Goal: Information Seeking & Learning: Learn about a topic

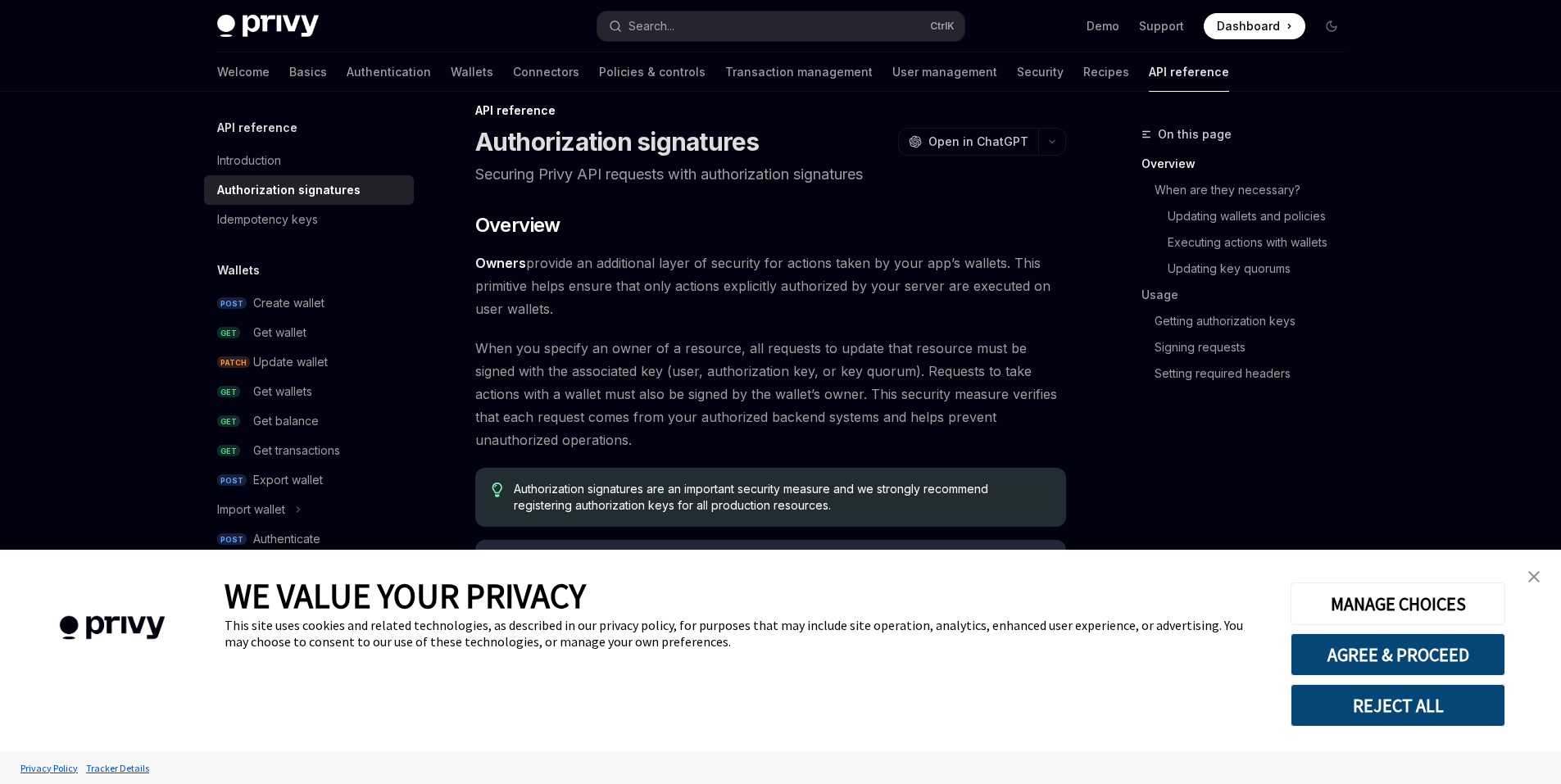
scroll to position [33, 0]
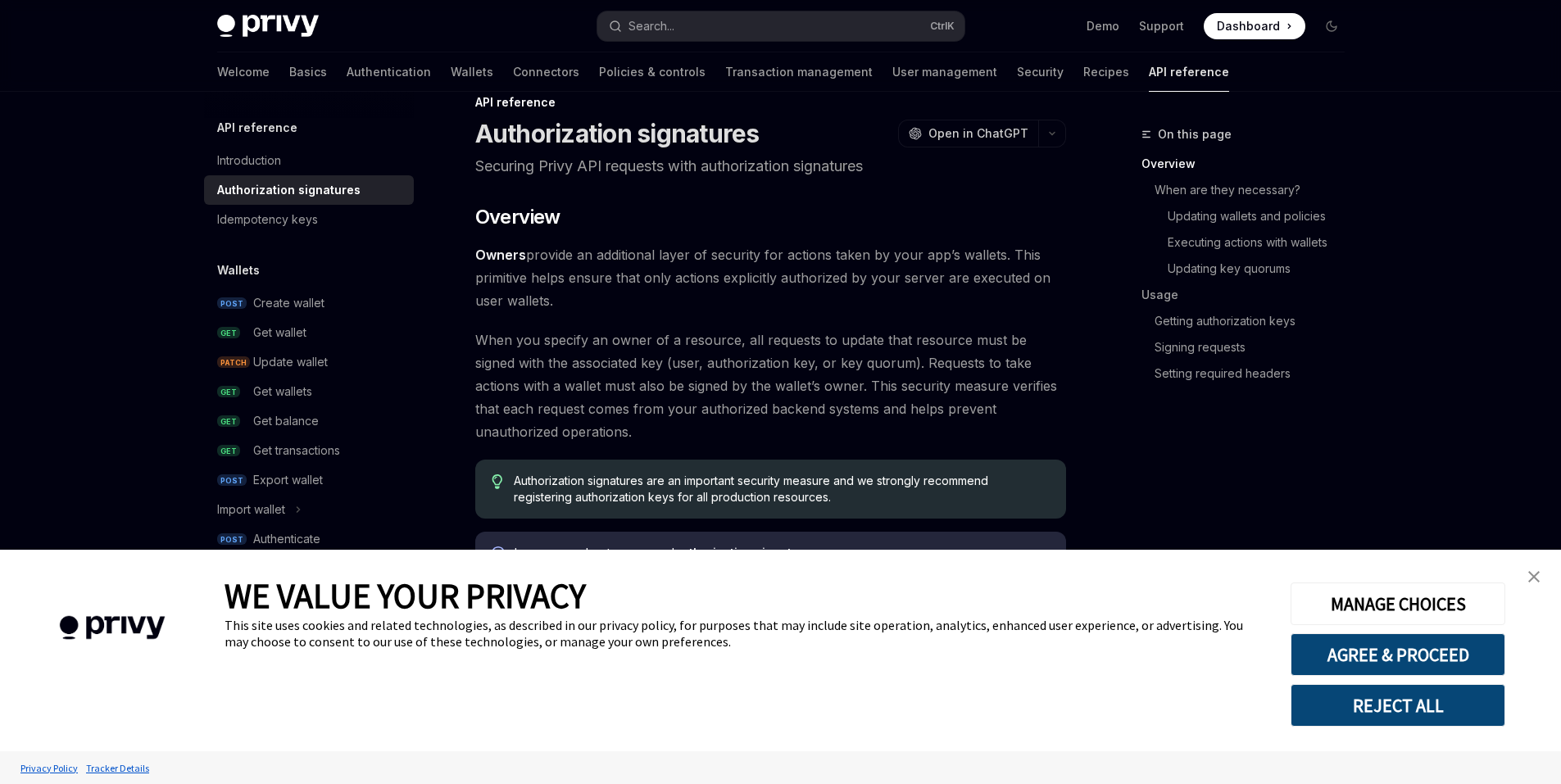
drag, startPoint x: 626, startPoint y: 316, endPoint x: 623, endPoint y: 349, distance: 33.1
click at [1412, 703] on button "REJECT ALL" at bounding box center [1398, 704] width 215 height 43
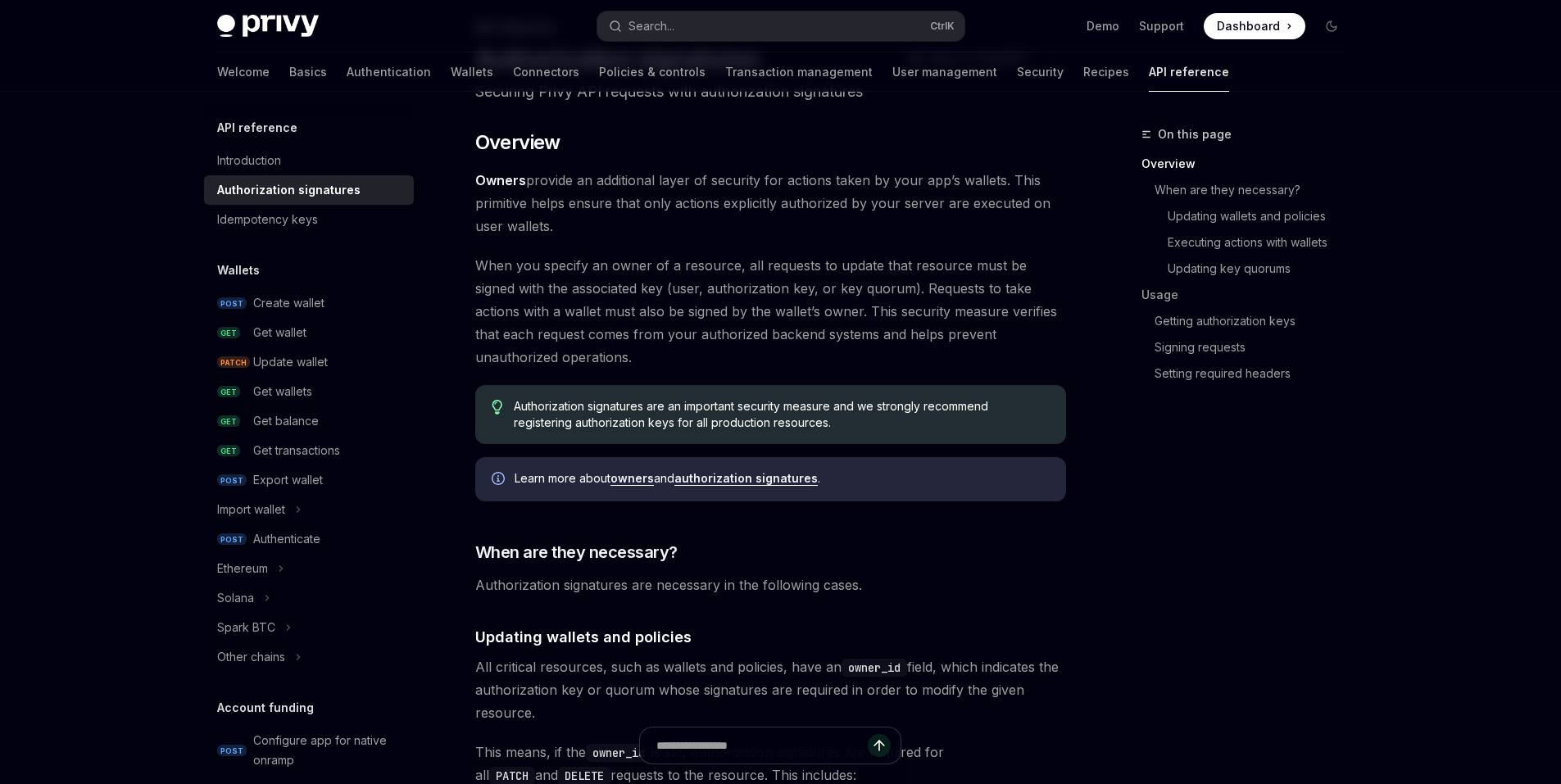
scroll to position [109, 0]
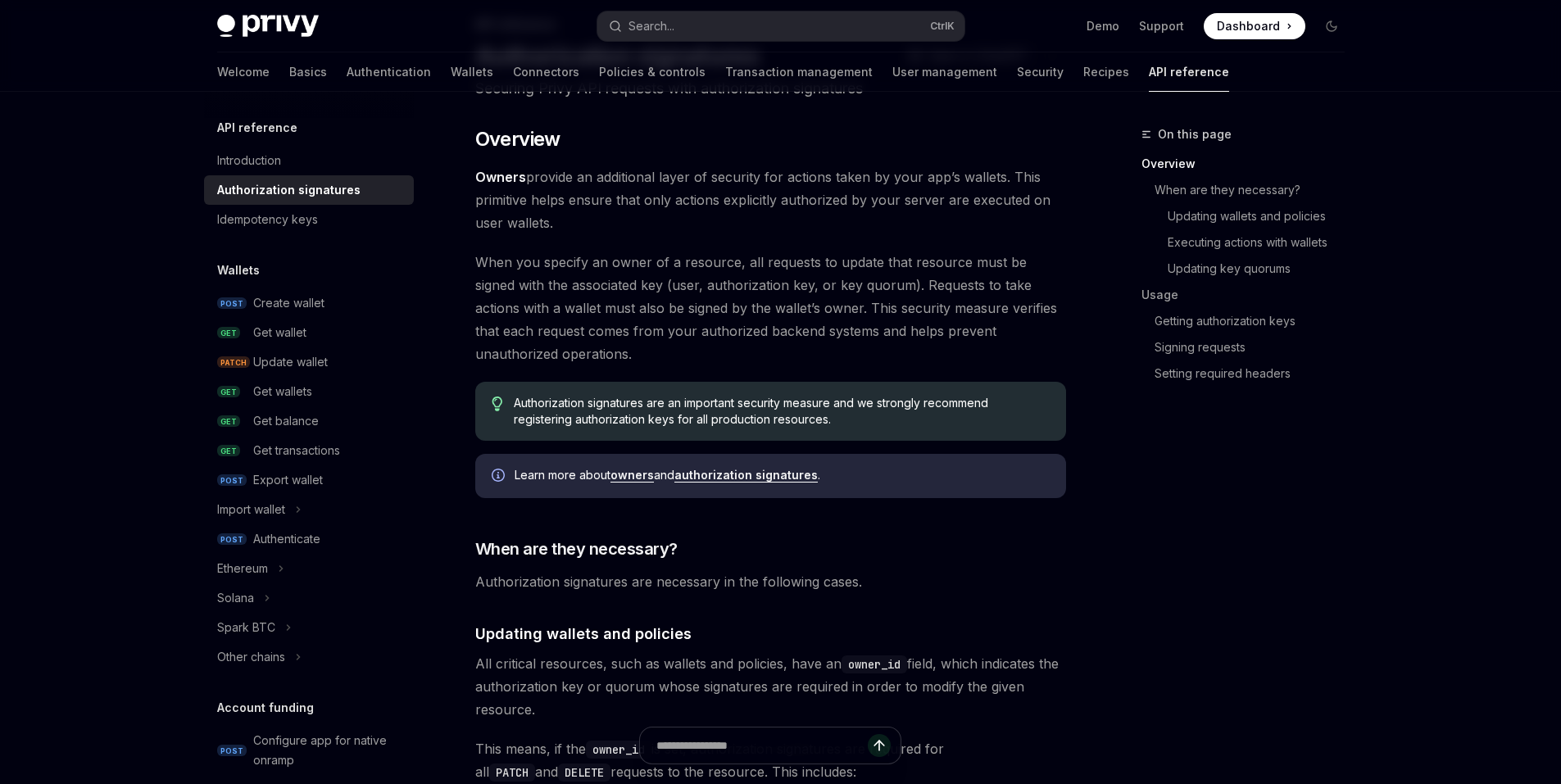
drag, startPoint x: 687, startPoint y: 282, endPoint x: 709, endPoint y: 298, distance: 27.2
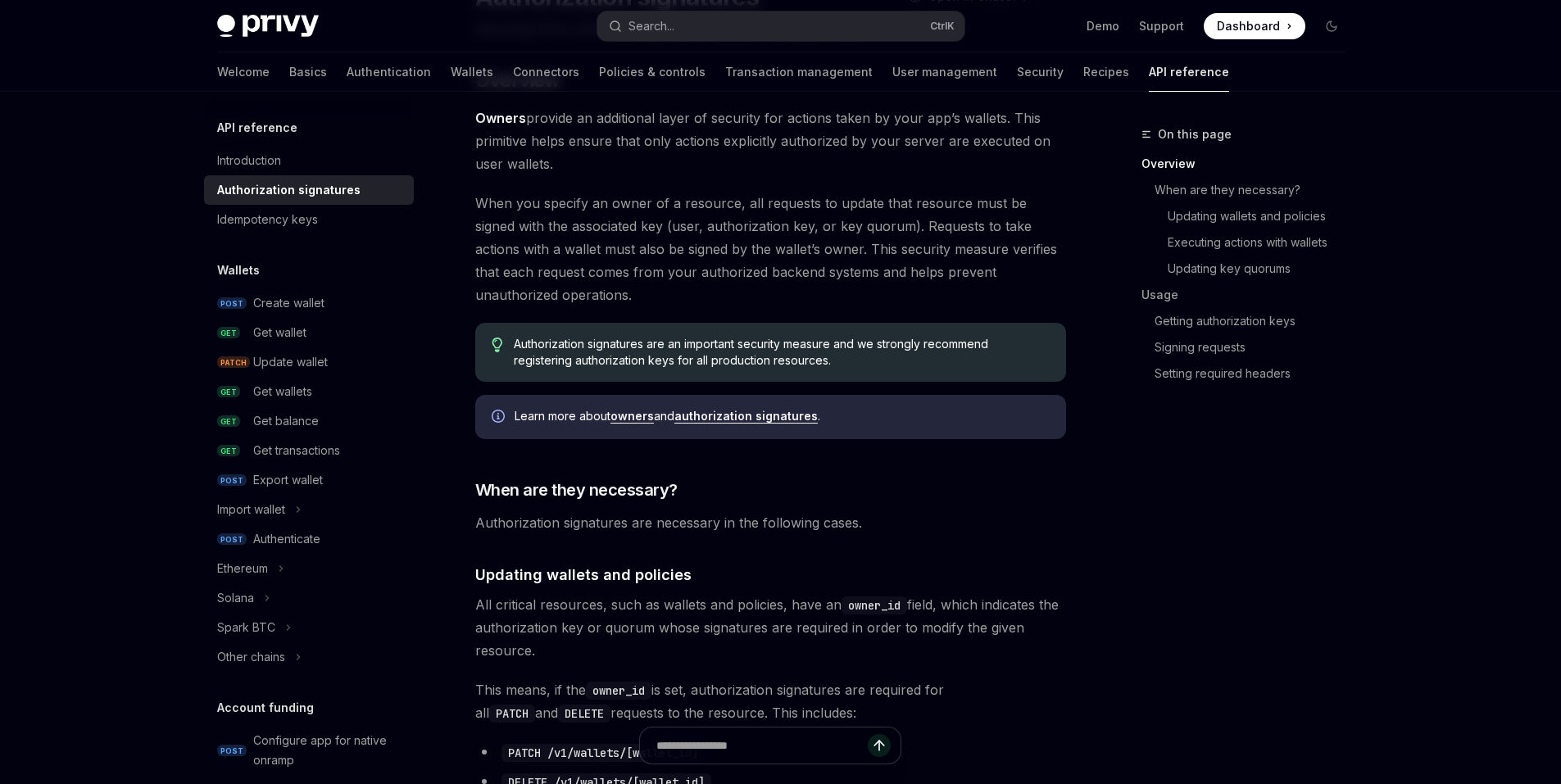
drag, startPoint x: 522, startPoint y: 271, endPoint x: 533, endPoint y: 300, distance: 31.0
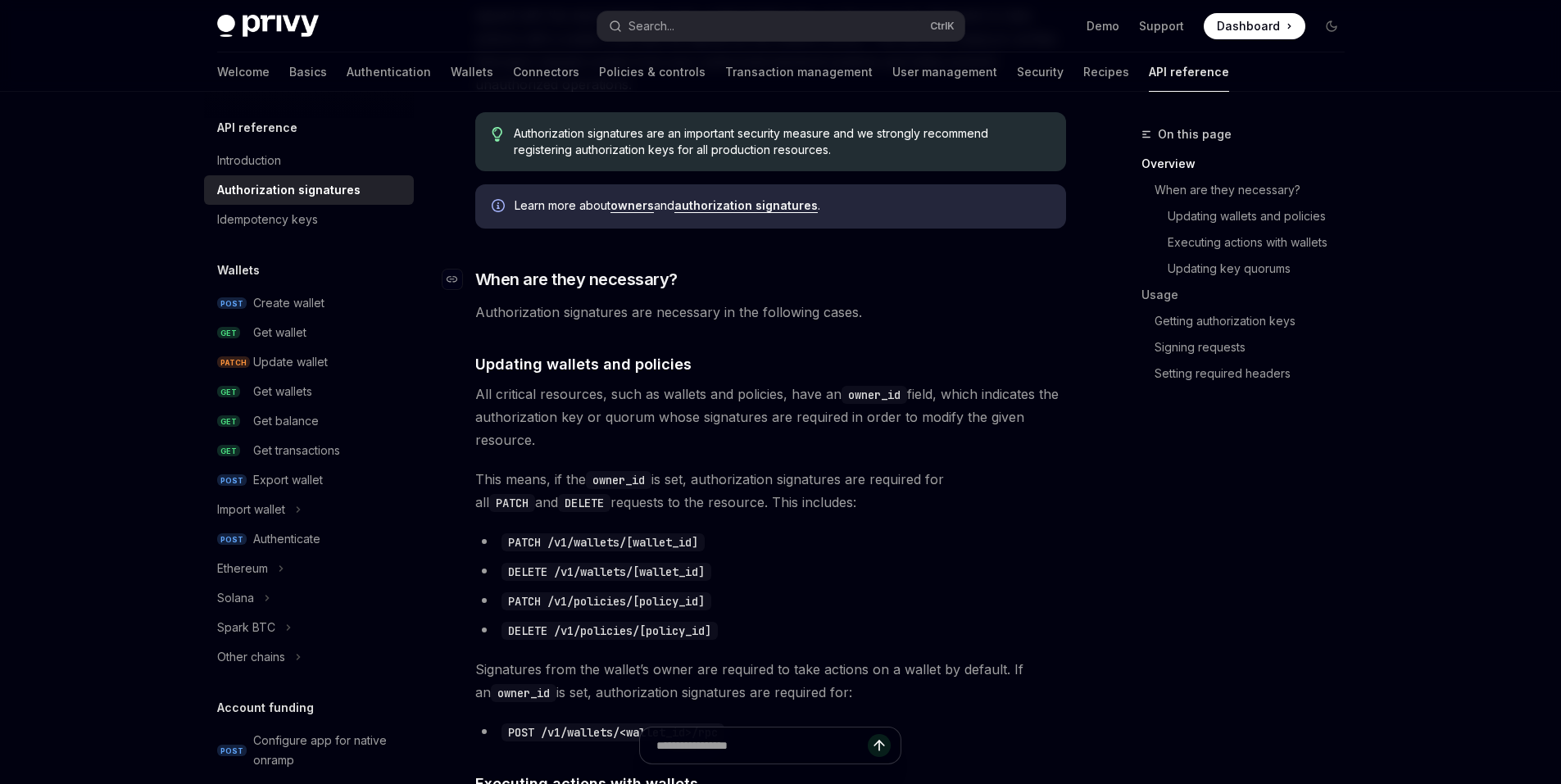
drag, startPoint x: 615, startPoint y: 241, endPoint x: 604, endPoint y: 320, distance: 79.8
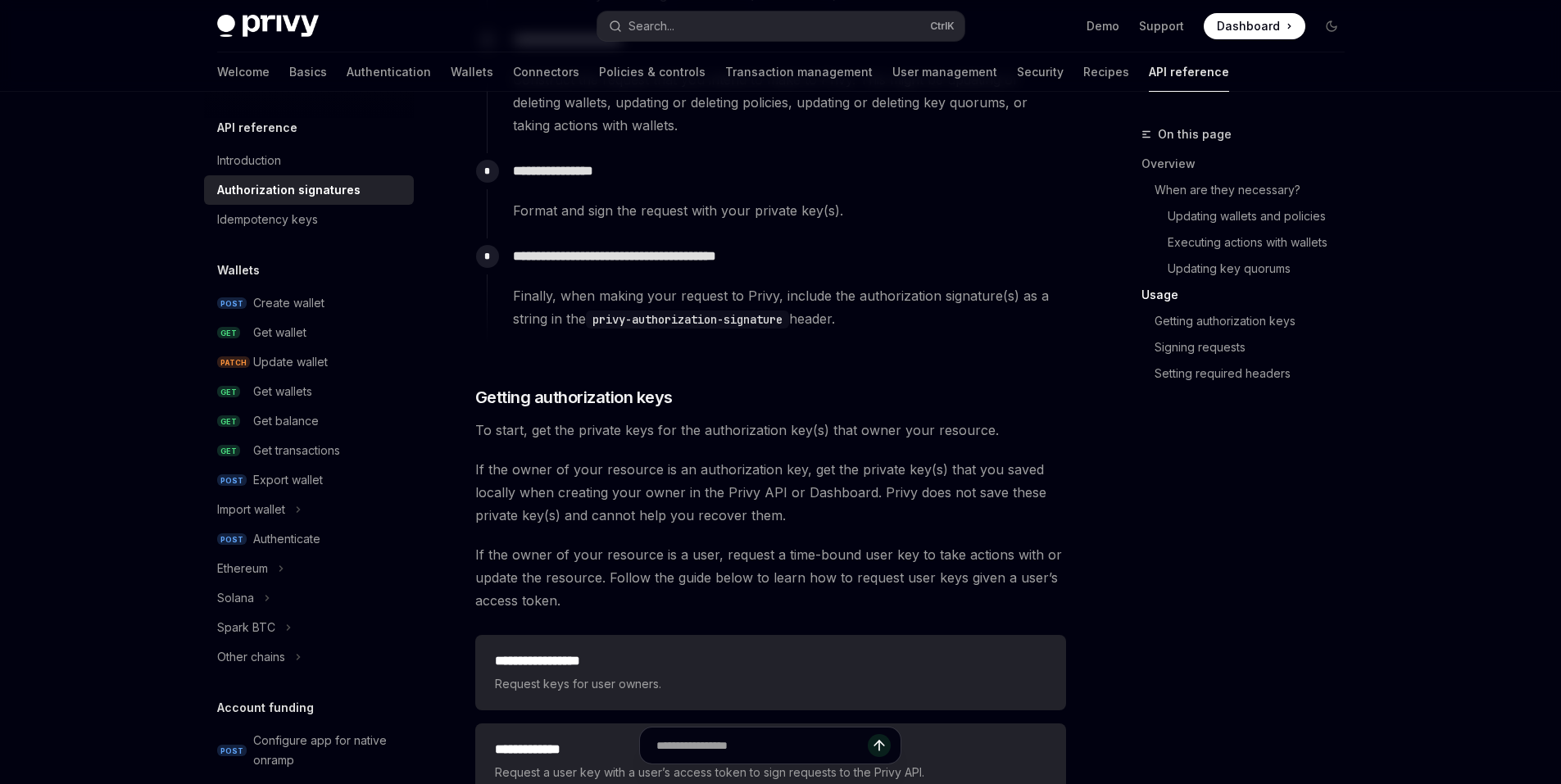
scroll to position [1797, 0]
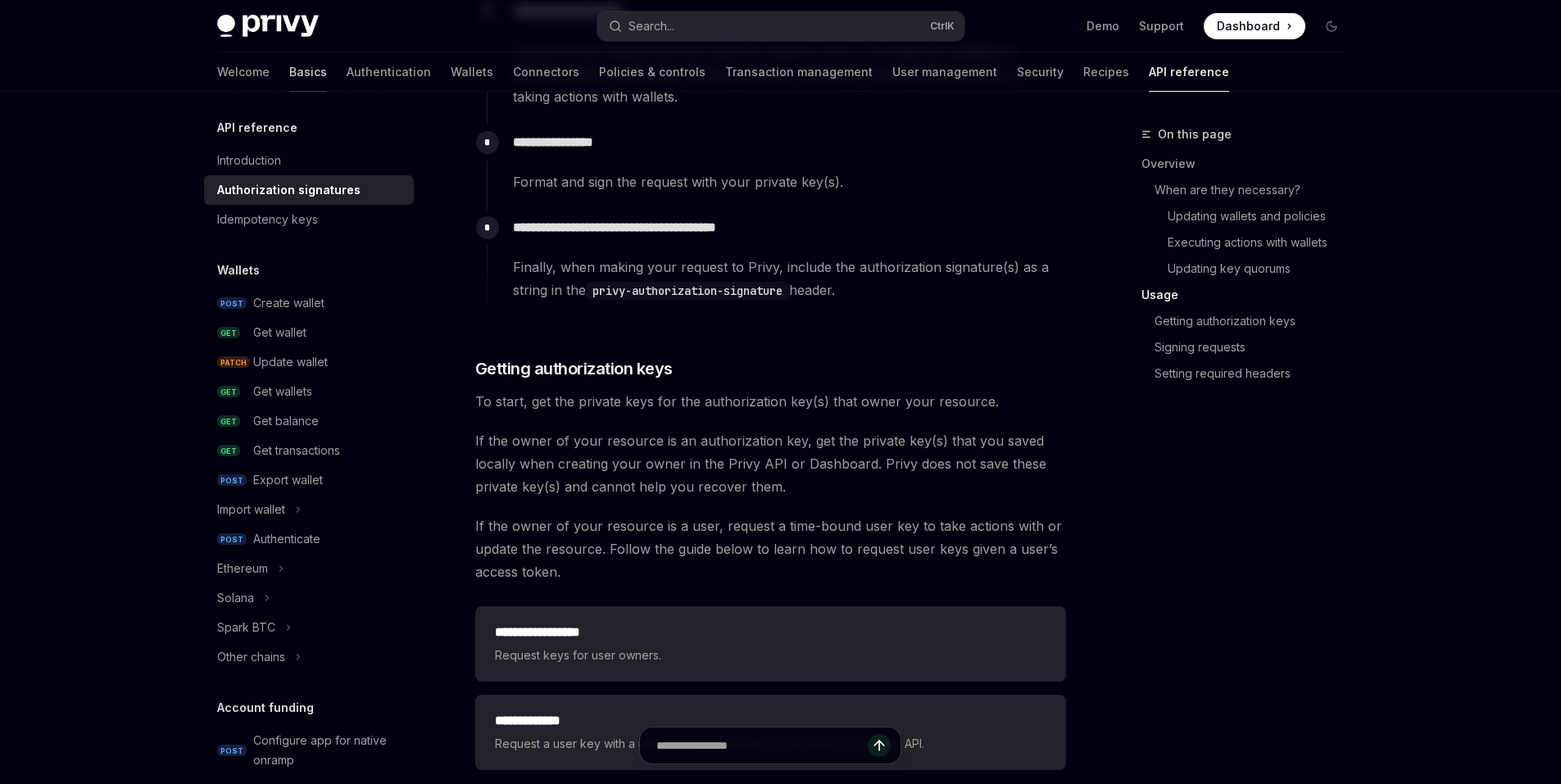
click at [290, 75] on link "Basics" at bounding box center [309, 73] width 38 height 40
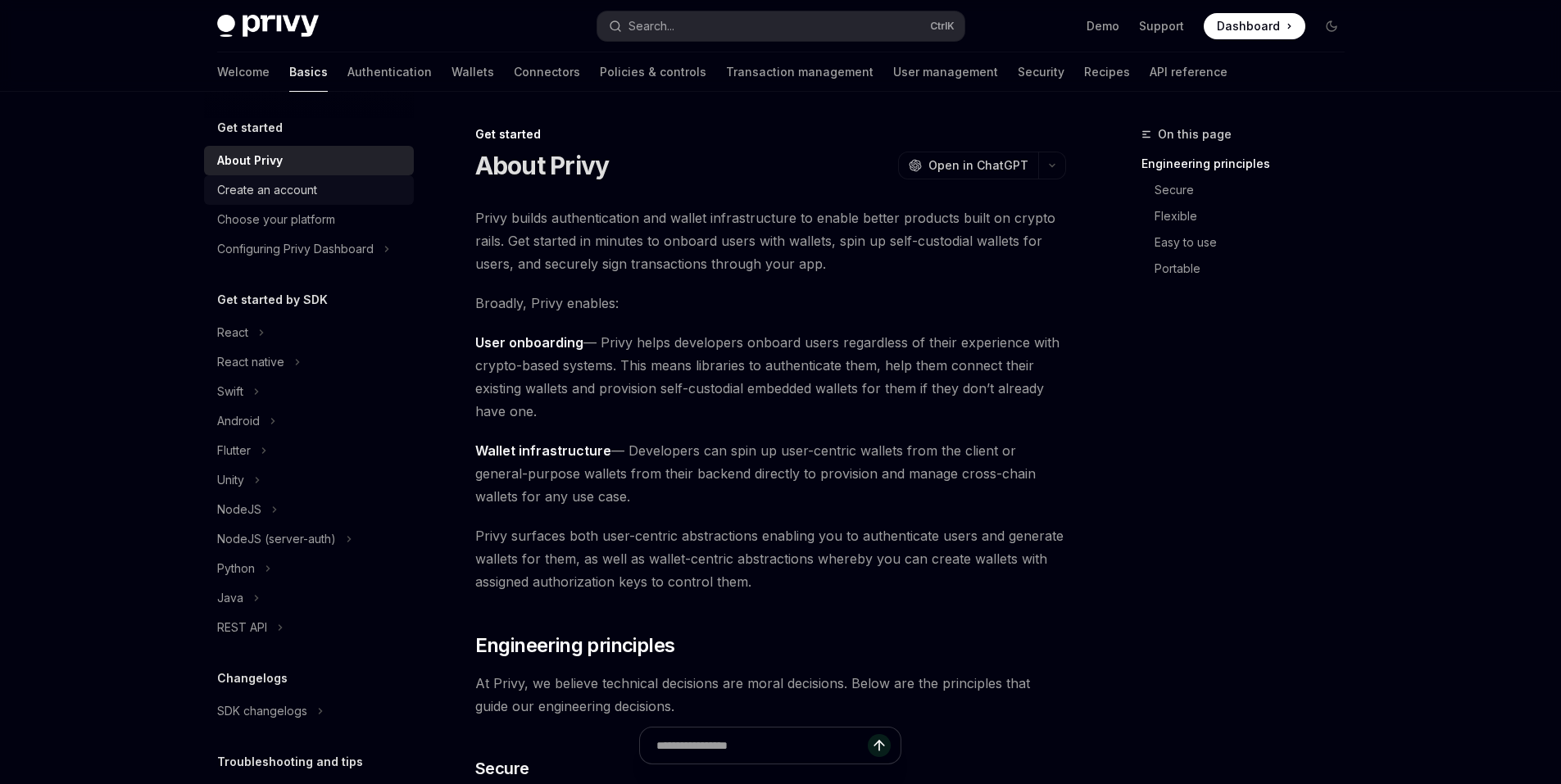
click at [308, 201] on link "Create an account" at bounding box center [309, 190] width 210 height 30
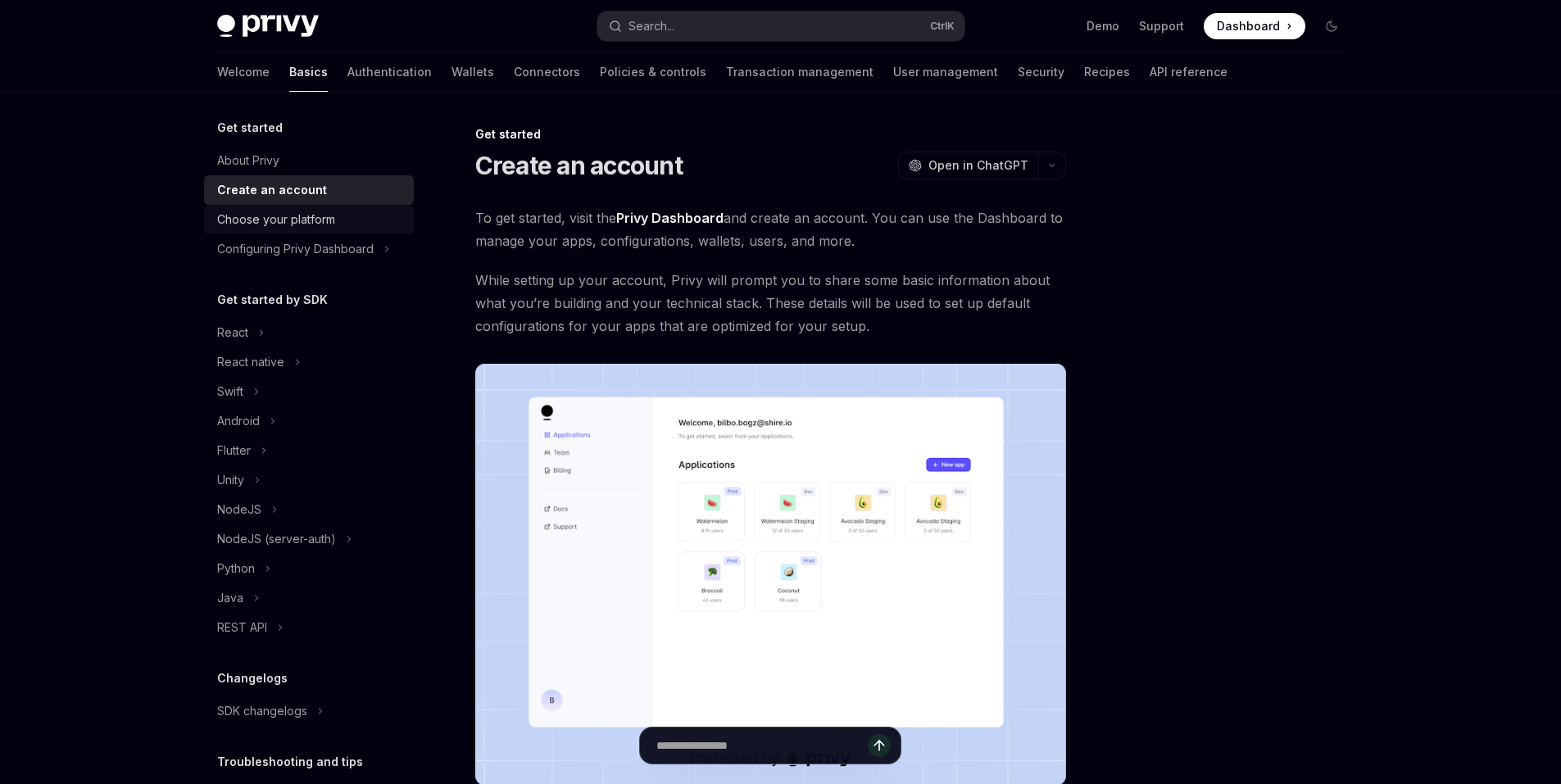
click at [300, 213] on div "Choose your platform" at bounding box center [276, 220] width 118 height 20
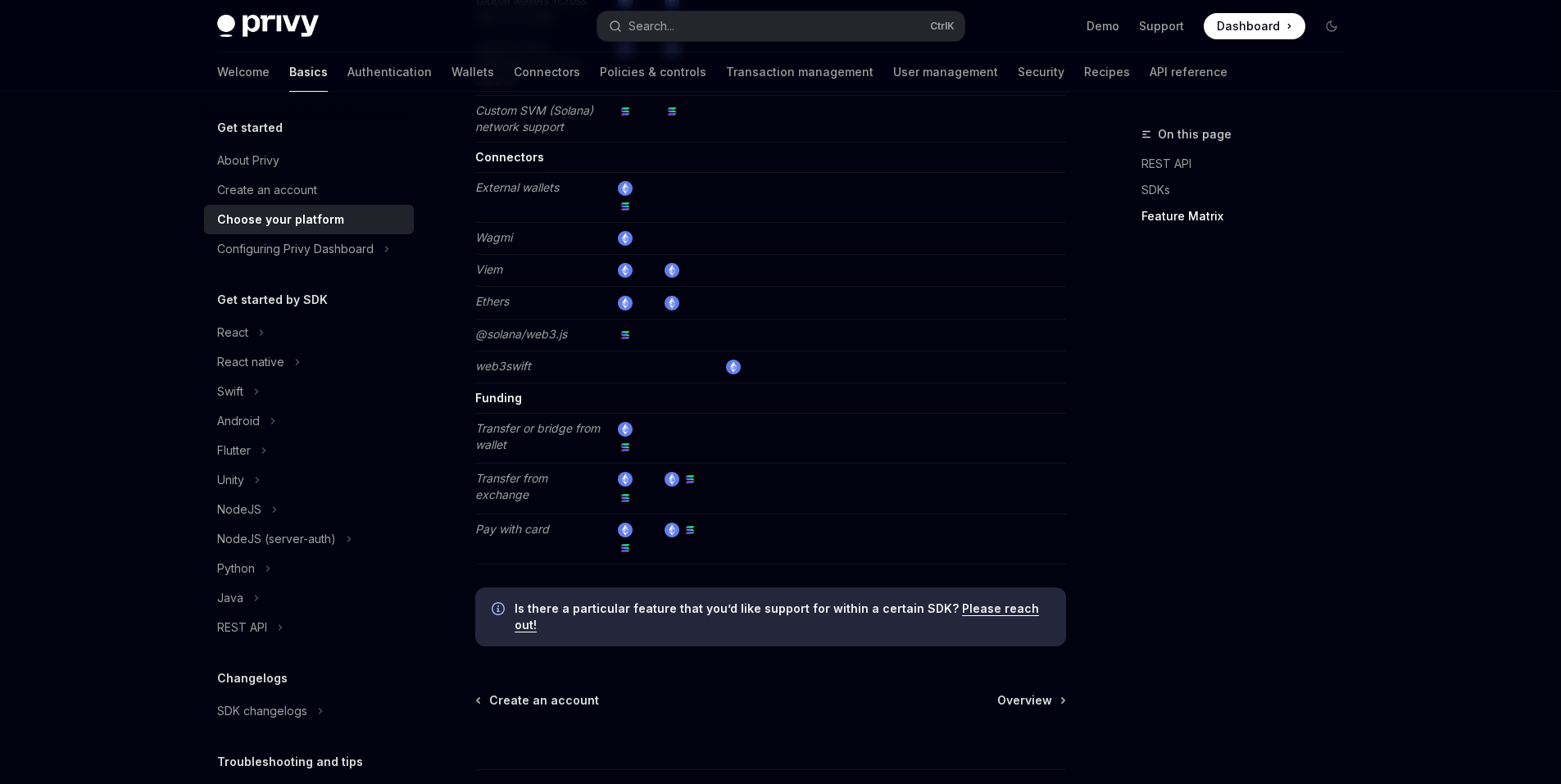
scroll to position [3065, 0]
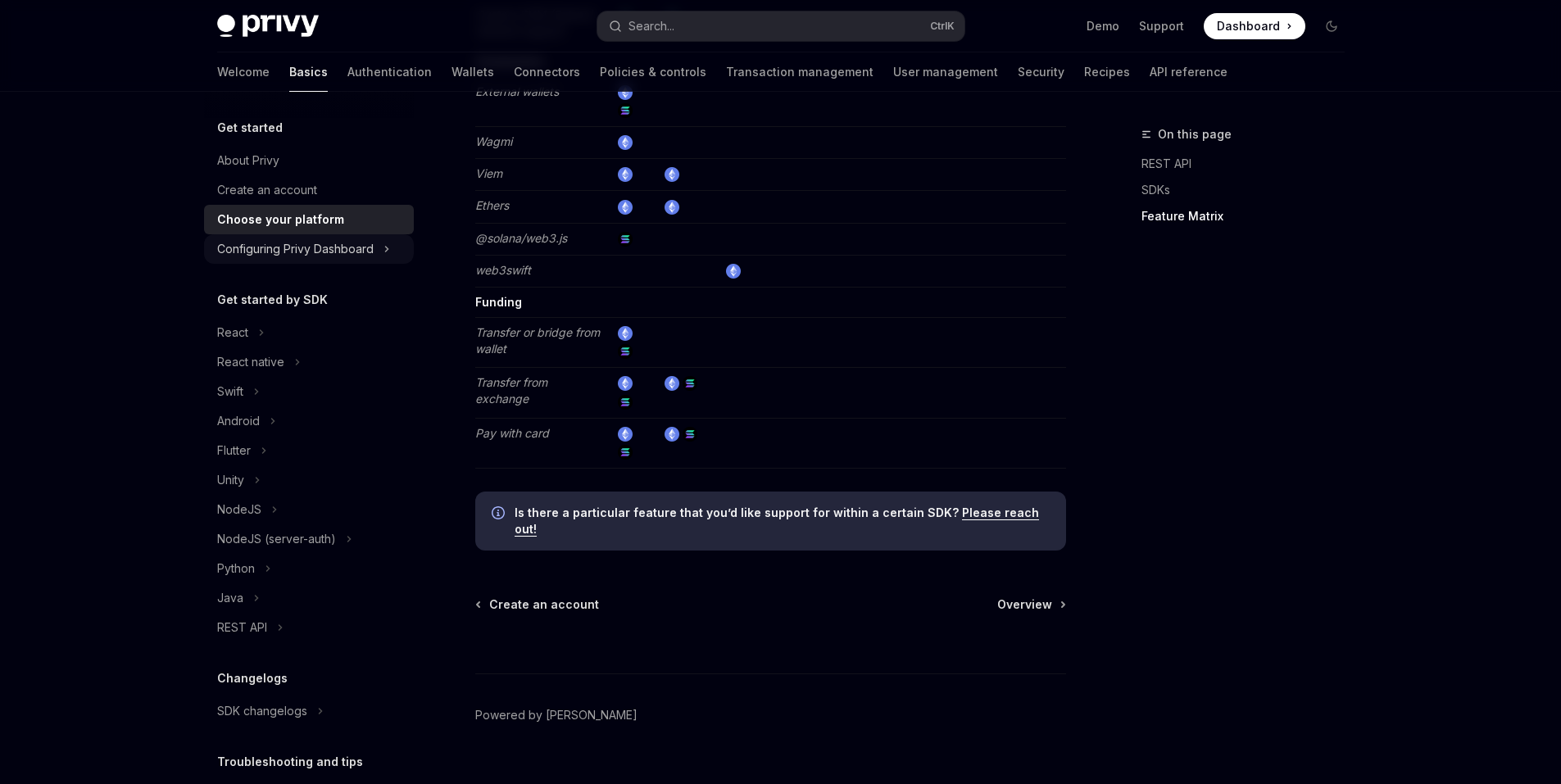
click at [332, 257] on div "Configuring Privy Dashboard" at bounding box center [295, 249] width 156 height 20
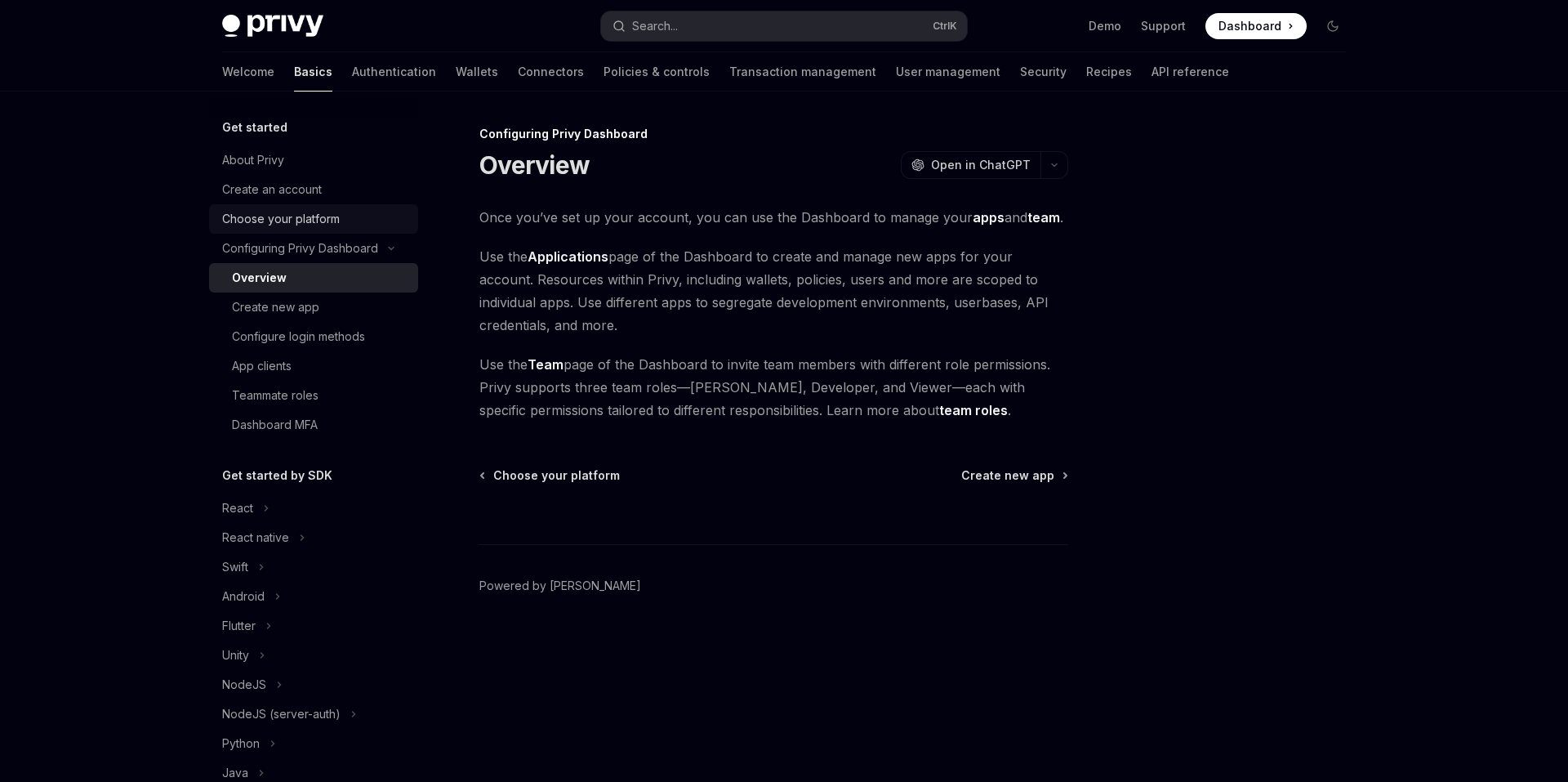
click at [326, 219] on div "Choose your platform" at bounding box center [281, 219] width 118 height 20
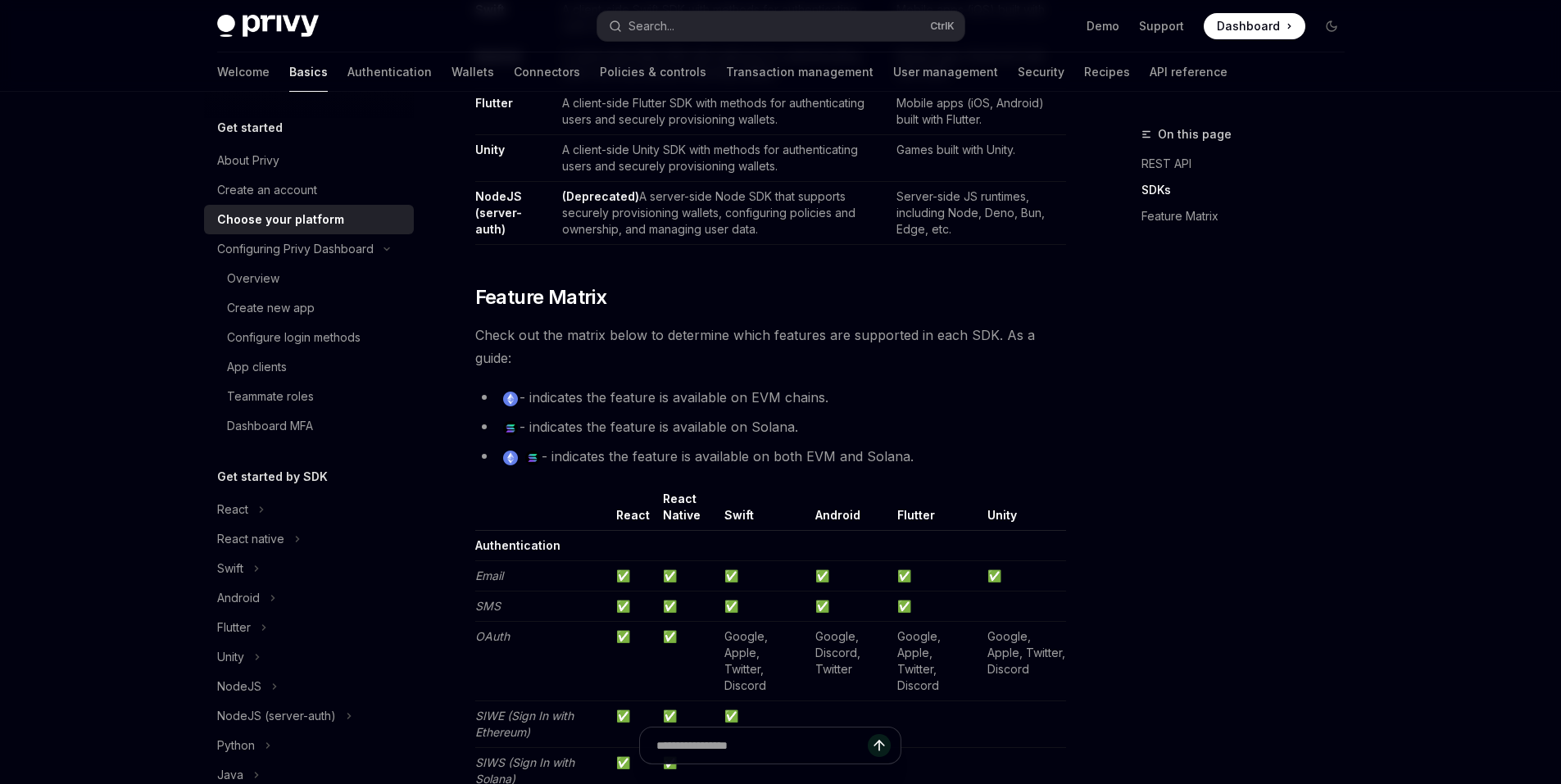
scroll to position [1310, 0]
click at [281, 282] on div "Overview" at bounding box center [316, 279] width 177 height 20
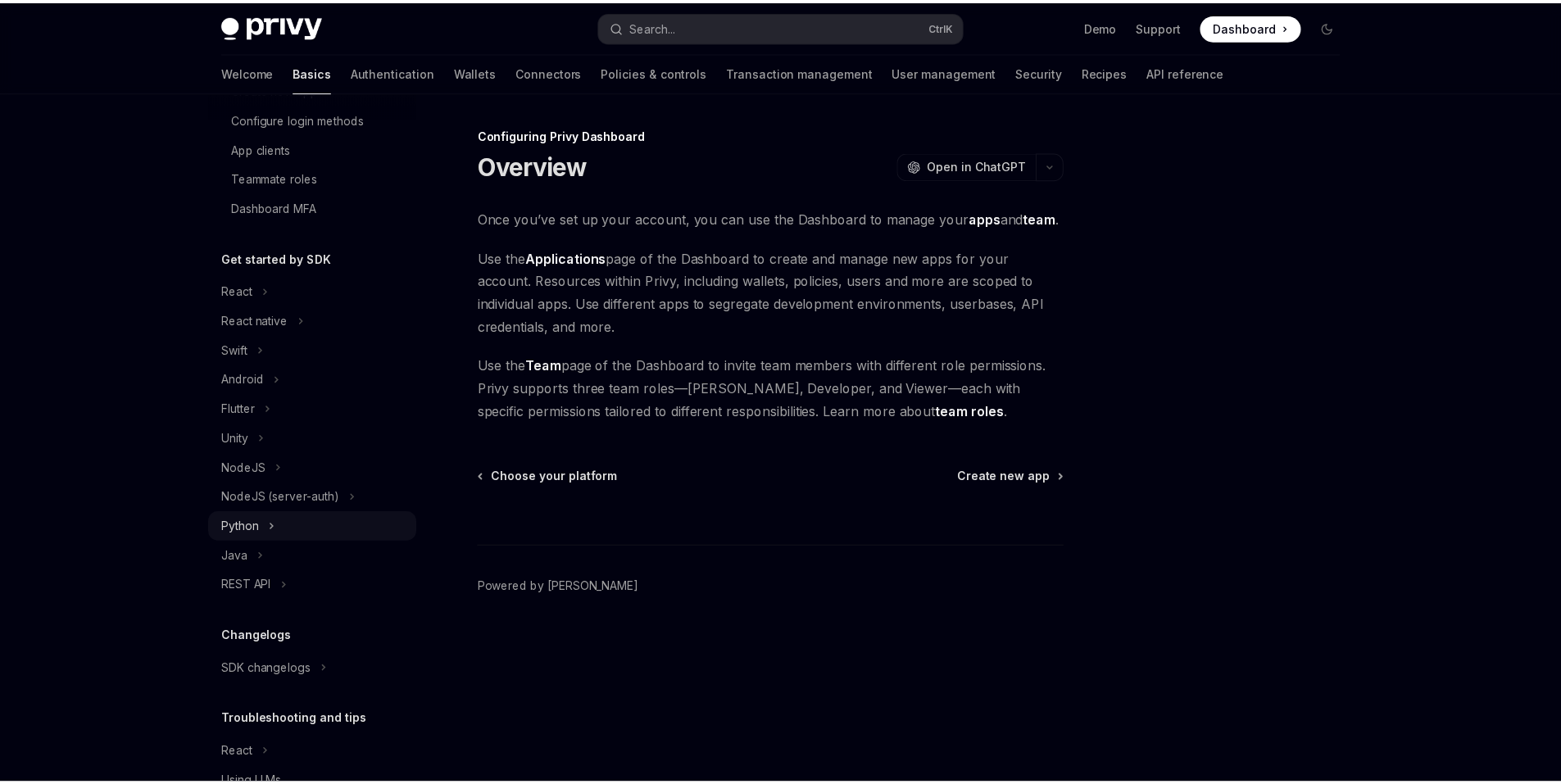
scroll to position [246, 0]
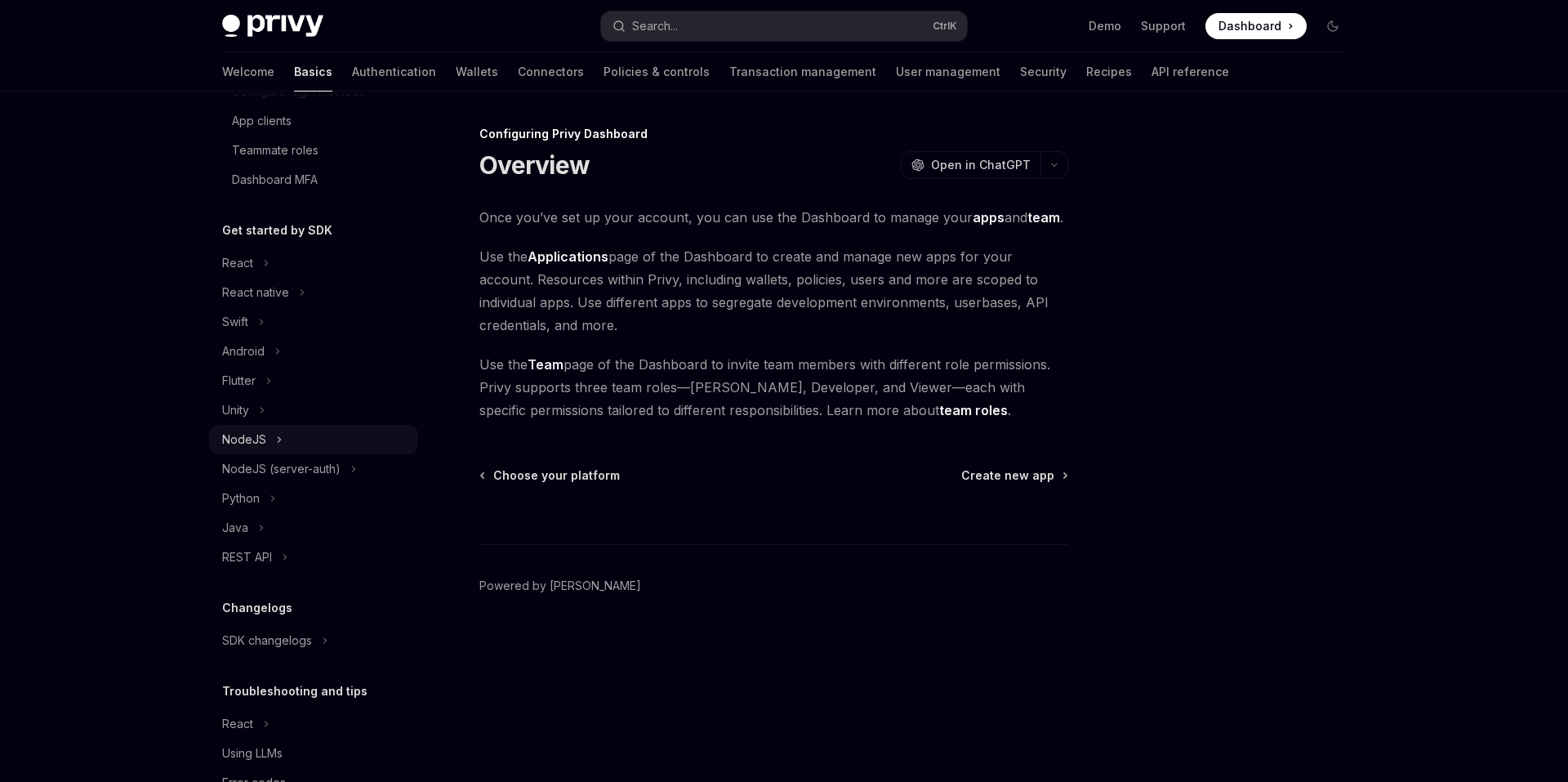
click at [304, 446] on div "NodeJS" at bounding box center [314, 440] width 209 height 30
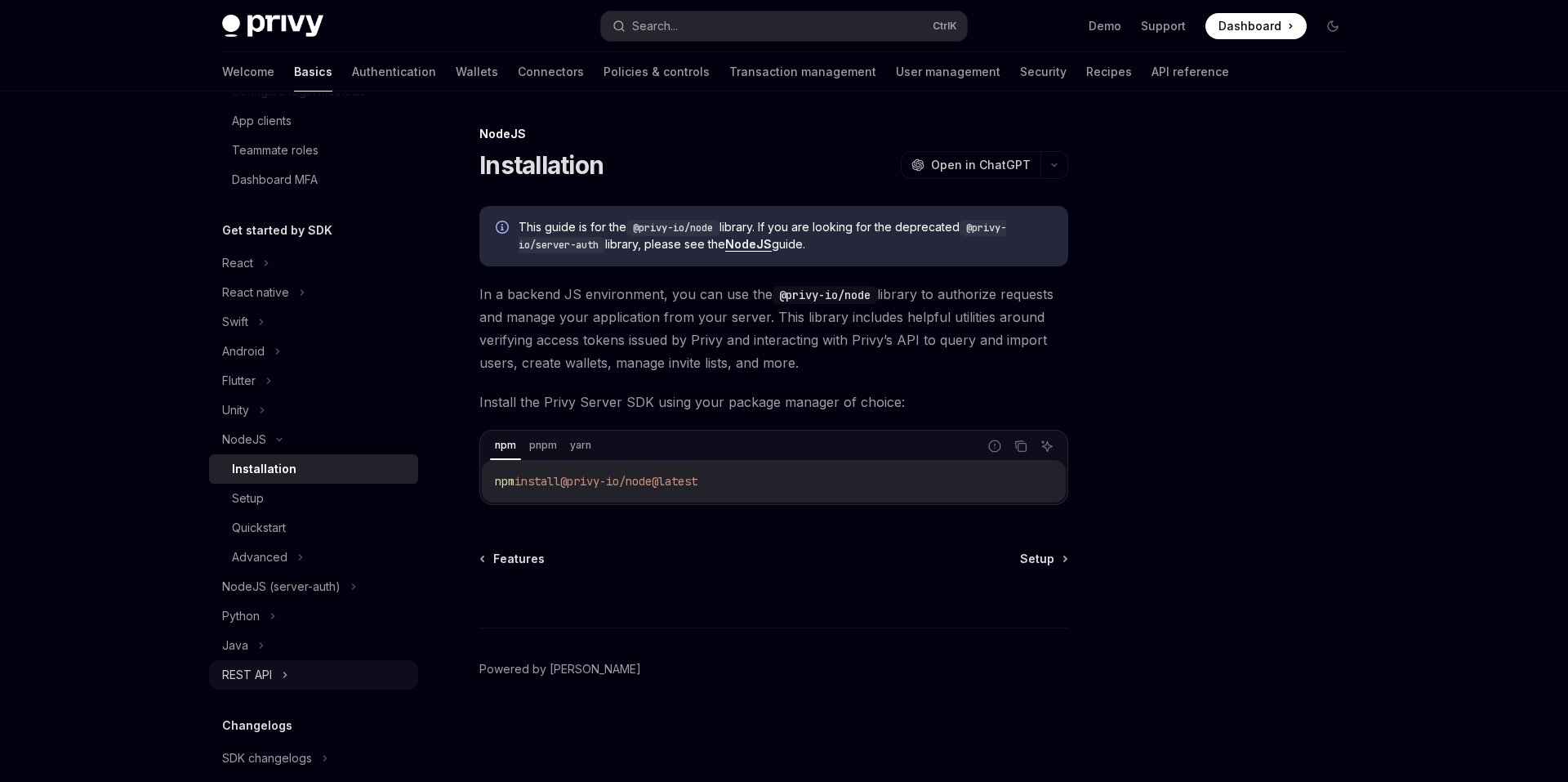
click at [252, 660] on div "REST API" at bounding box center [314, 675] width 209 height 30
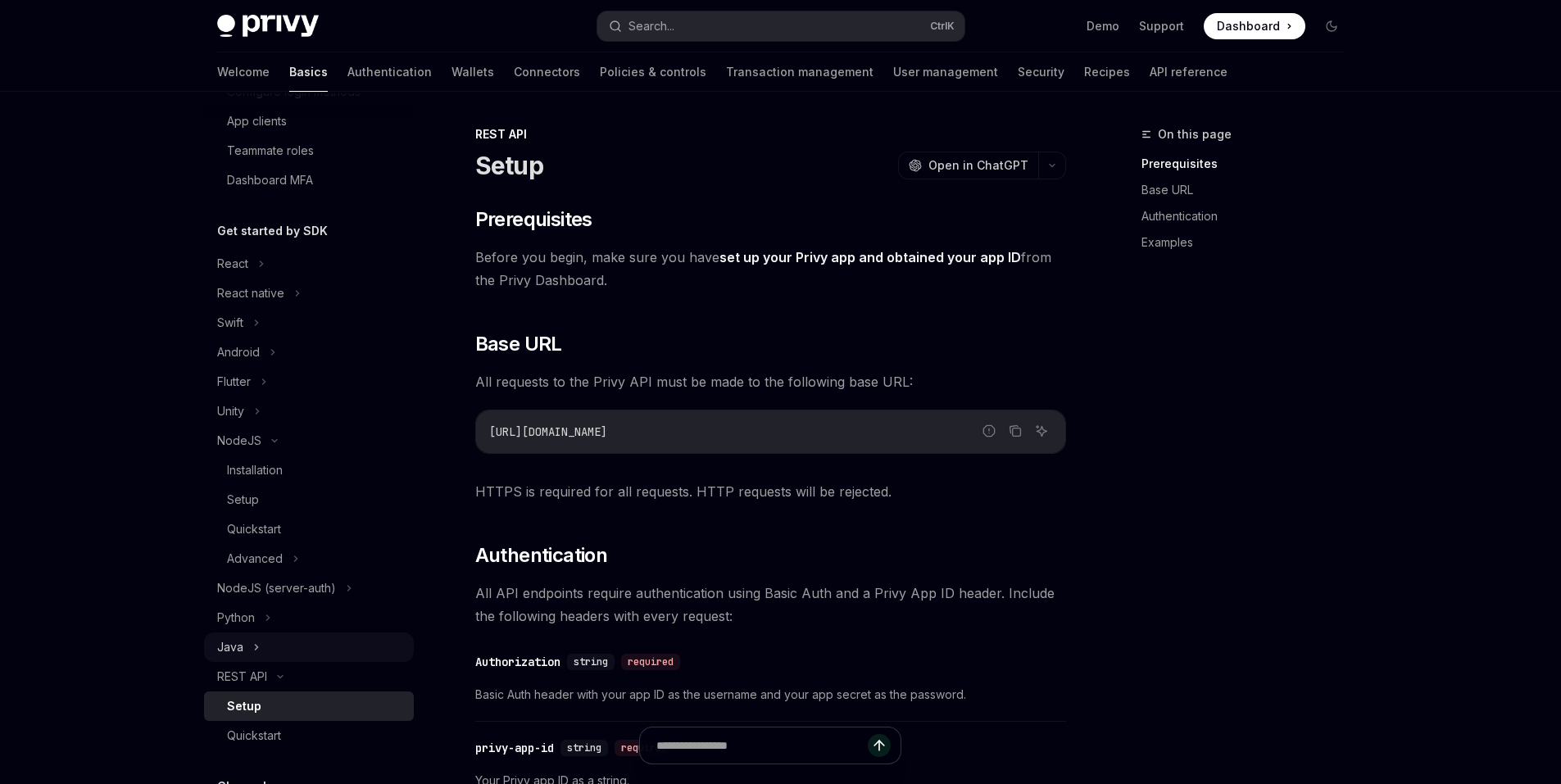
click at [253, 657] on div "Java" at bounding box center [309, 647] width 210 height 30
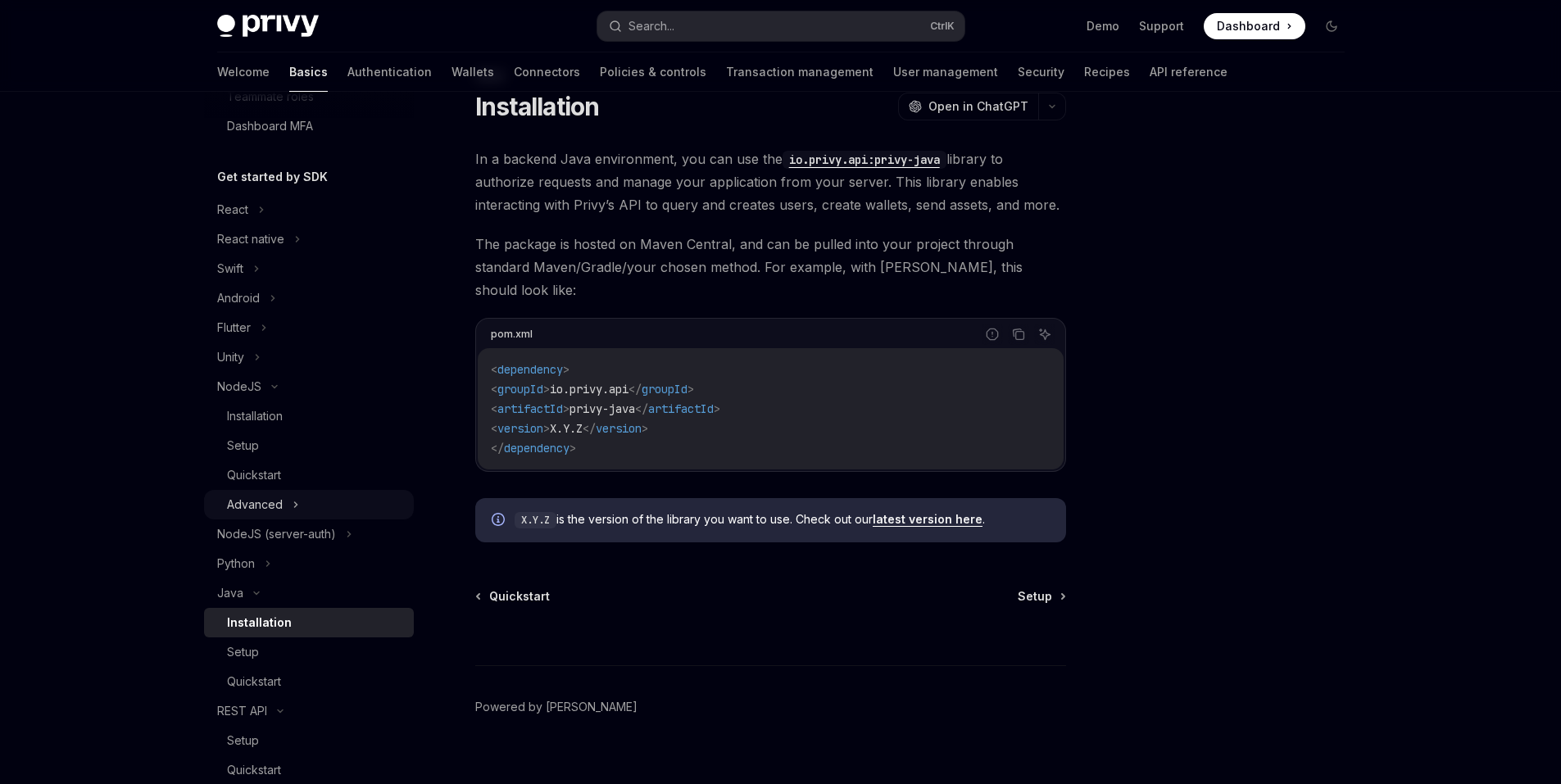
scroll to position [327, 0]
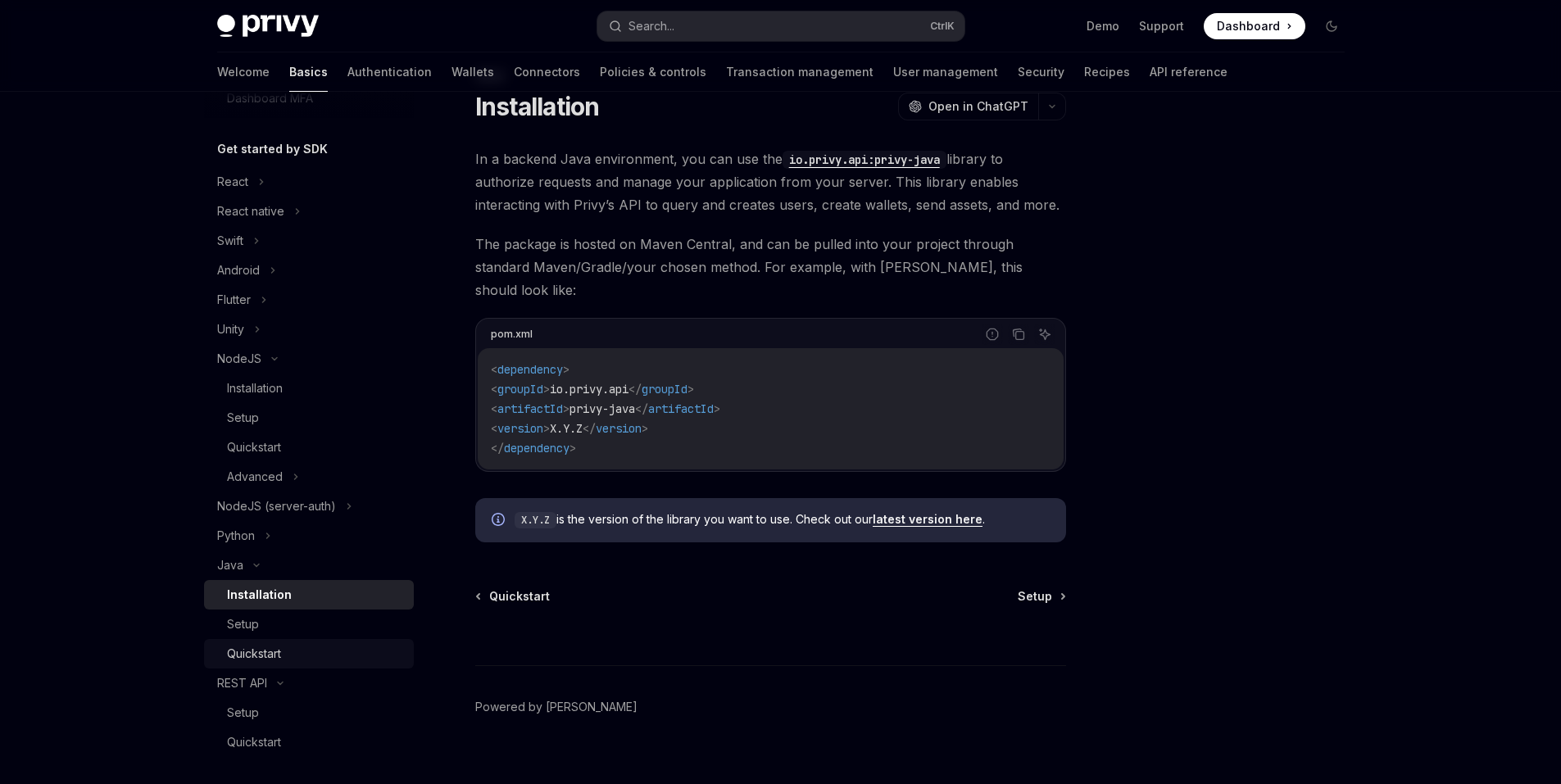
click at [265, 646] on div "Quickstart" at bounding box center [254, 654] width 54 height 20
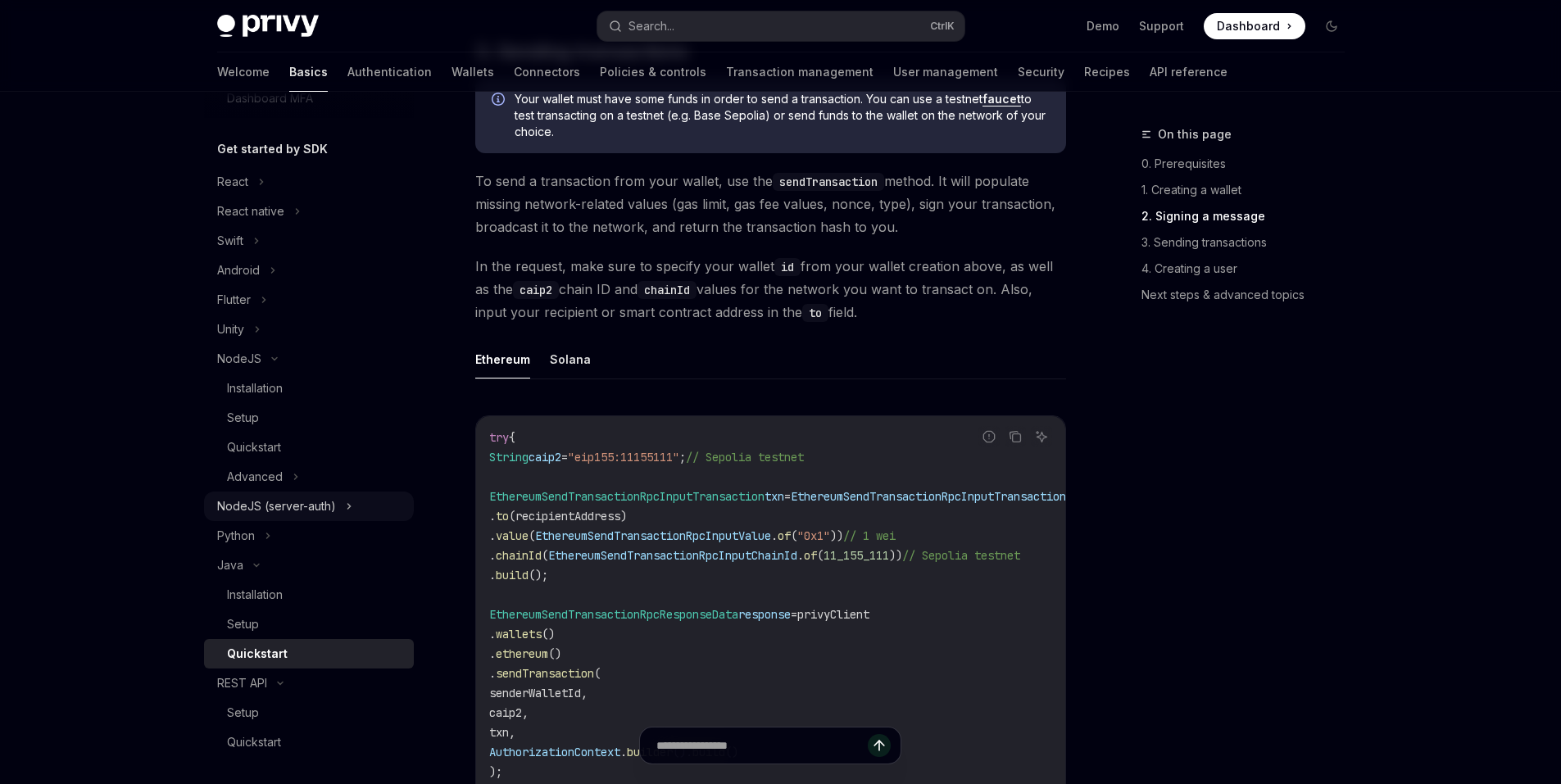
scroll to position [1615, 0]
click at [248, 506] on div "NodeJS (server-auth)" at bounding box center [276, 506] width 118 height 20
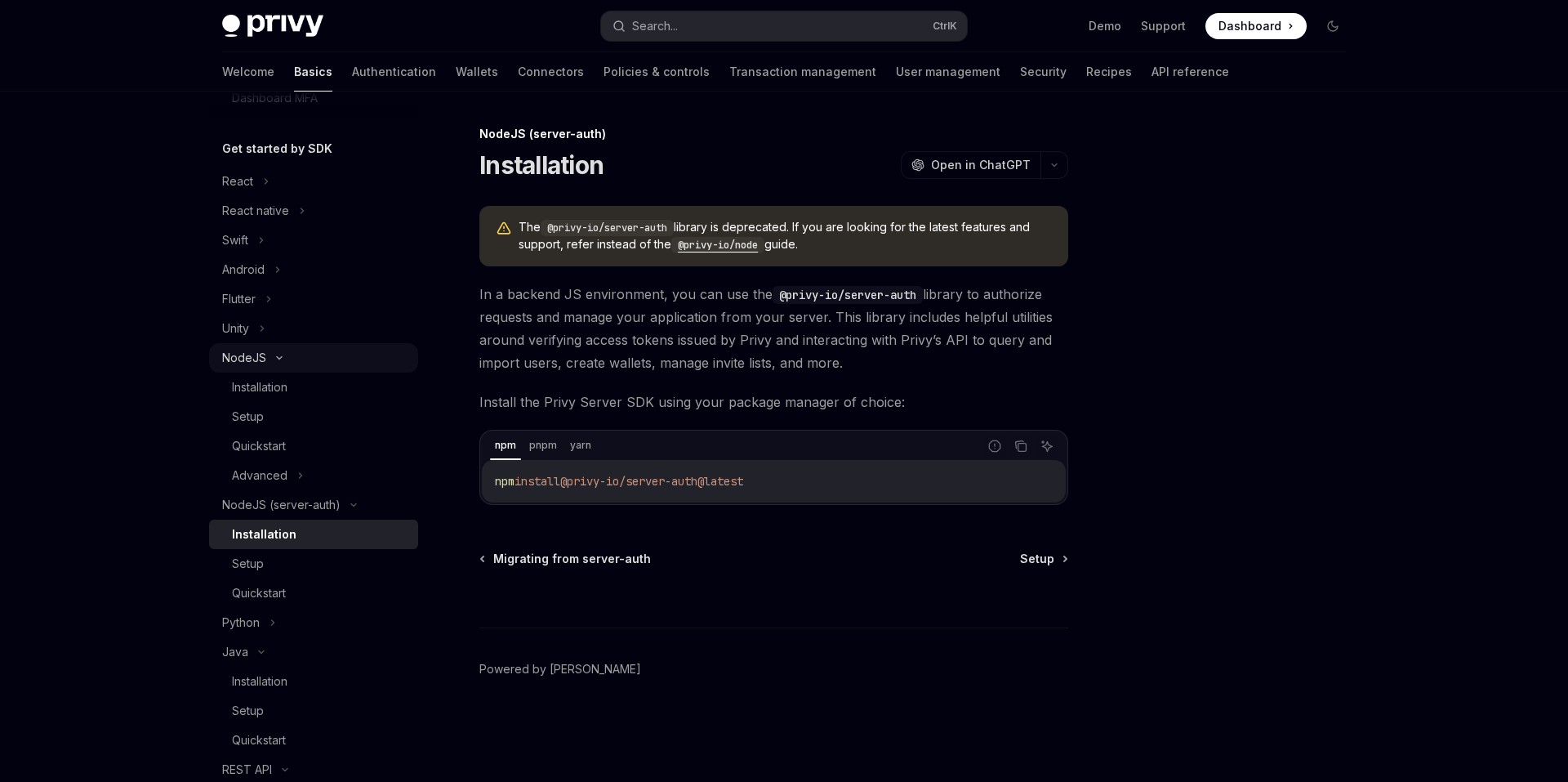
click at [265, 362] on div "NodeJS" at bounding box center [244, 358] width 44 height 20
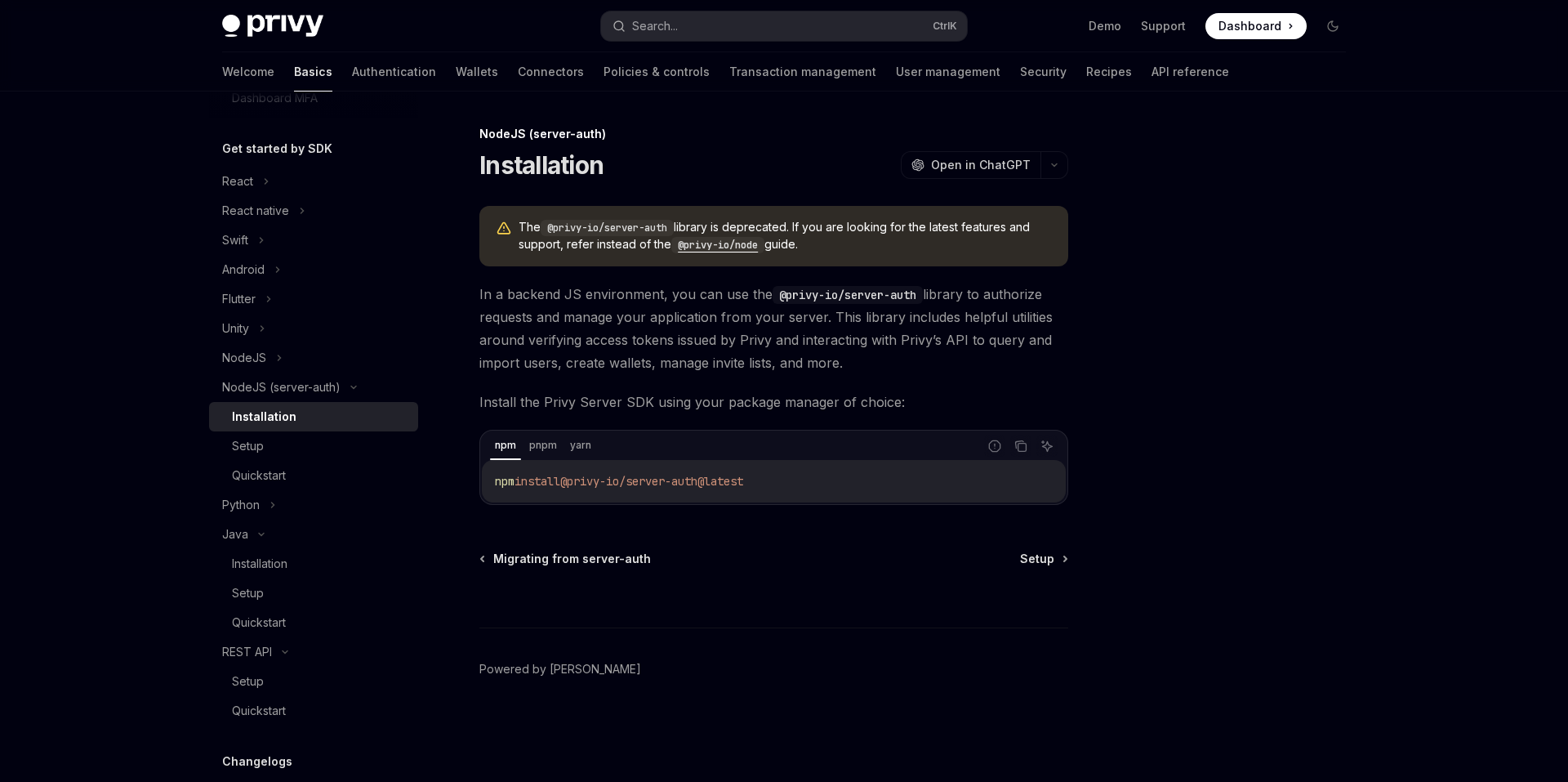
click at [270, 421] on div "Installation" at bounding box center [264, 417] width 65 height 20
click at [243, 353] on div "NodeJS" at bounding box center [244, 358] width 44 height 20
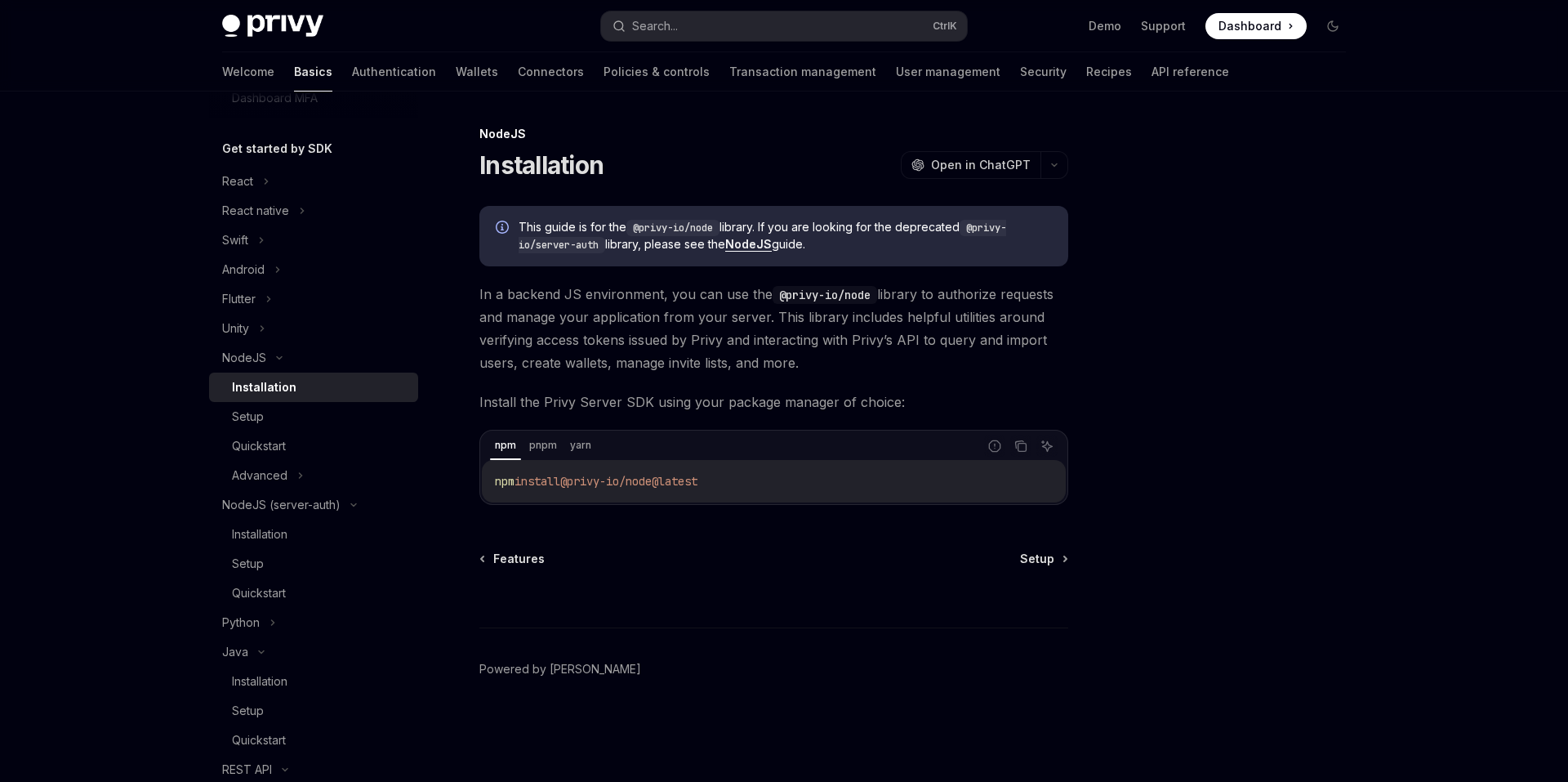
click at [263, 384] on div "Installation" at bounding box center [264, 387] width 65 height 20
click at [273, 426] on div "Setup" at bounding box center [321, 417] width 177 height 20
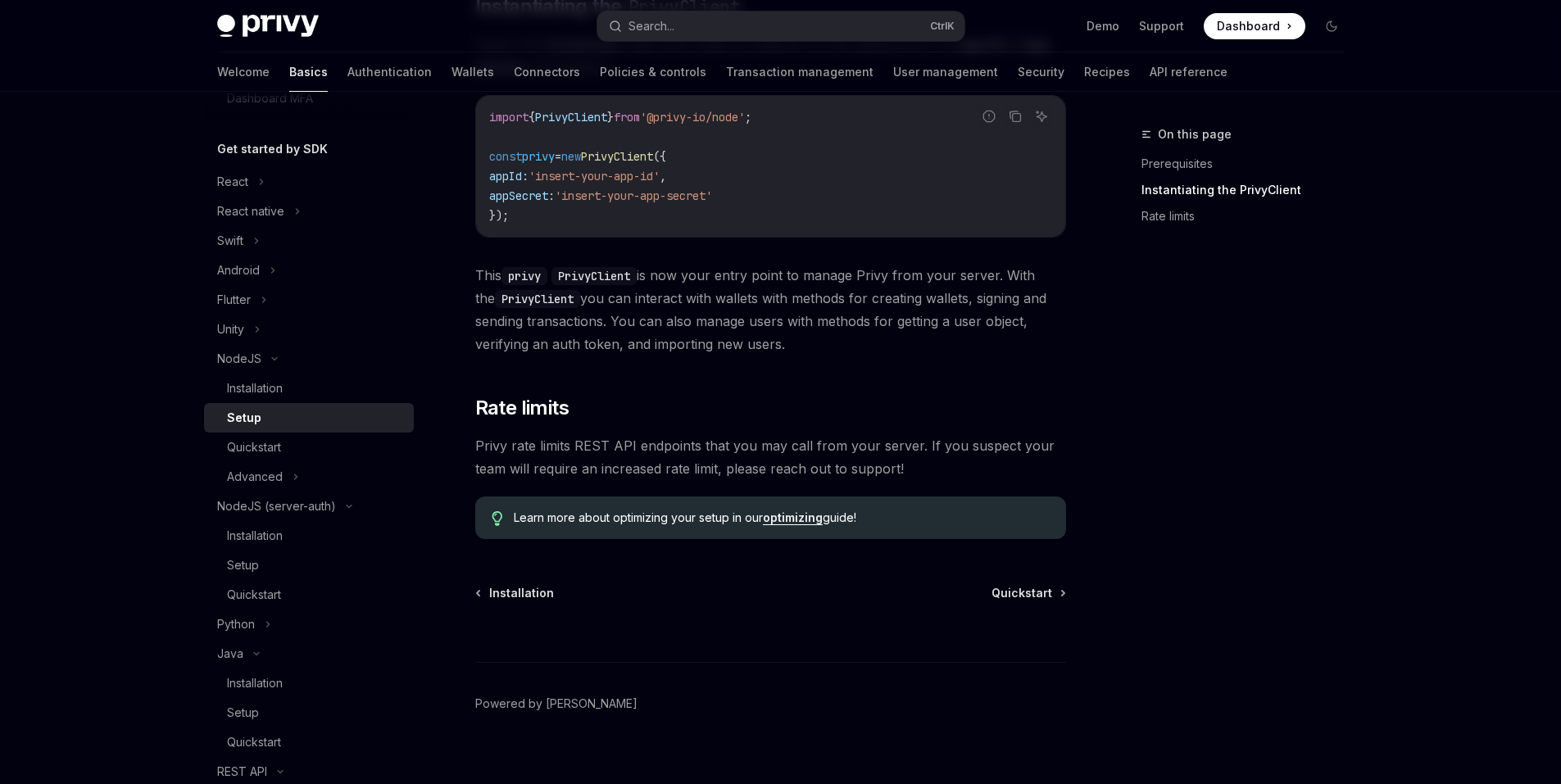
scroll to position [573, 0]
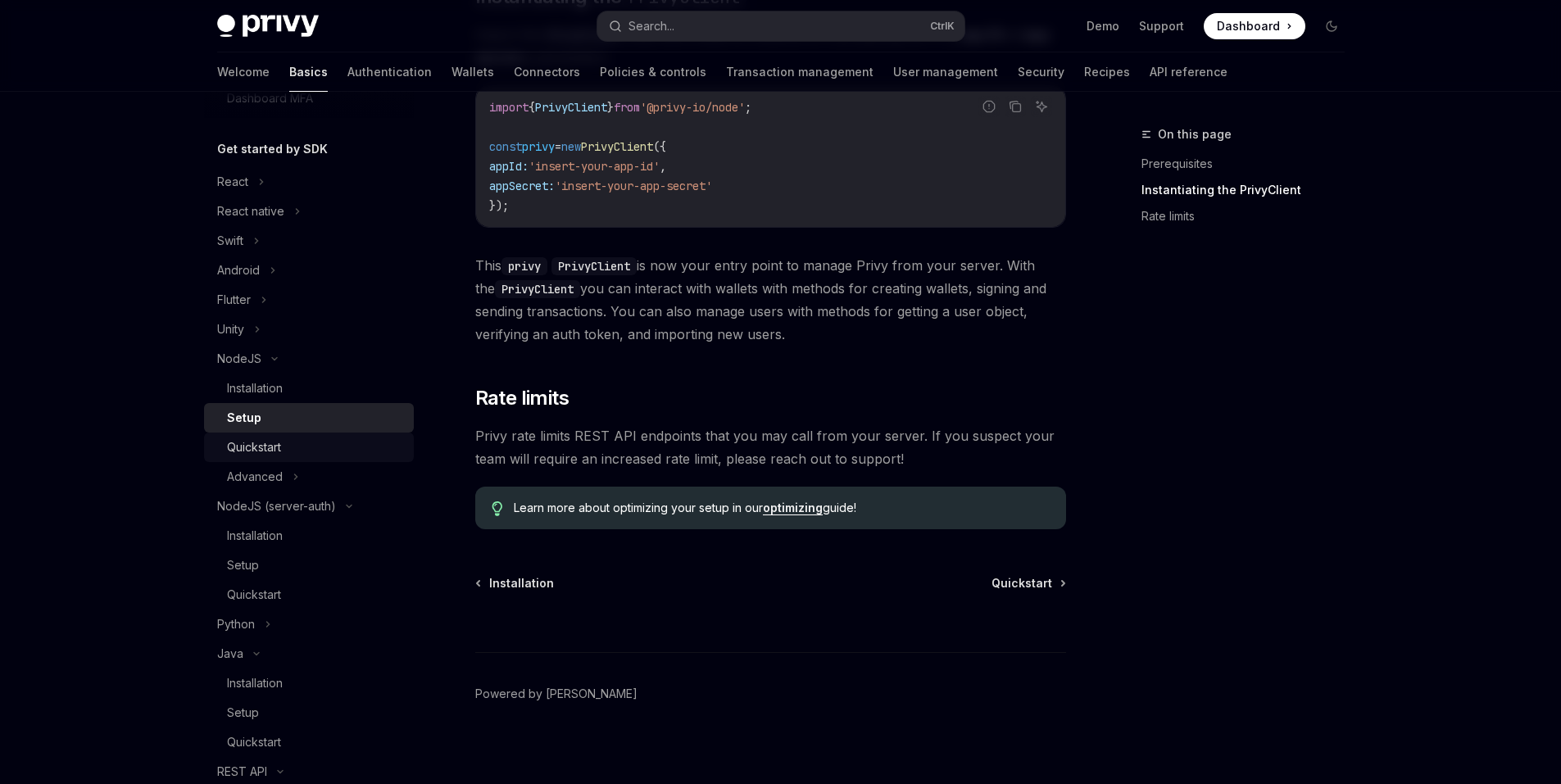
click at [239, 443] on div "Quickstart" at bounding box center [254, 448] width 54 height 20
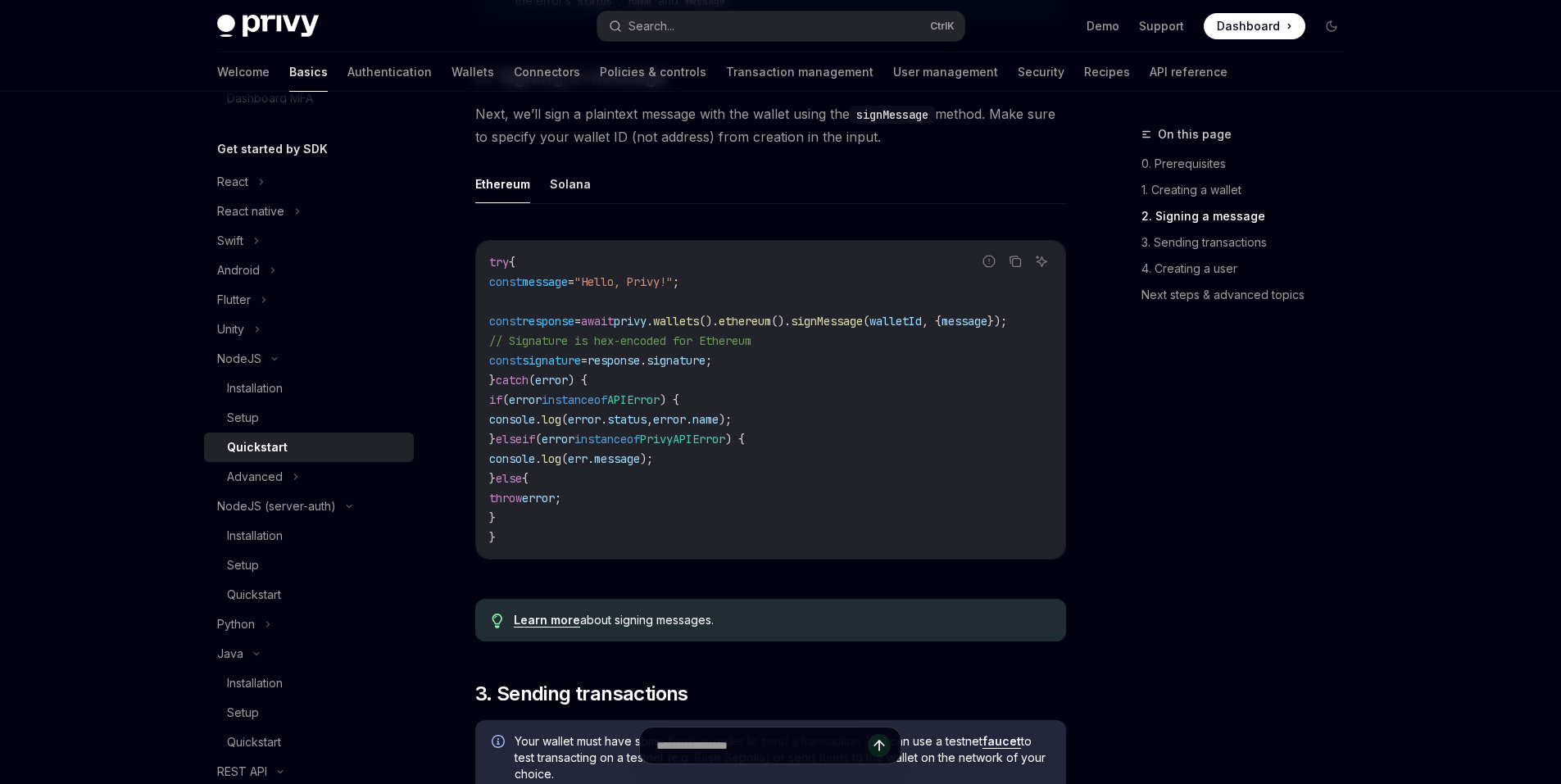
scroll to position [1310, 0]
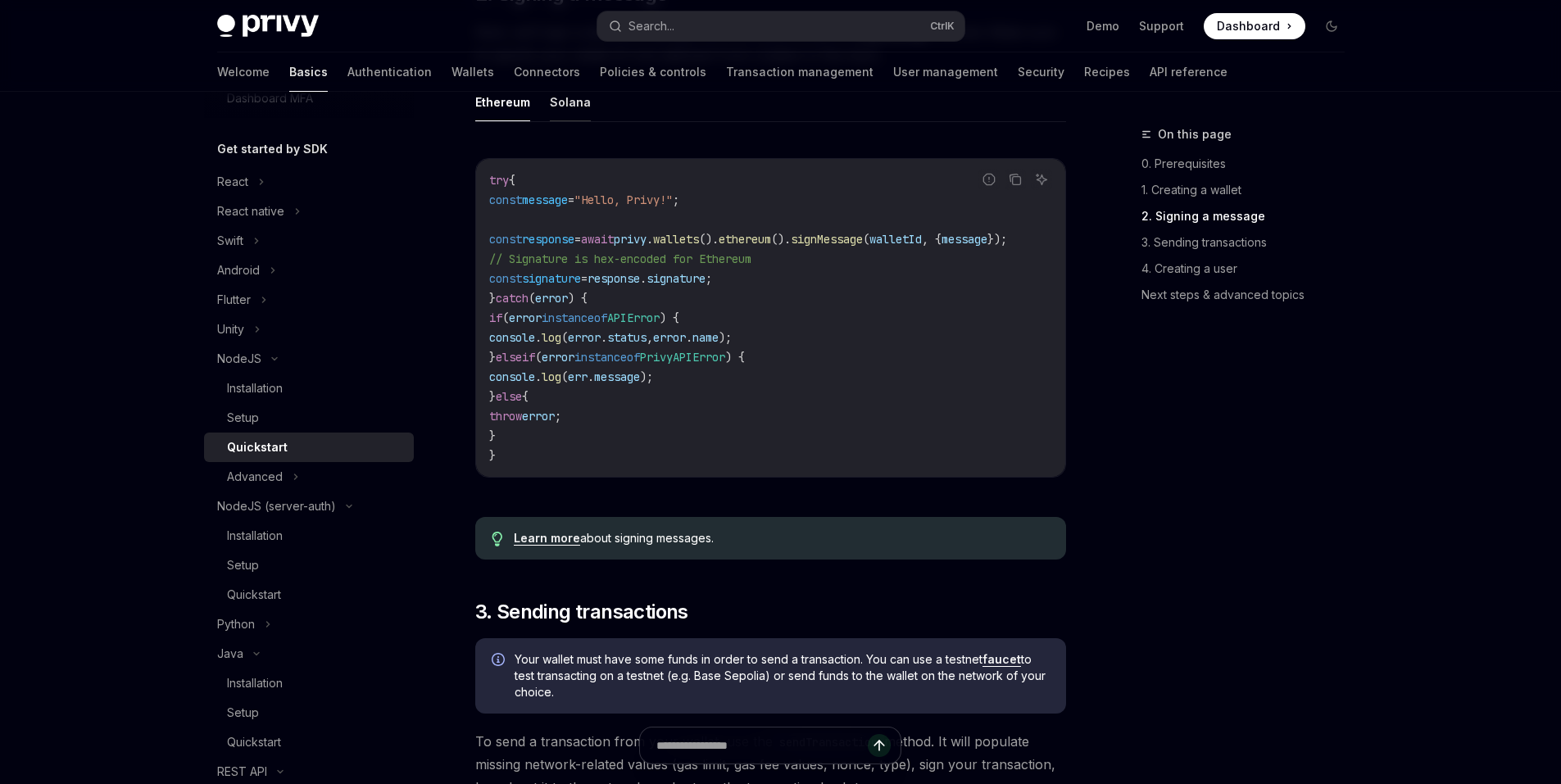
click at [573, 104] on button "Solana" at bounding box center [569, 101] width 41 height 39
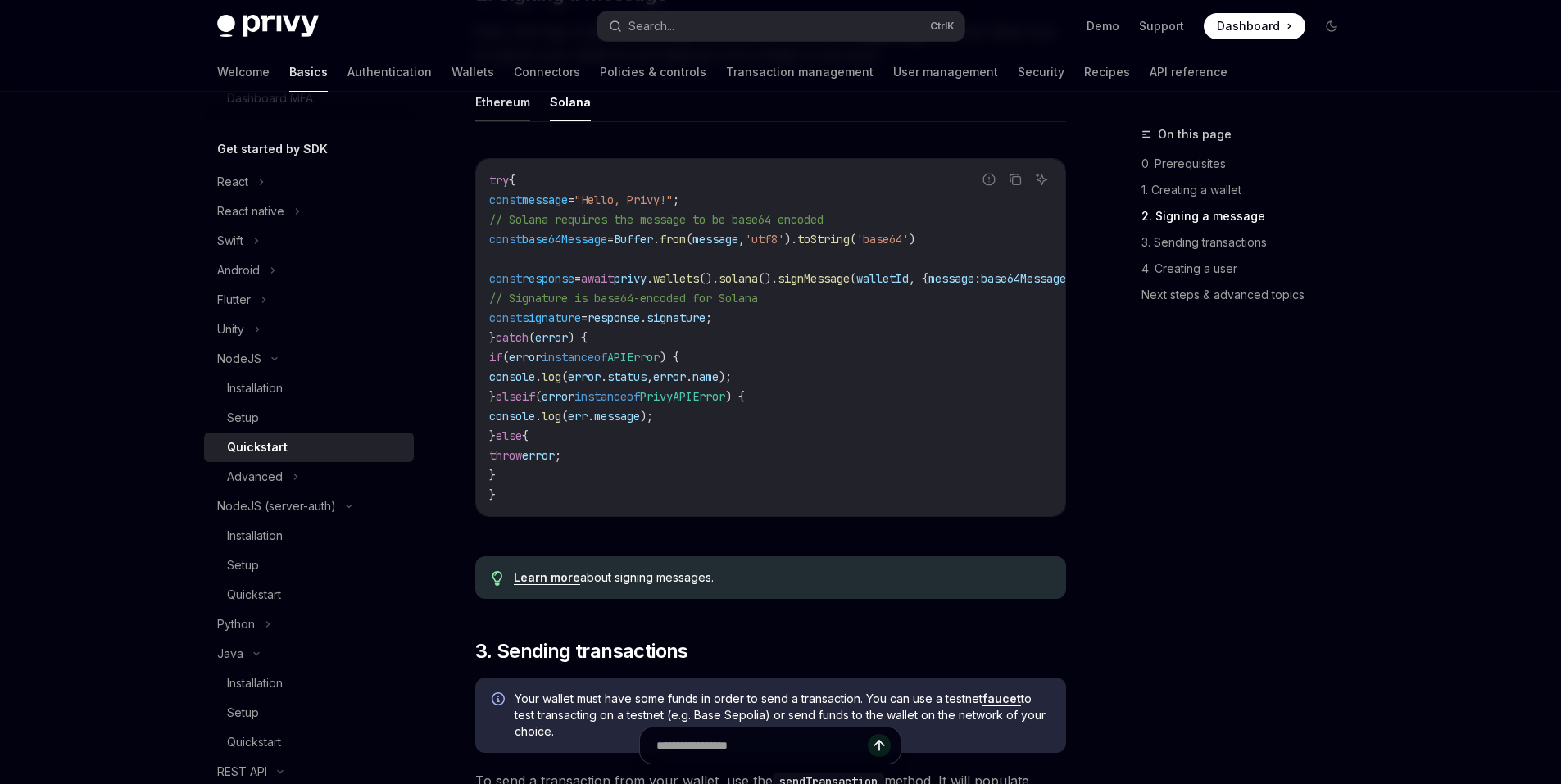
click at [485, 108] on button "Ethereum" at bounding box center [502, 101] width 55 height 39
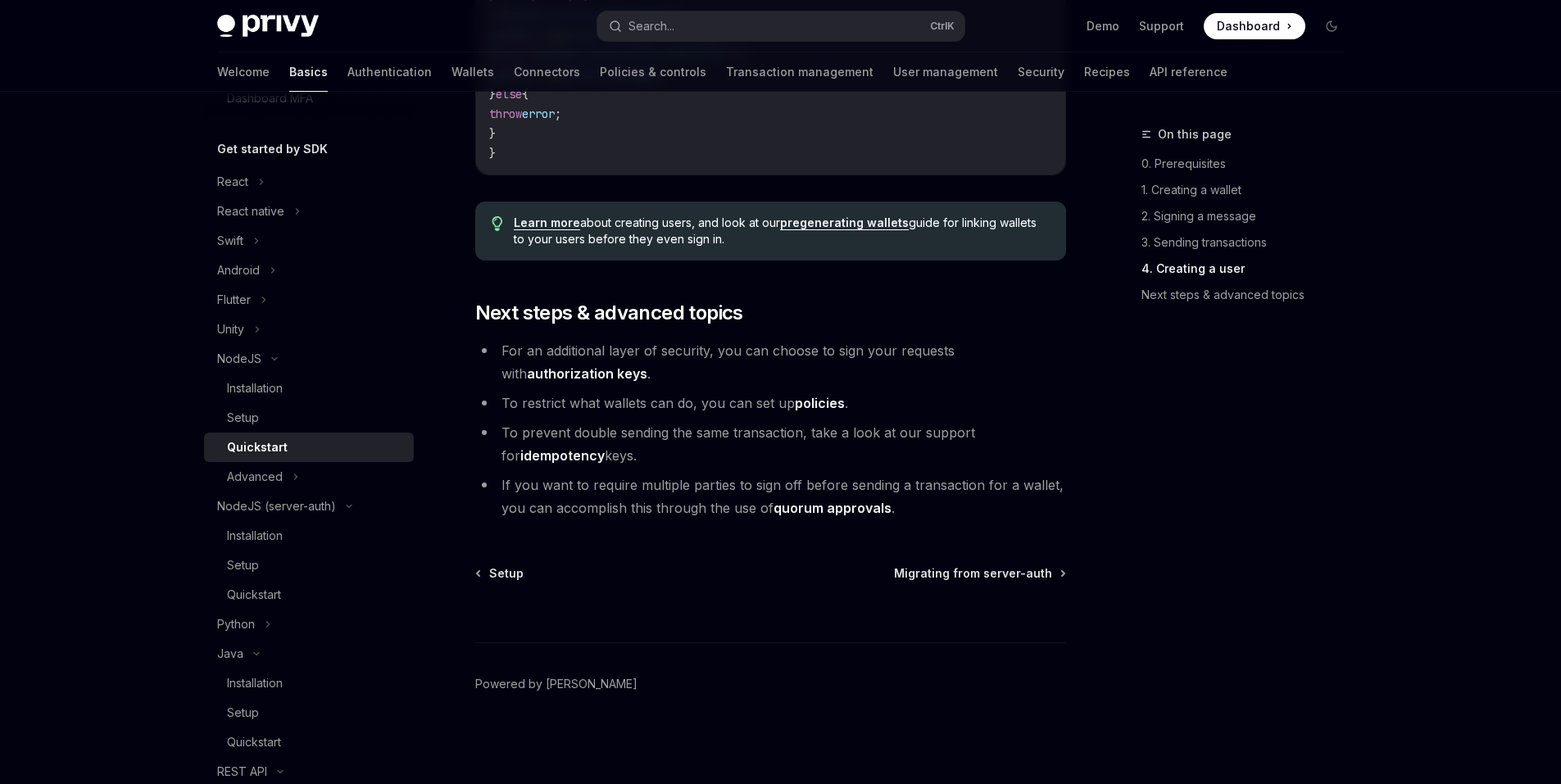
scroll to position [3320, 0]
click at [272, 483] on div "Advanced" at bounding box center [255, 477] width 56 height 20
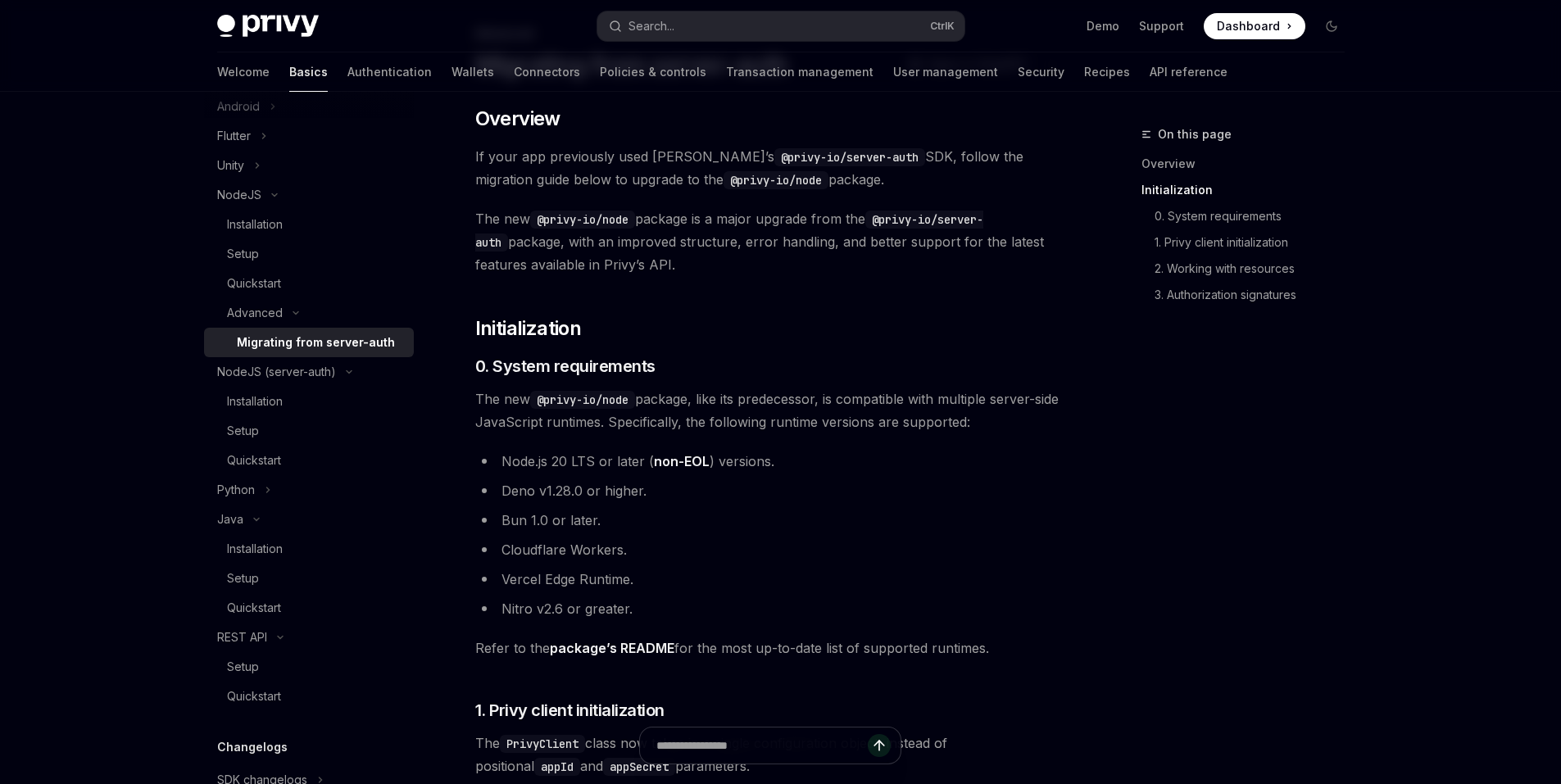
scroll to position [410, 0]
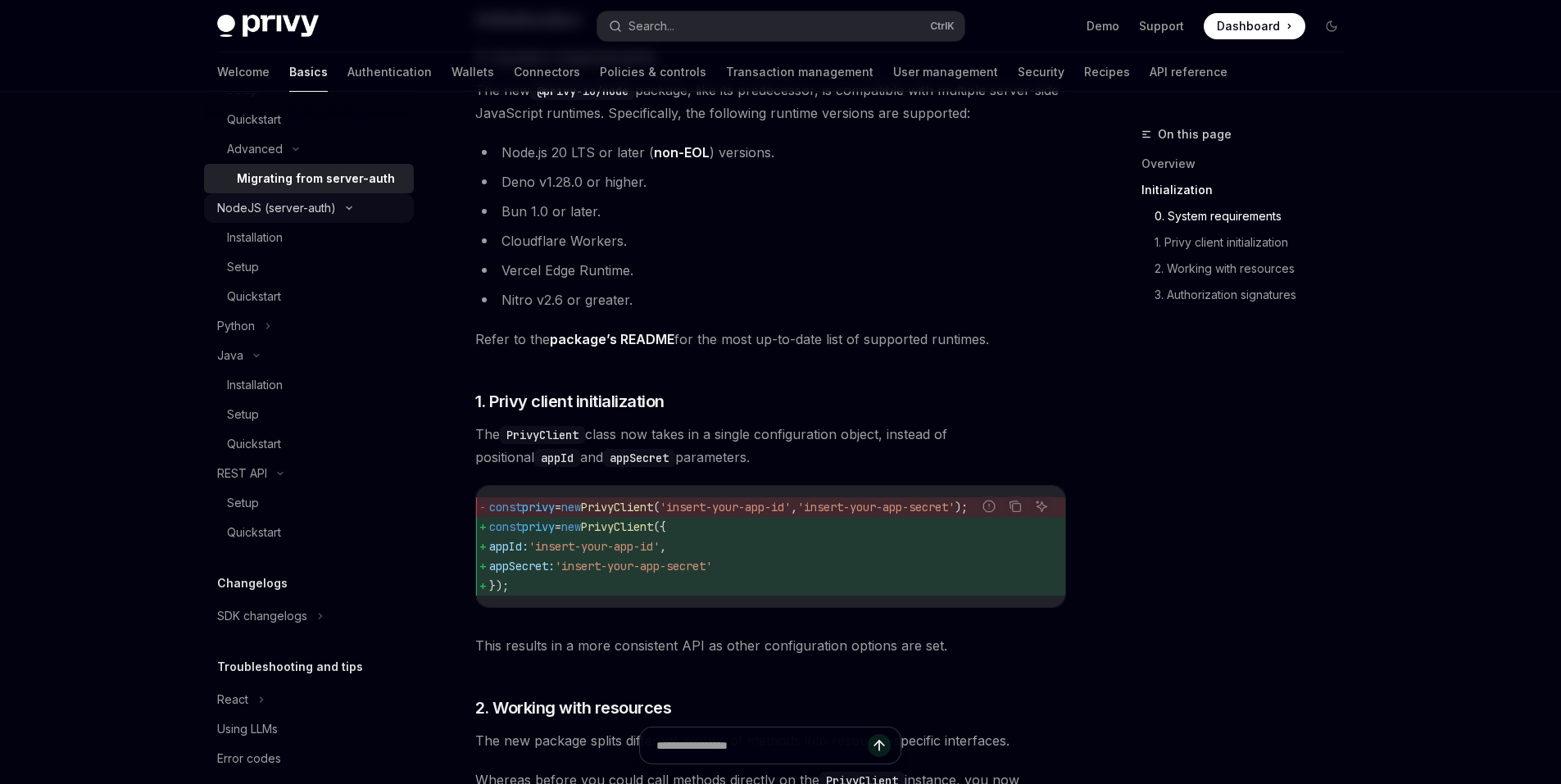
click at [341, 211] on icon at bounding box center [349, 208] width 20 height 7
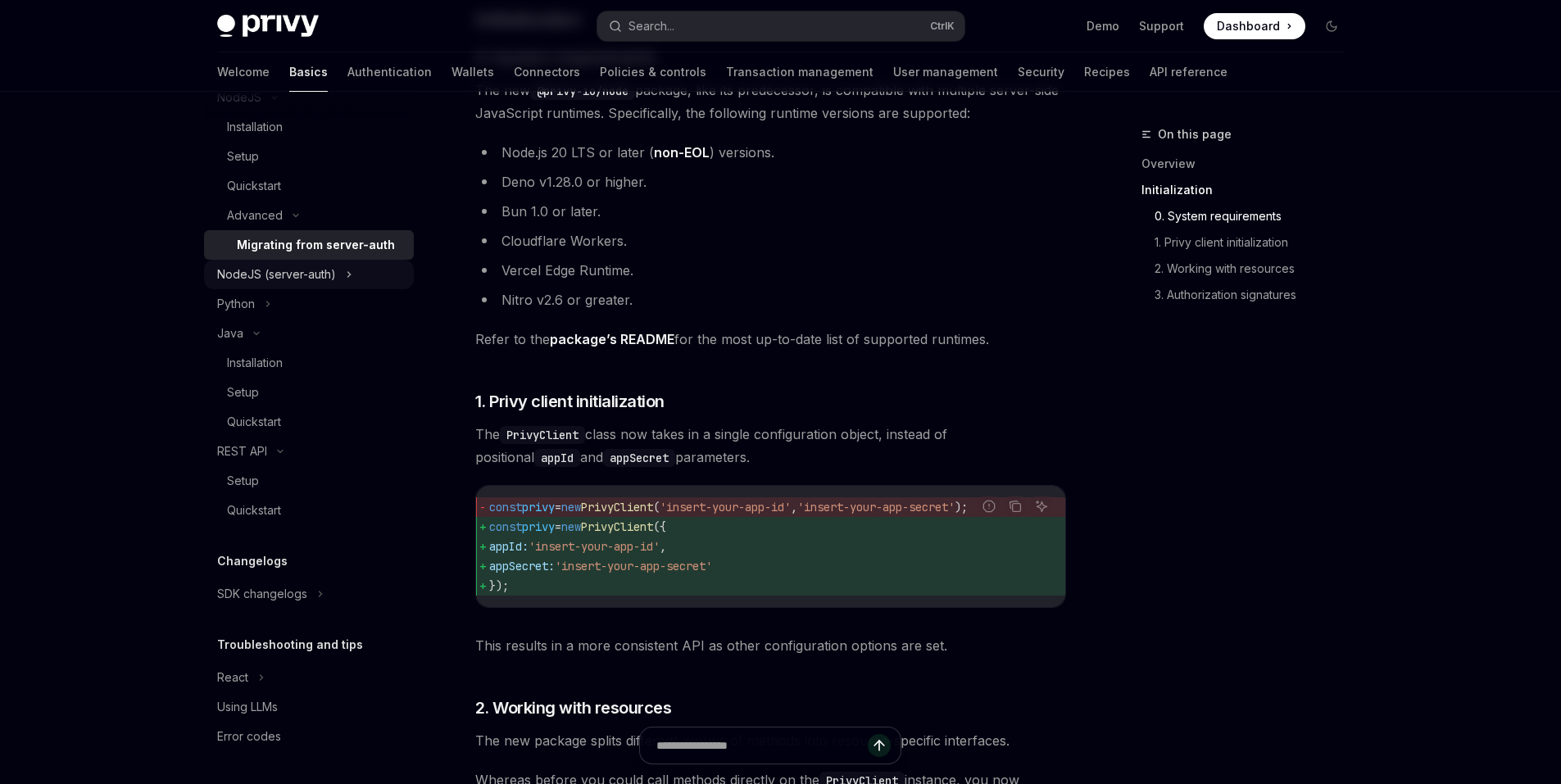
scroll to position [589, 0]
click at [264, 333] on icon at bounding box center [257, 333] width 20 height 7
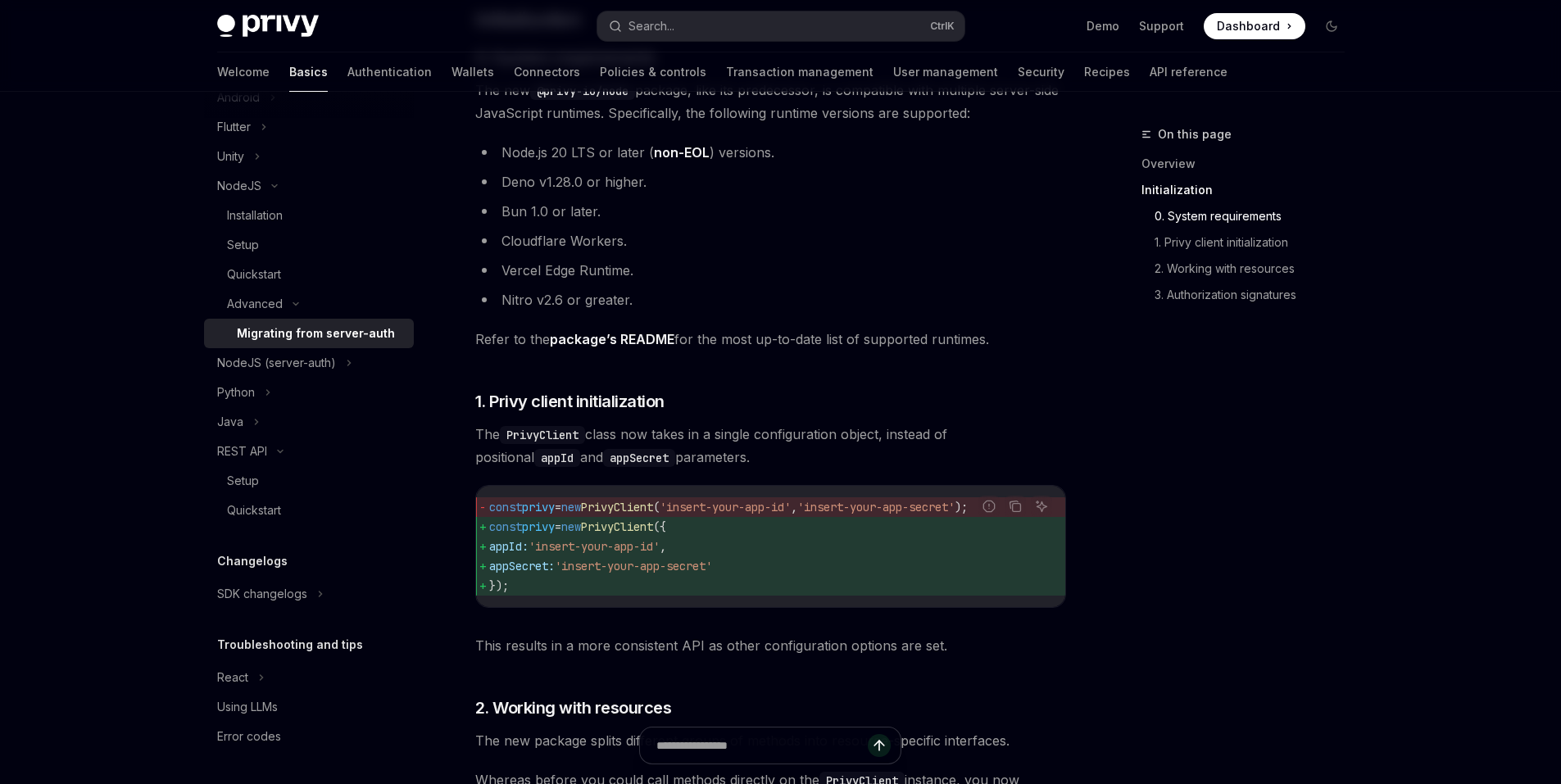
scroll to position [500, 0]
click at [281, 455] on div "REST API" at bounding box center [309, 452] width 210 height 30
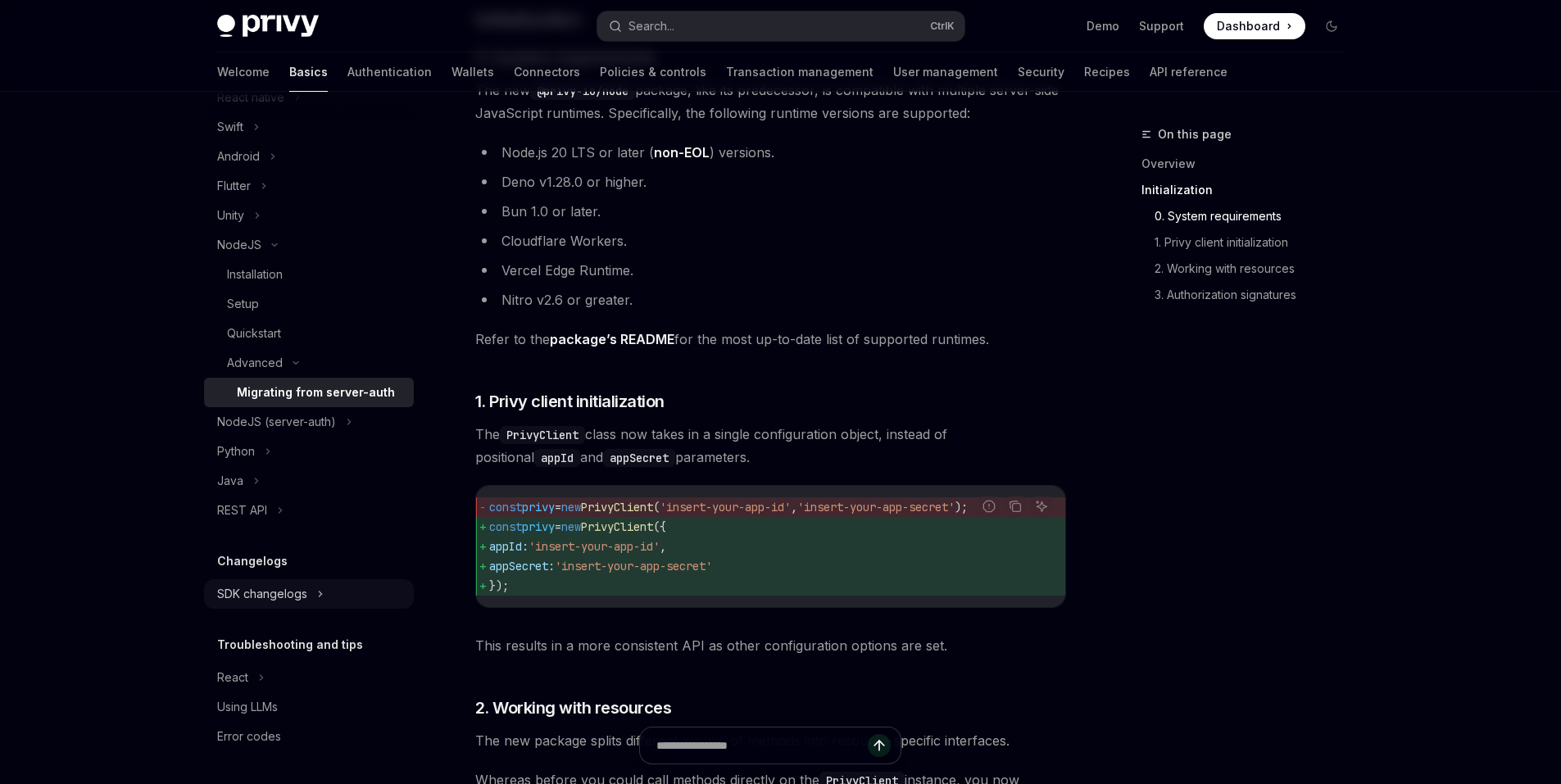
click at [271, 605] on div "SDK changelogs" at bounding box center [309, 594] width 210 height 30
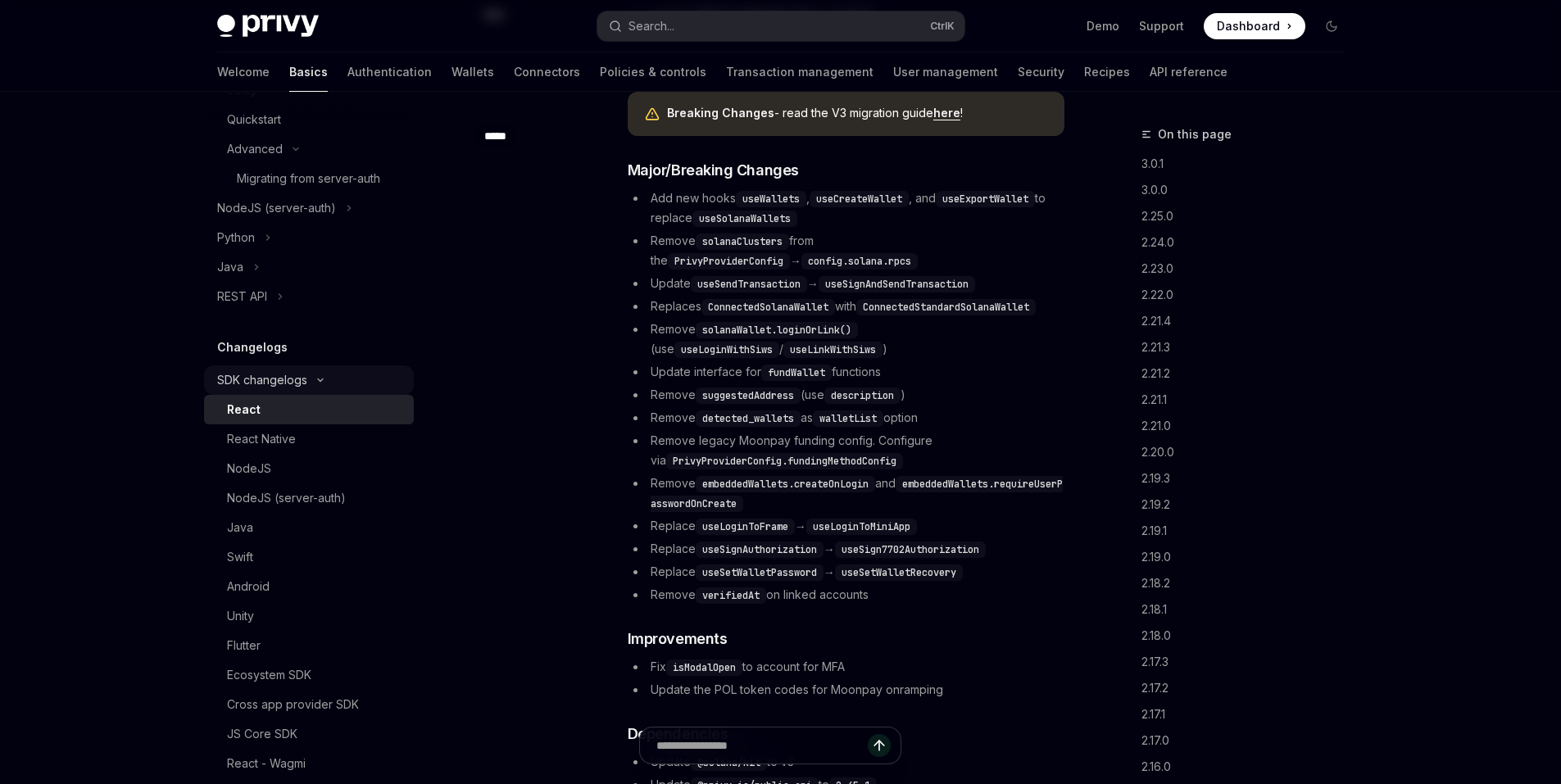
scroll to position [82, 0]
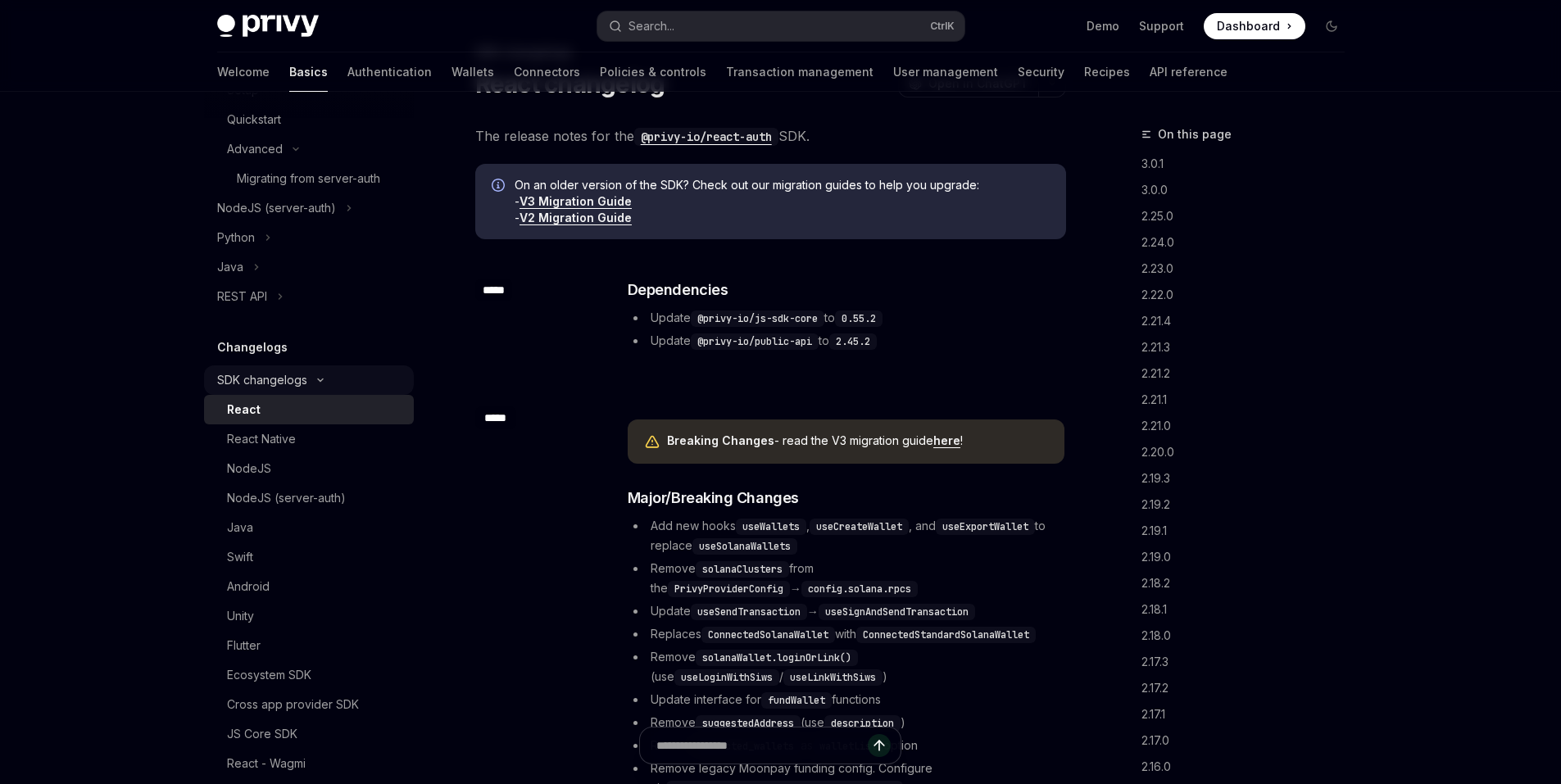
click at [281, 387] on div "SDK changelogs" at bounding box center [262, 380] width 91 height 20
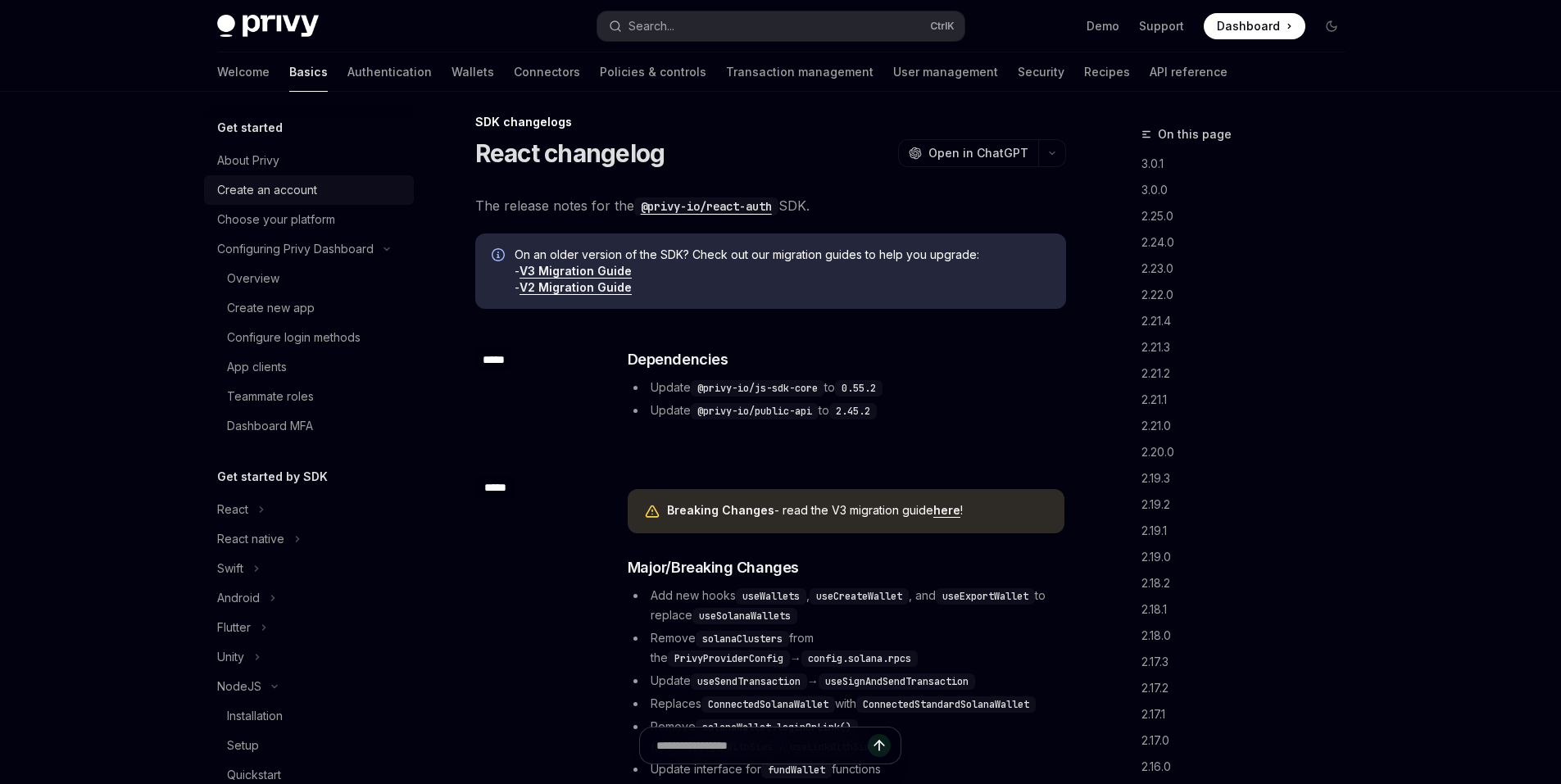
scroll to position [0, 0]
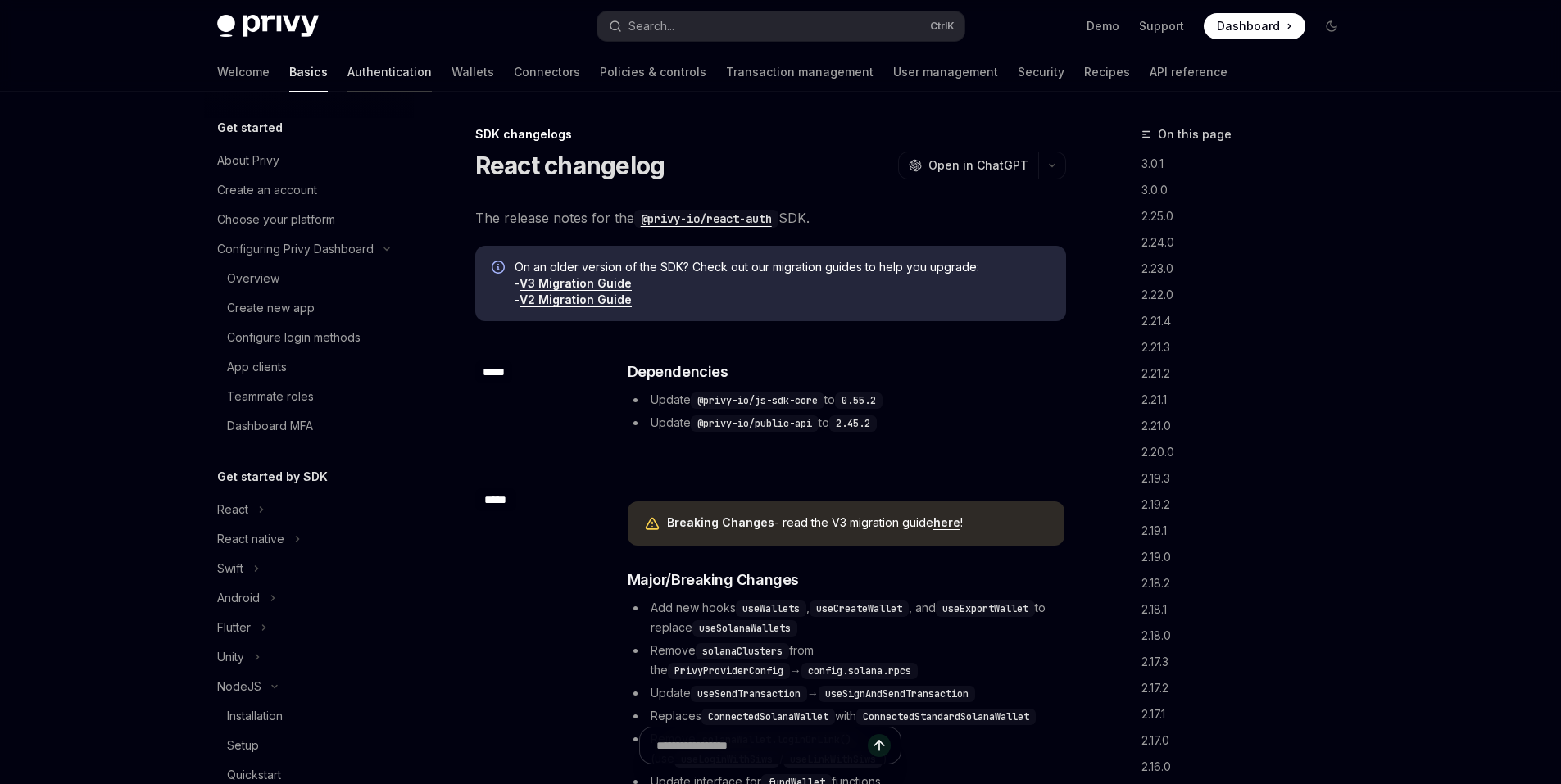
click at [347, 80] on link "Authentication" at bounding box center [389, 73] width 85 height 40
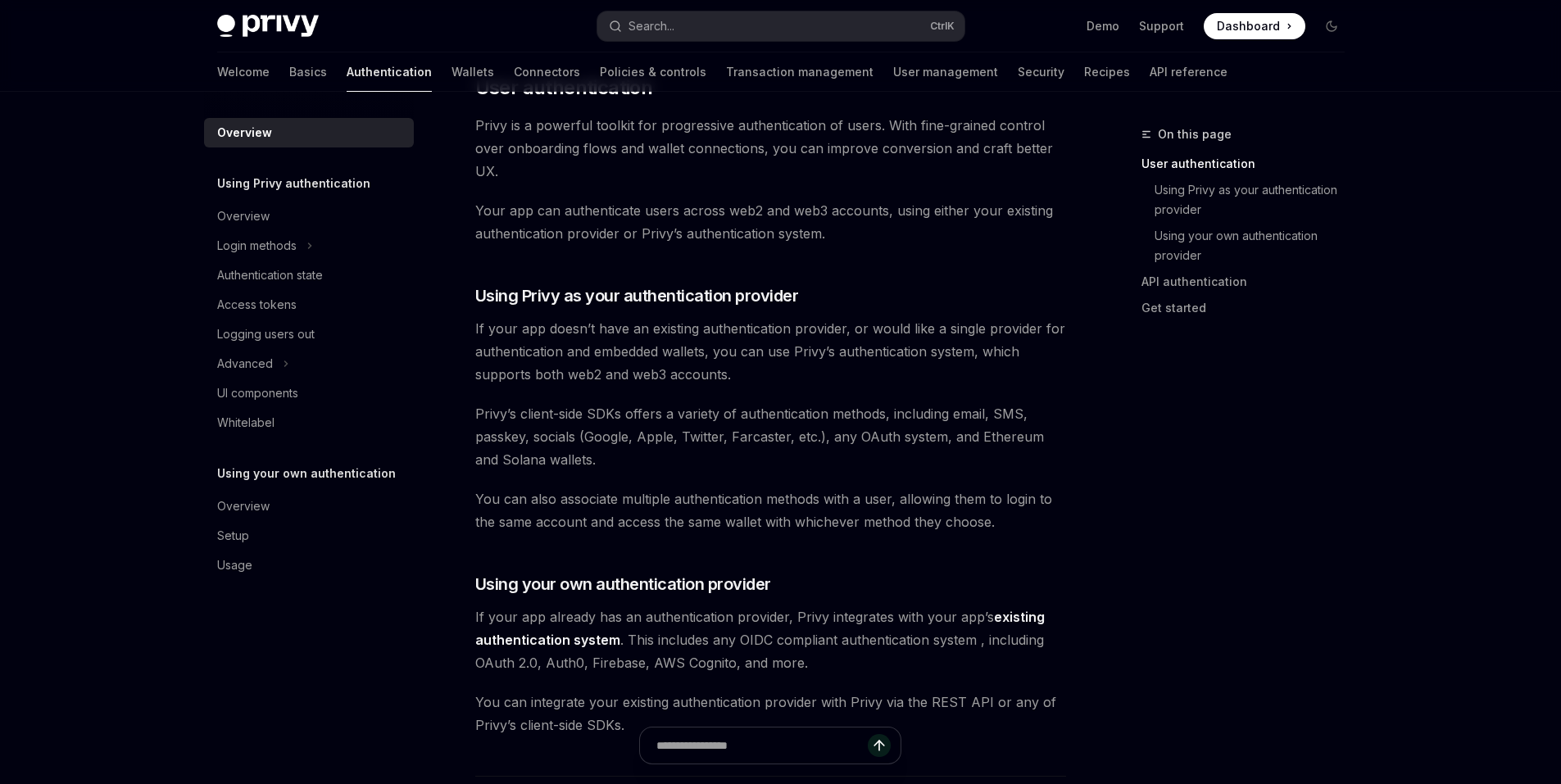
scroll to position [410, 0]
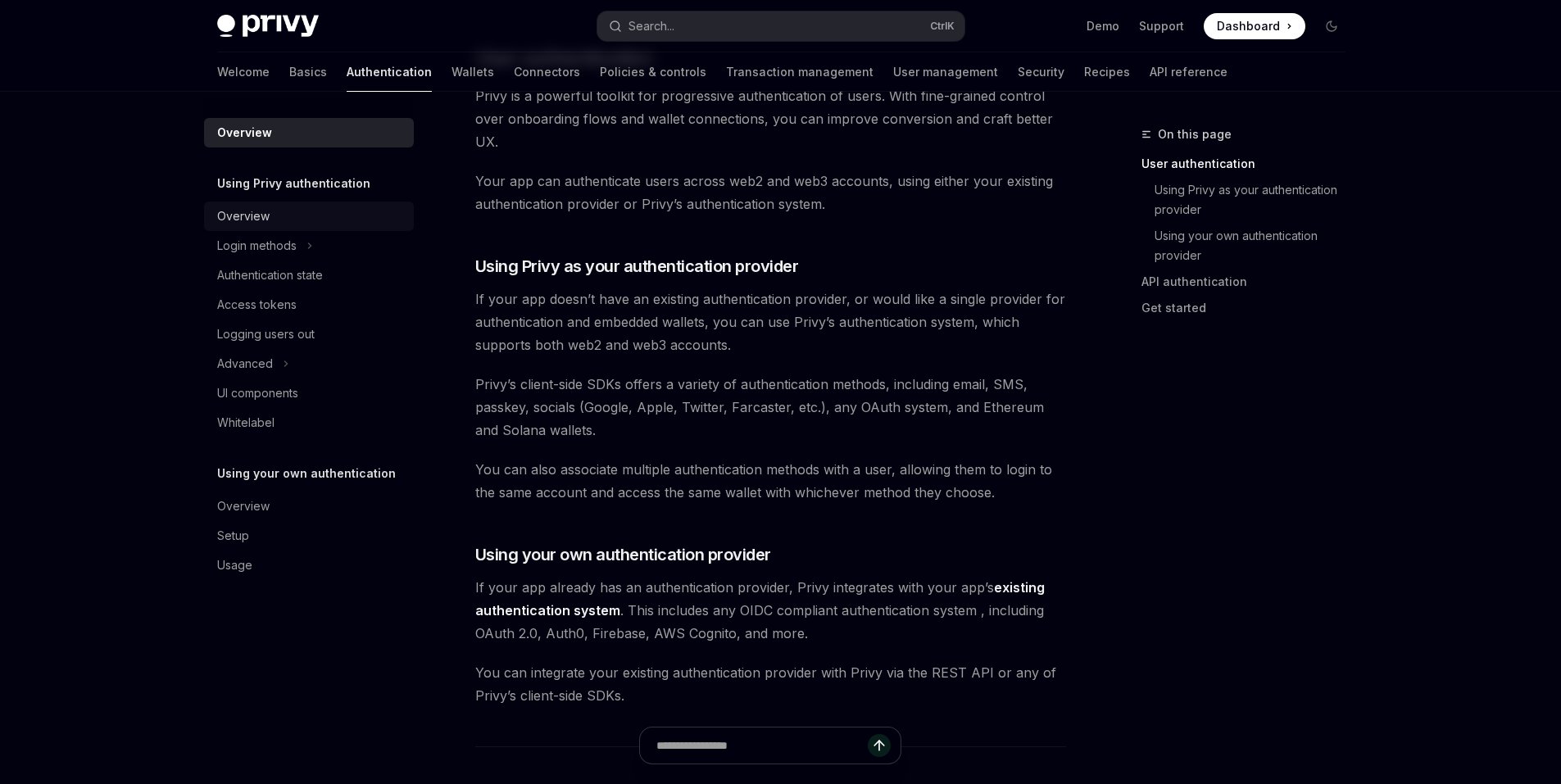
click at [249, 218] on div "Overview" at bounding box center [243, 216] width 53 height 20
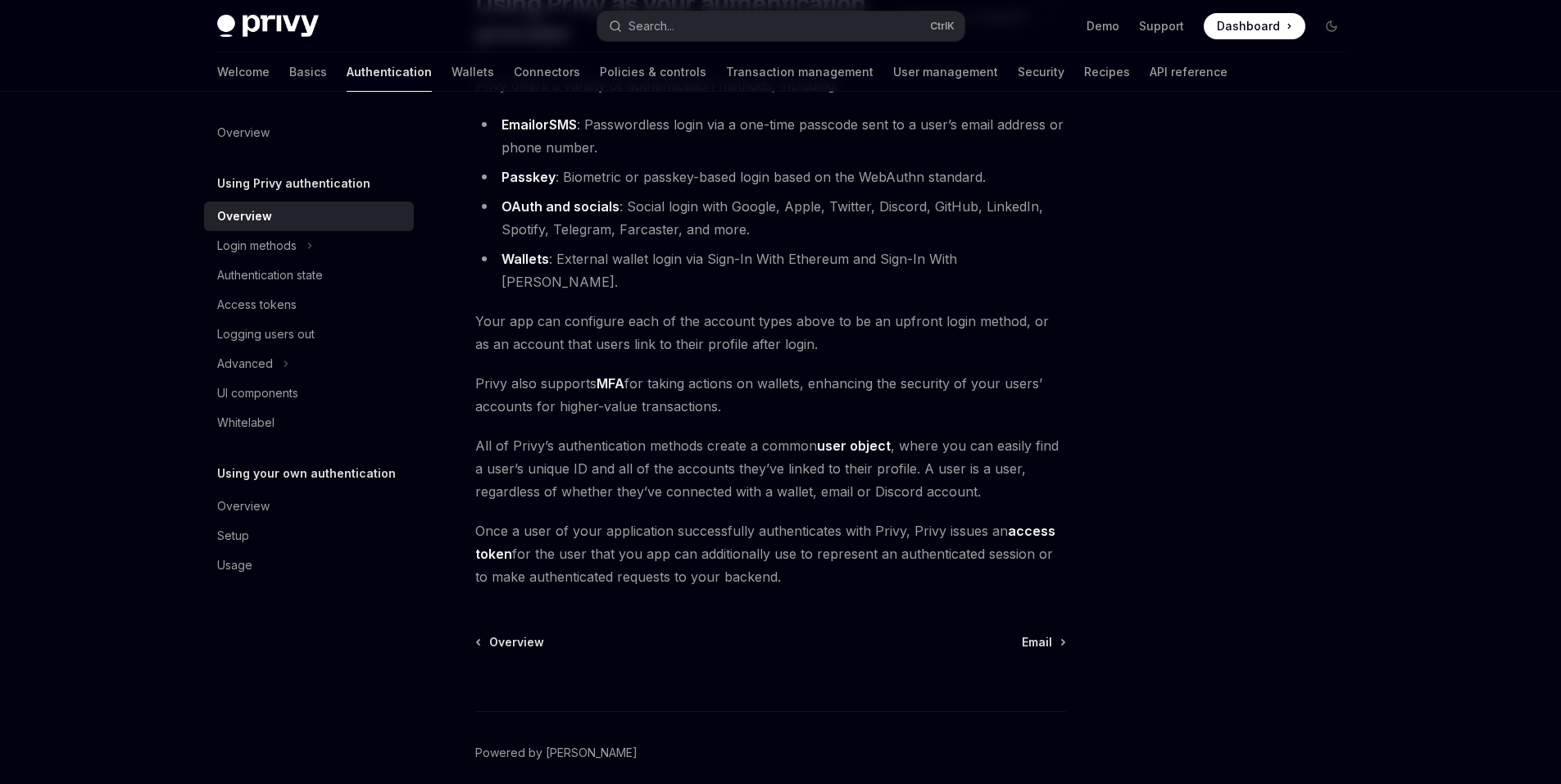
scroll to position [164, 0]
click at [317, 260] on div "Login methods" at bounding box center [309, 246] width 210 height 30
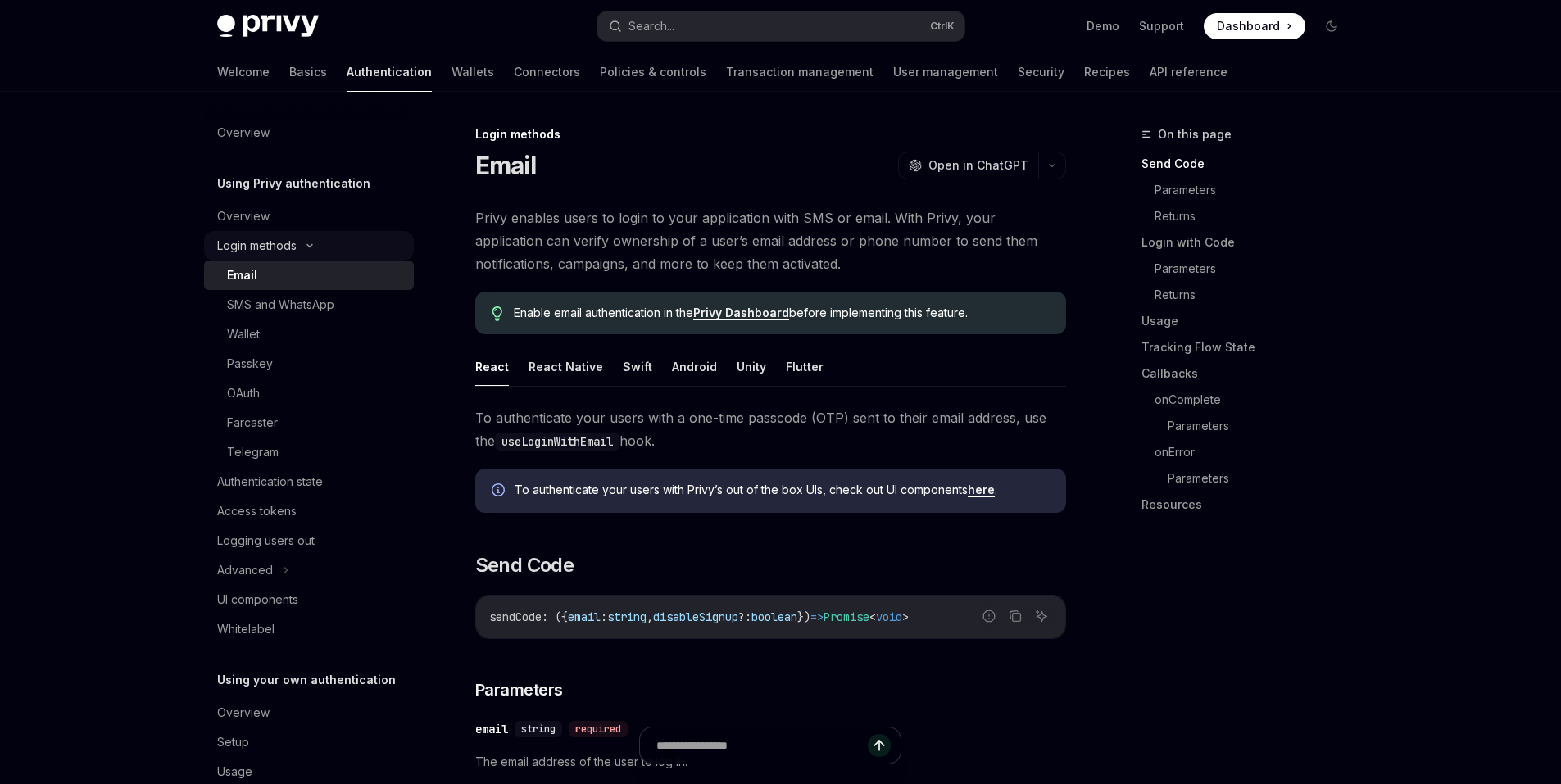
click at [277, 248] on div "Login methods" at bounding box center [257, 246] width 80 height 20
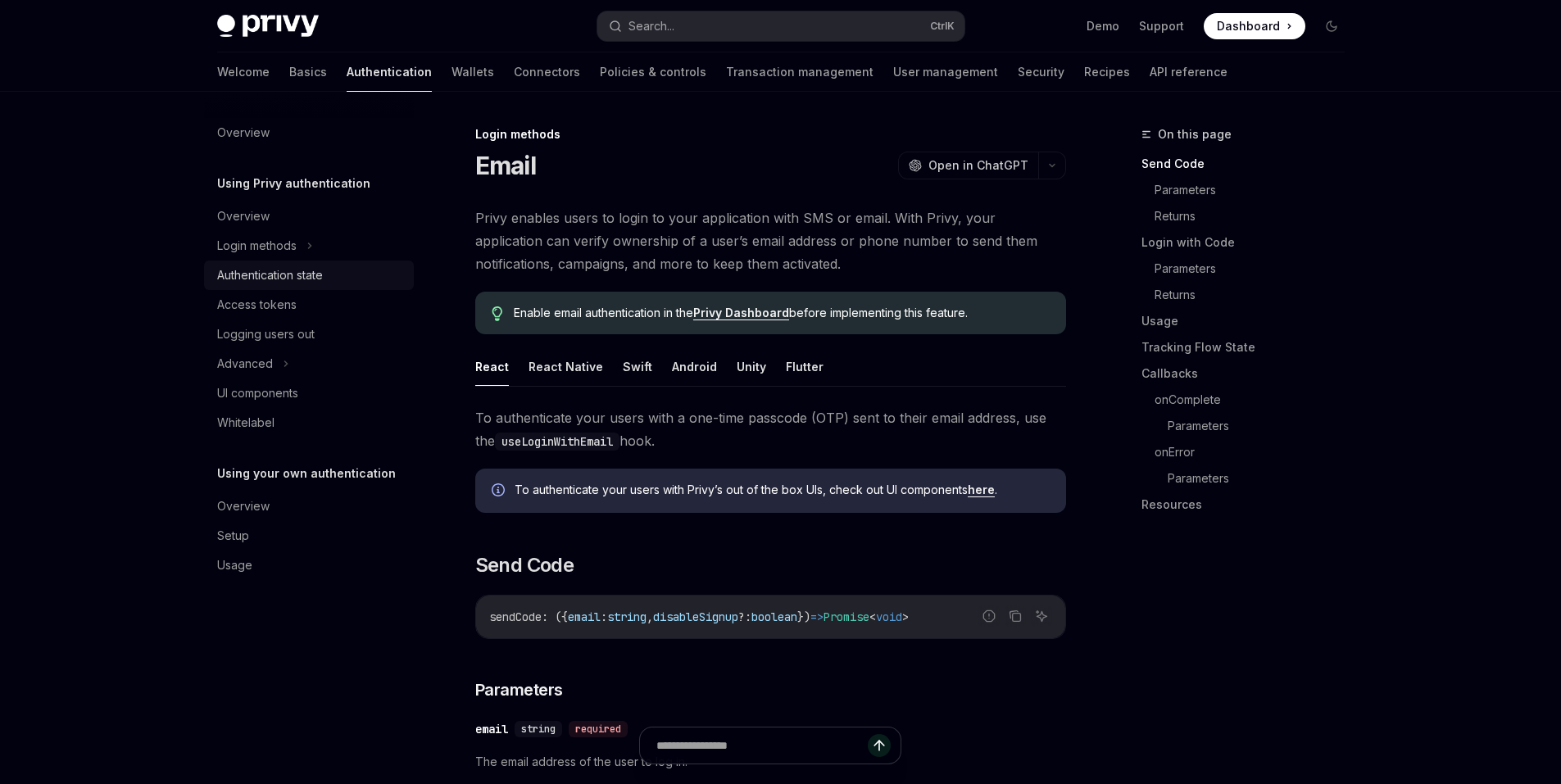
click at [285, 281] on div "Authentication state" at bounding box center [270, 276] width 106 height 20
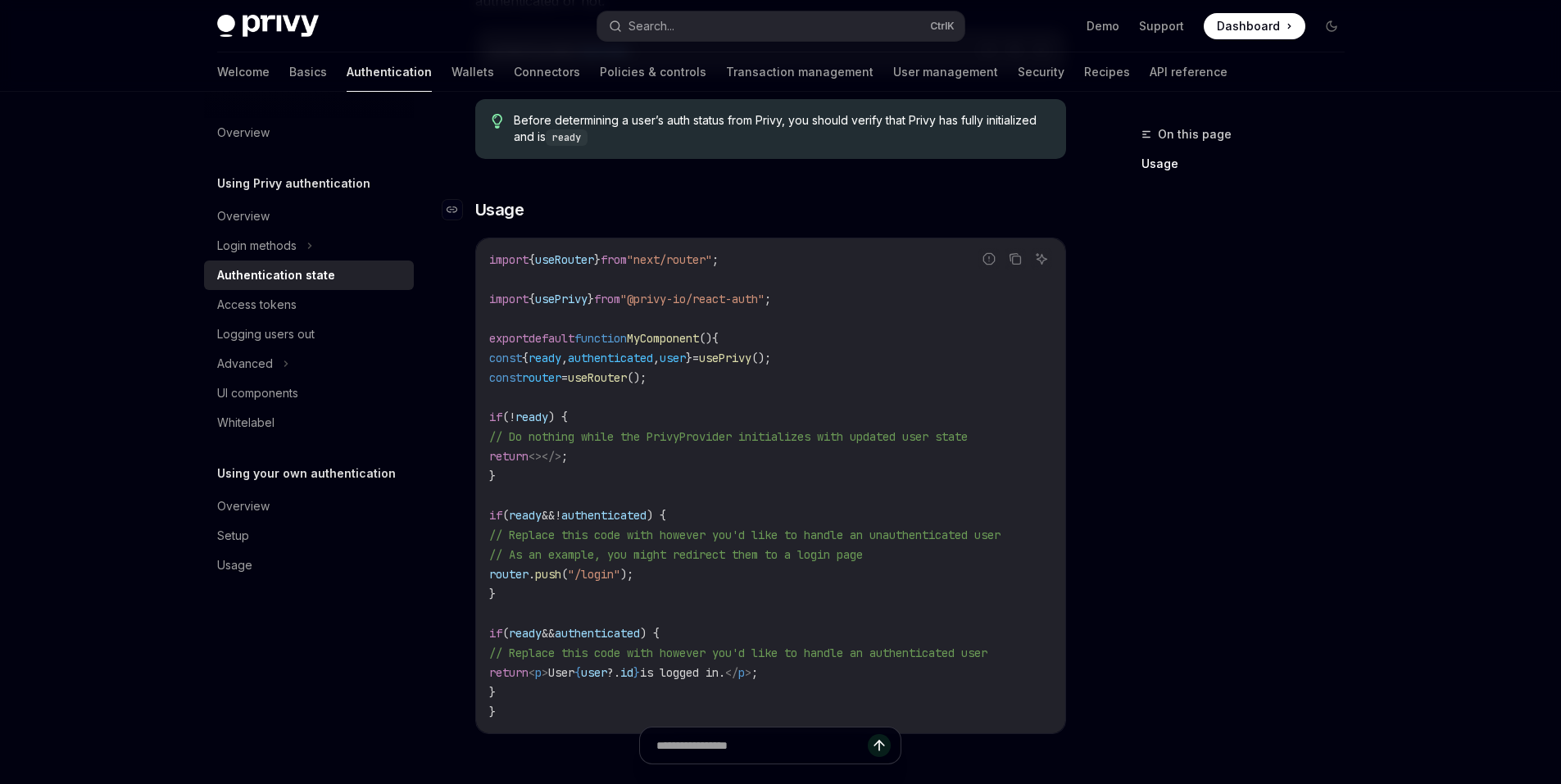
scroll to position [410, 0]
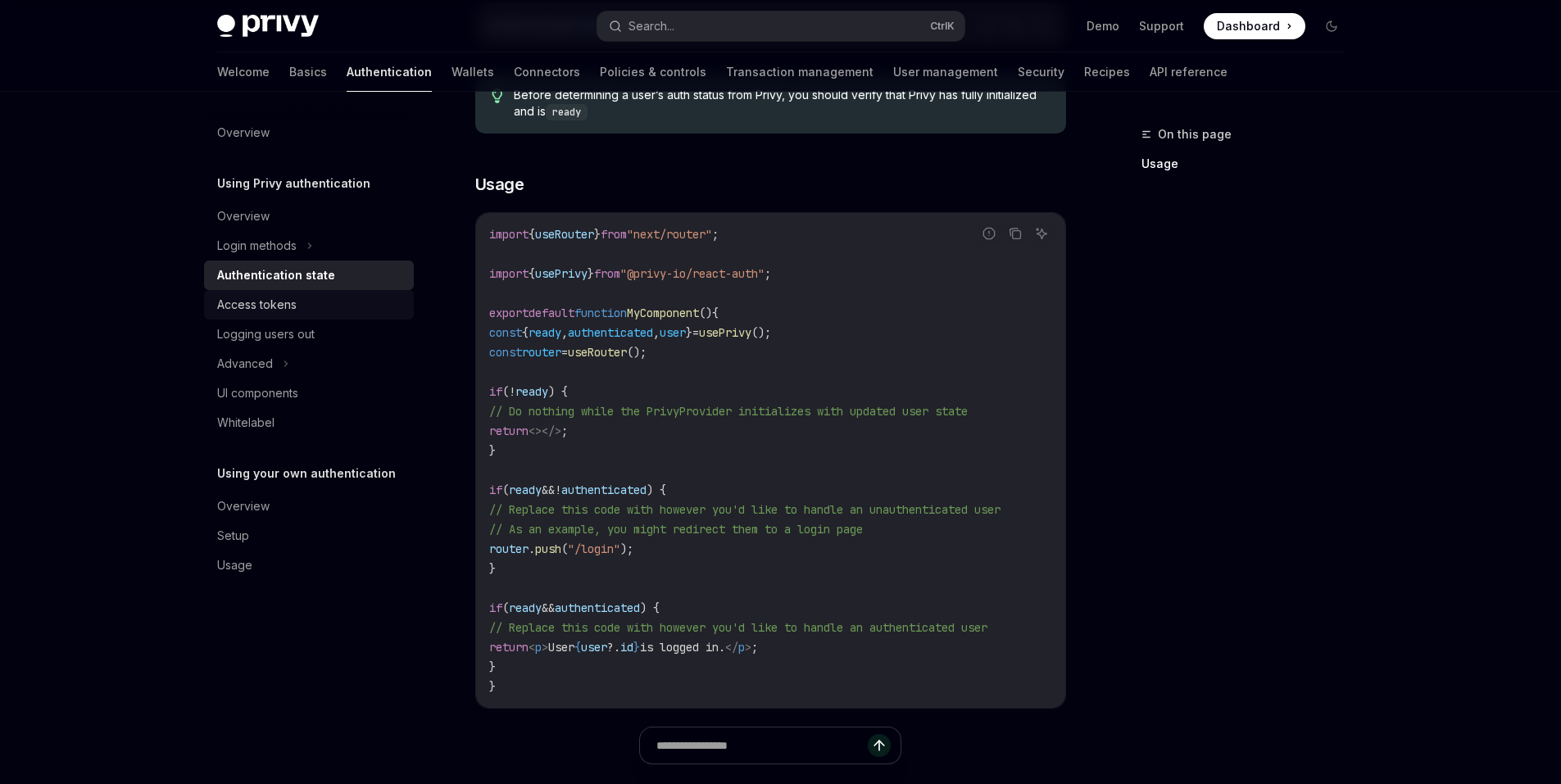
click at [315, 311] on div "Access tokens" at bounding box center [311, 304] width 187 height 20
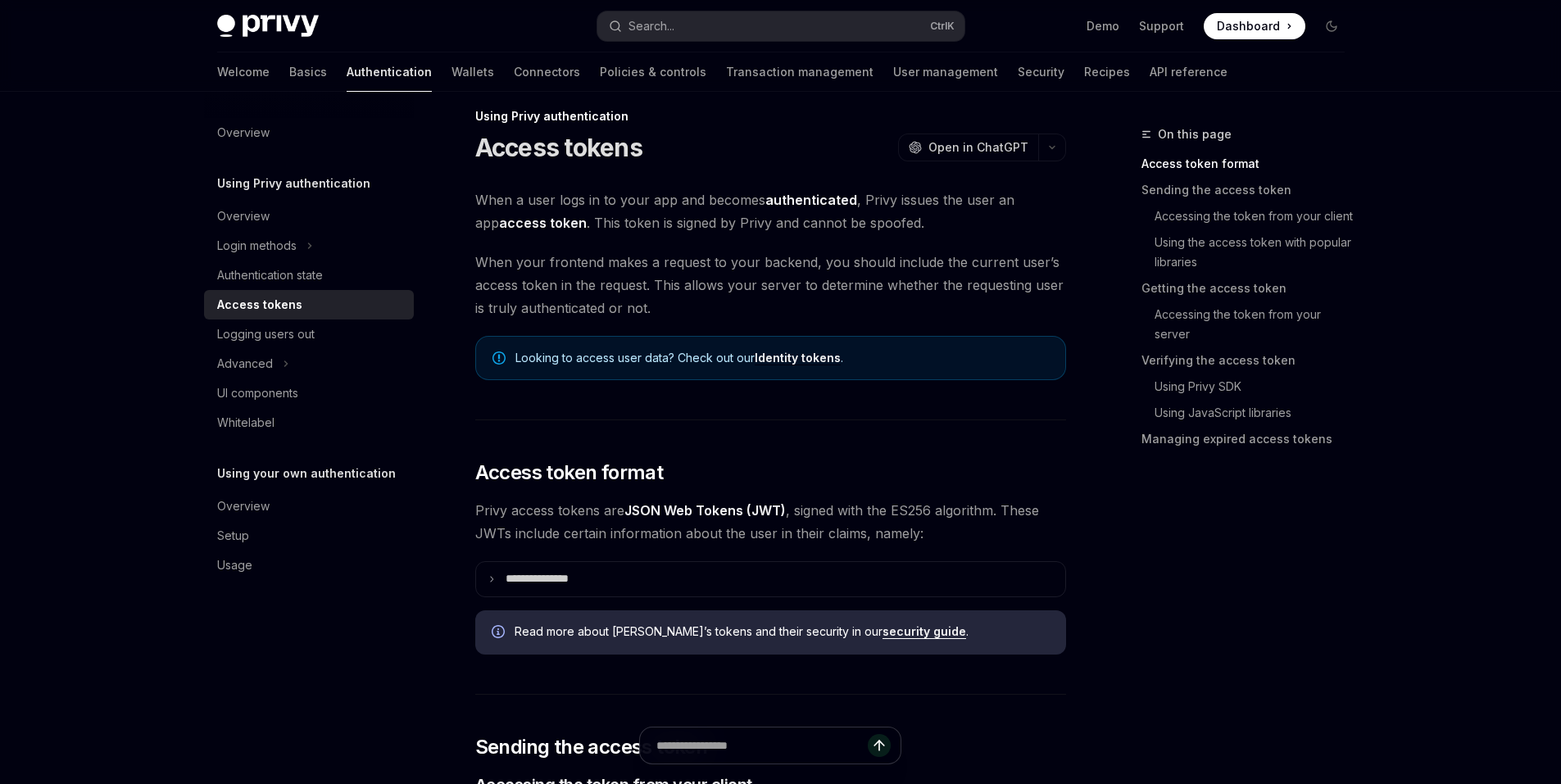
drag, startPoint x: 692, startPoint y: 313, endPoint x: 703, endPoint y: 334, distance: 23.7
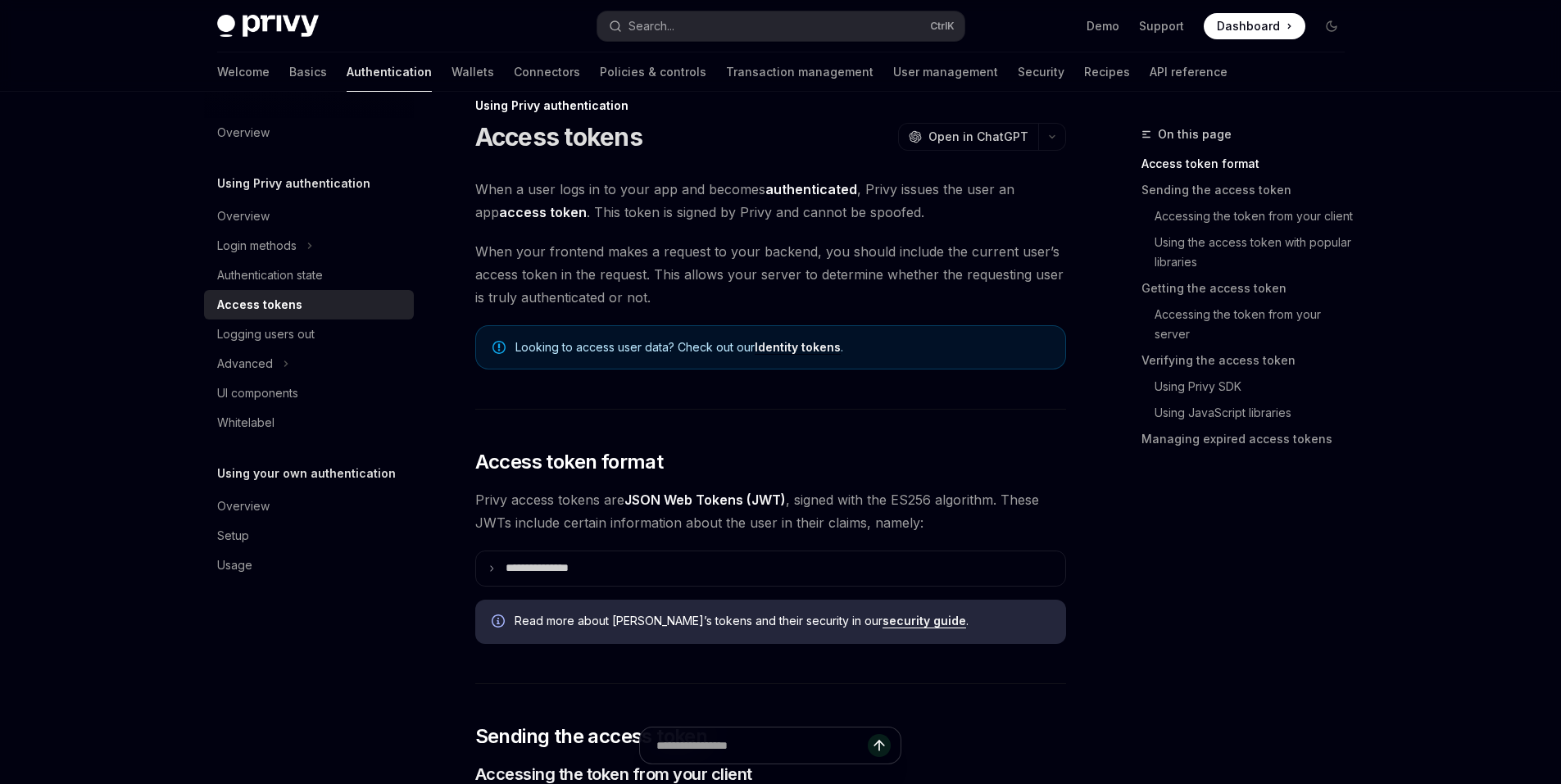
scroll to position [32, 0]
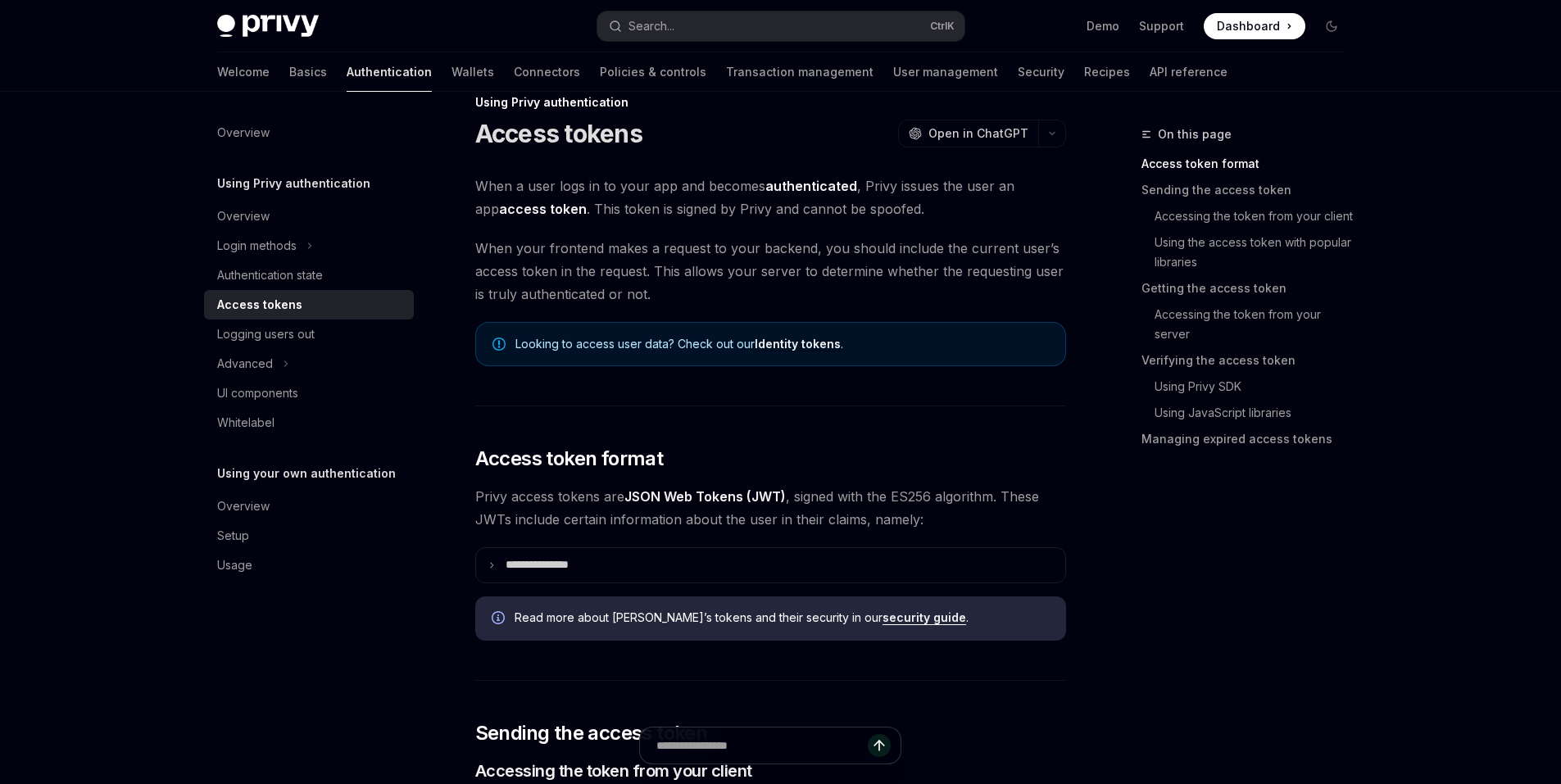
drag, startPoint x: 677, startPoint y: 372, endPoint x: 685, endPoint y: 384, distance: 14.4
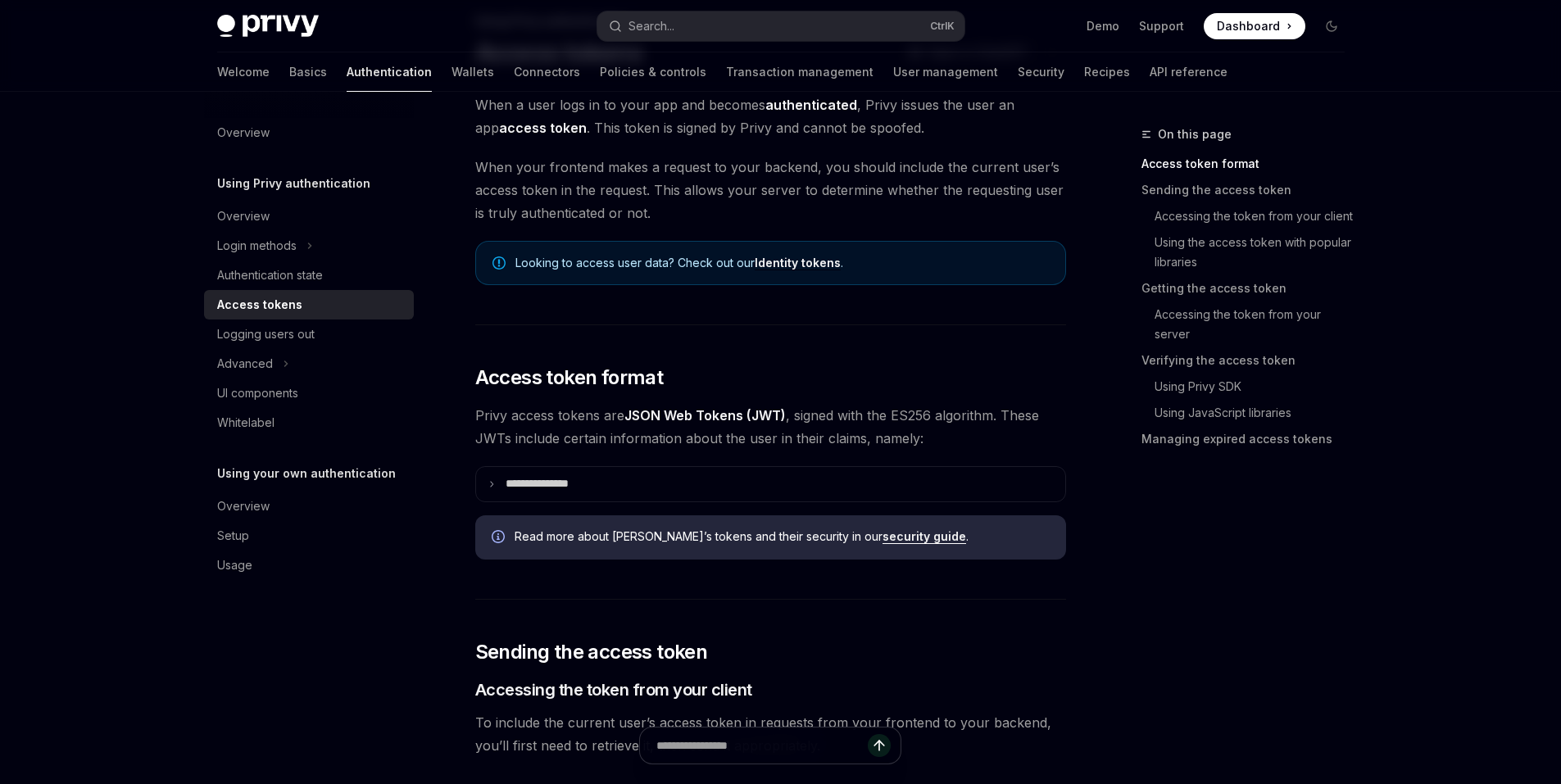
drag, startPoint x: 901, startPoint y: 343, endPoint x: 899, endPoint y: 369, distance: 26.1
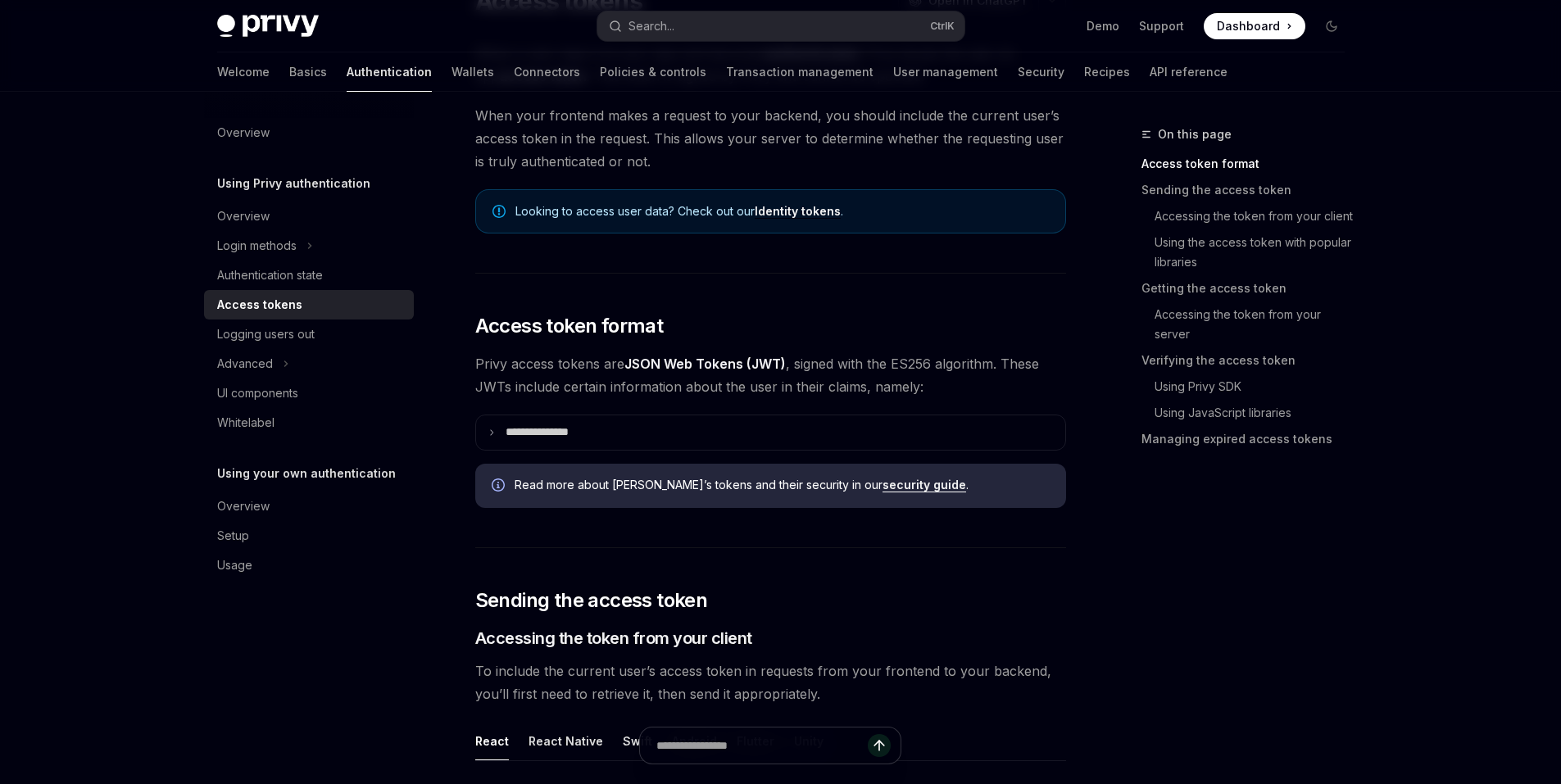
scroll to position [196, 0]
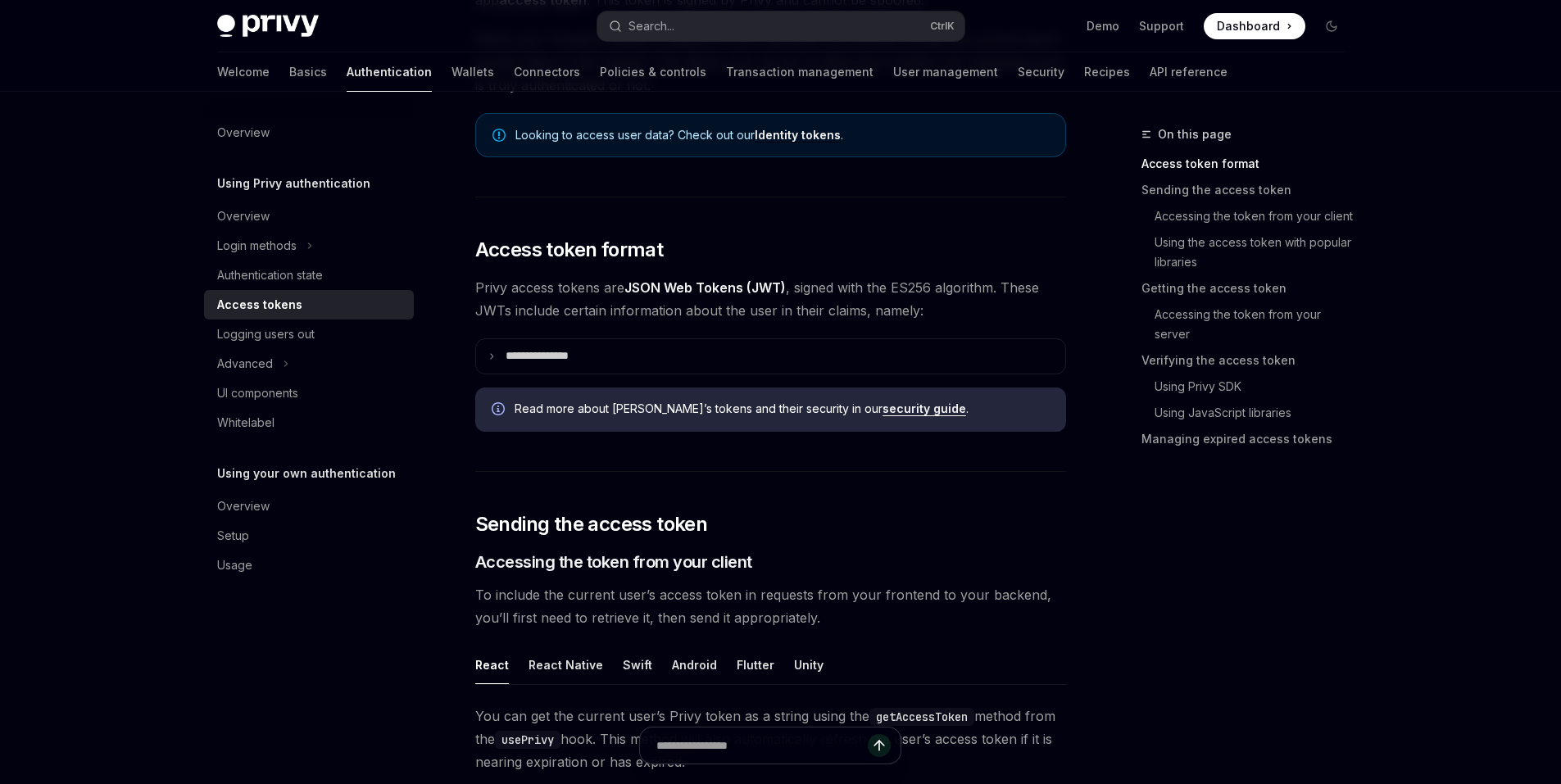
drag, startPoint x: 567, startPoint y: 337, endPoint x: 567, endPoint y: 350, distance: 13.0
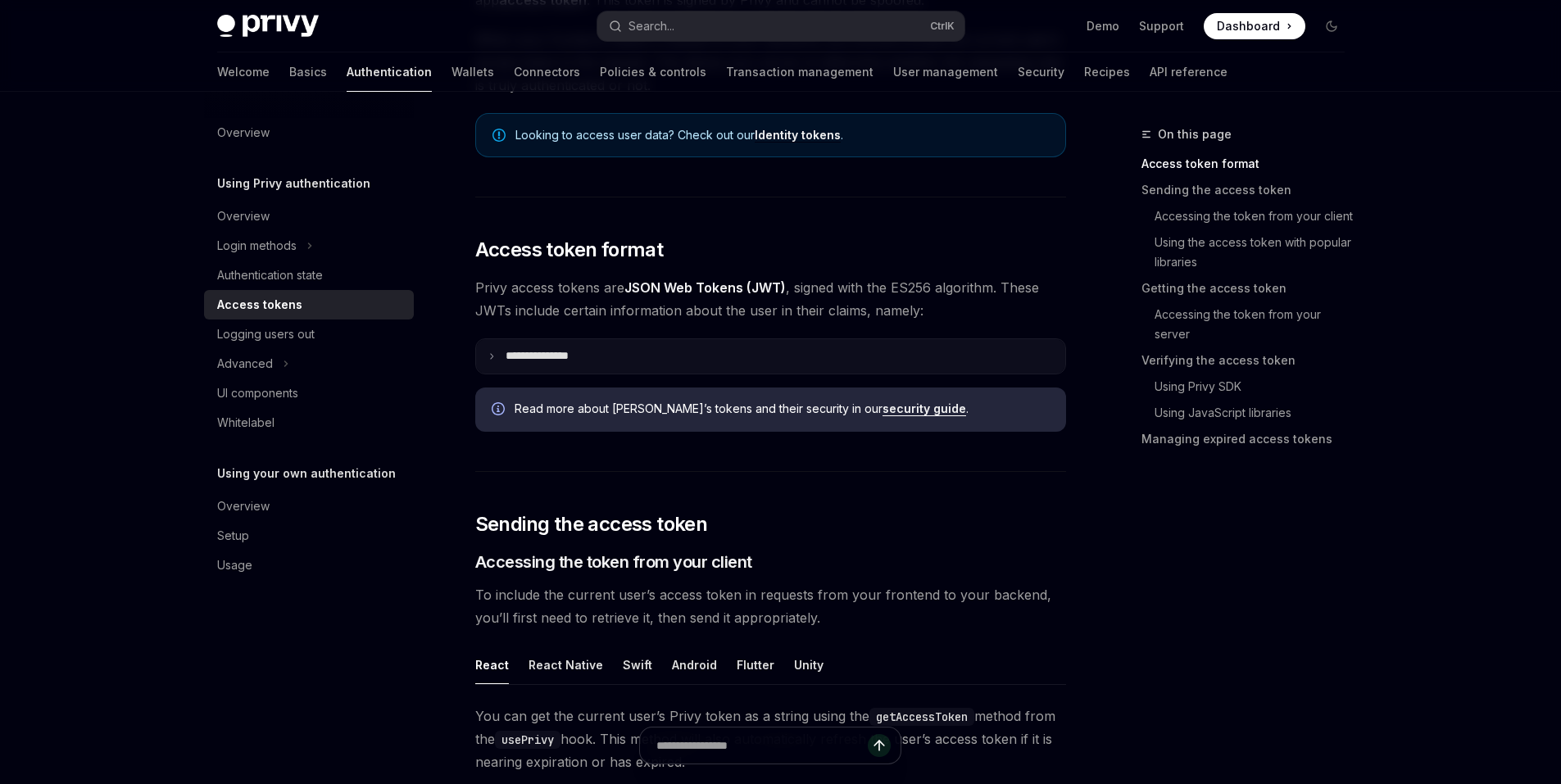
scroll to position [243, 0]
click at [488, 347] on summary "**********" at bounding box center [771, 354] width 589 height 35
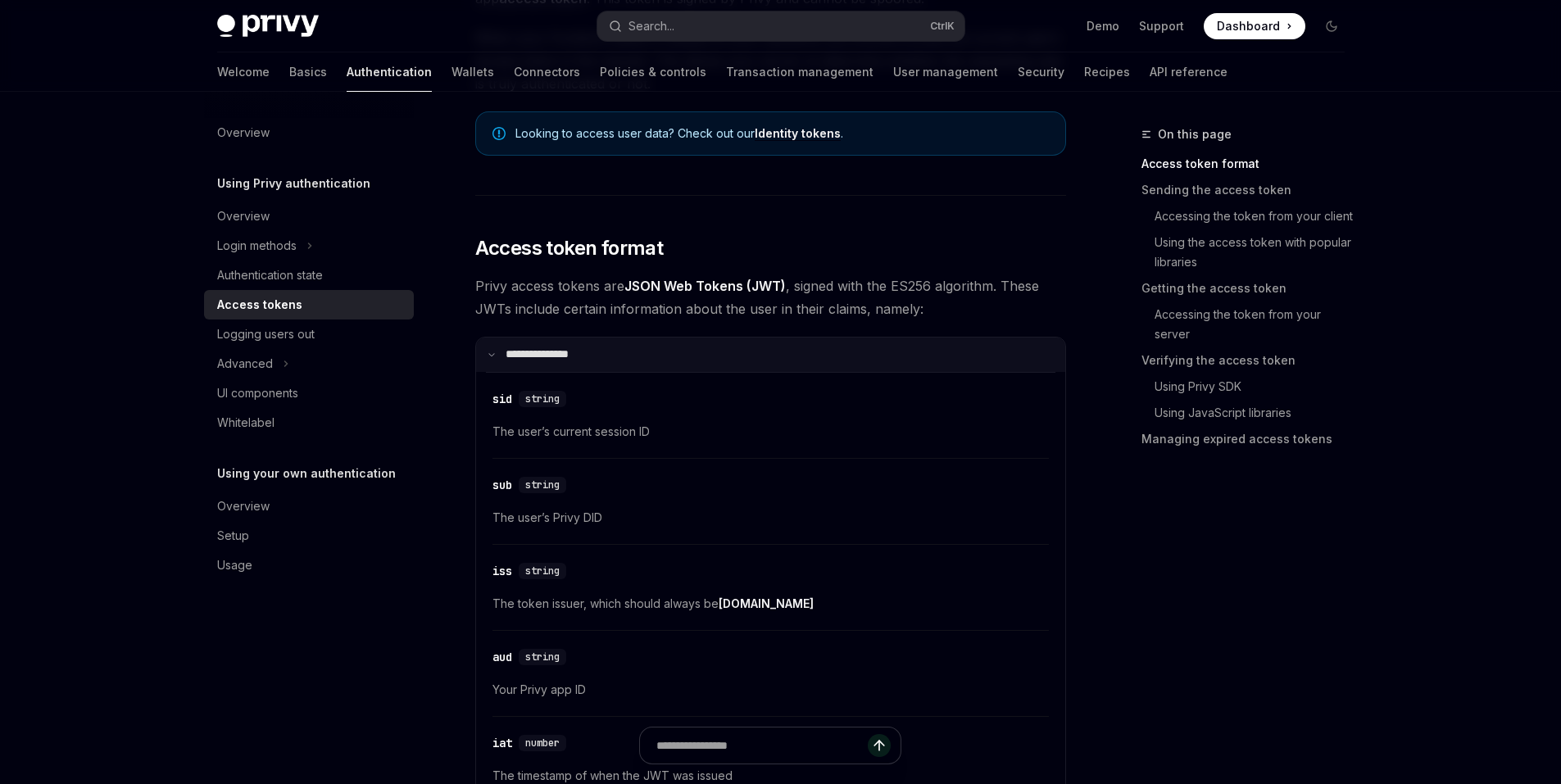
click at [488, 352] on icon at bounding box center [492, 354] width 8 height 8
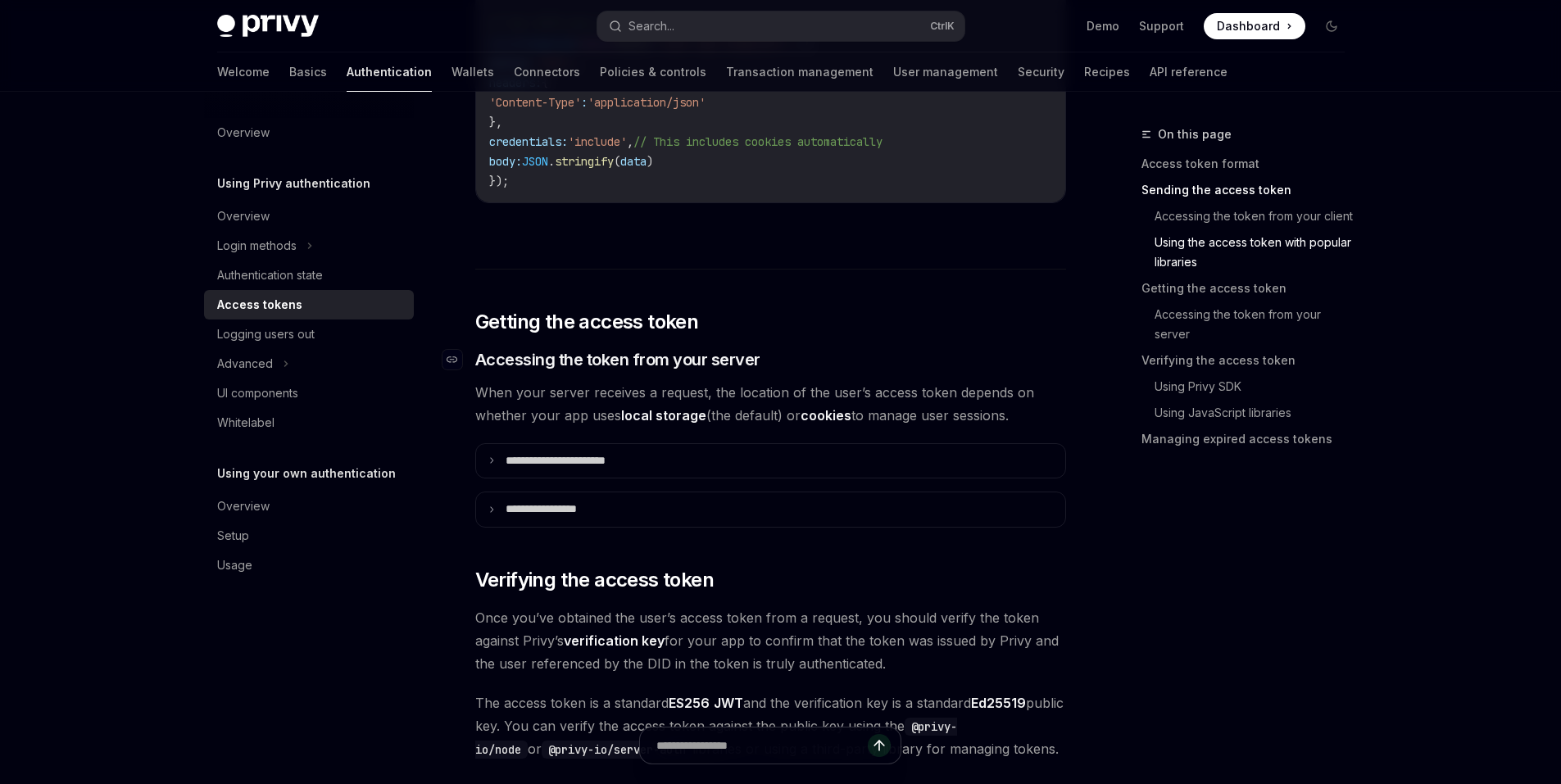
scroll to position [1880, 0]
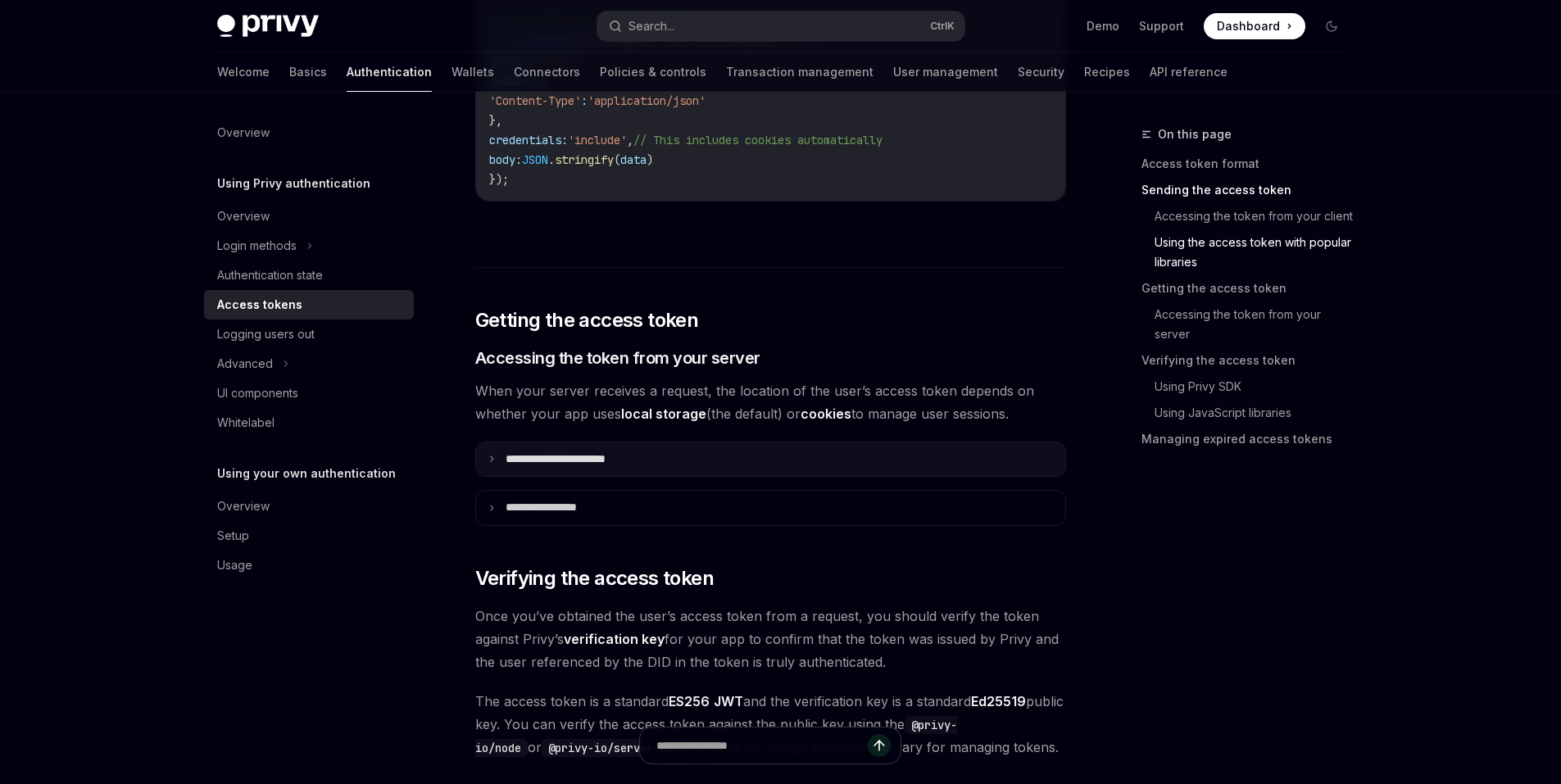
click at [507, 472] on summary "**********" at bounding box center [771, 459] width 589 height 35
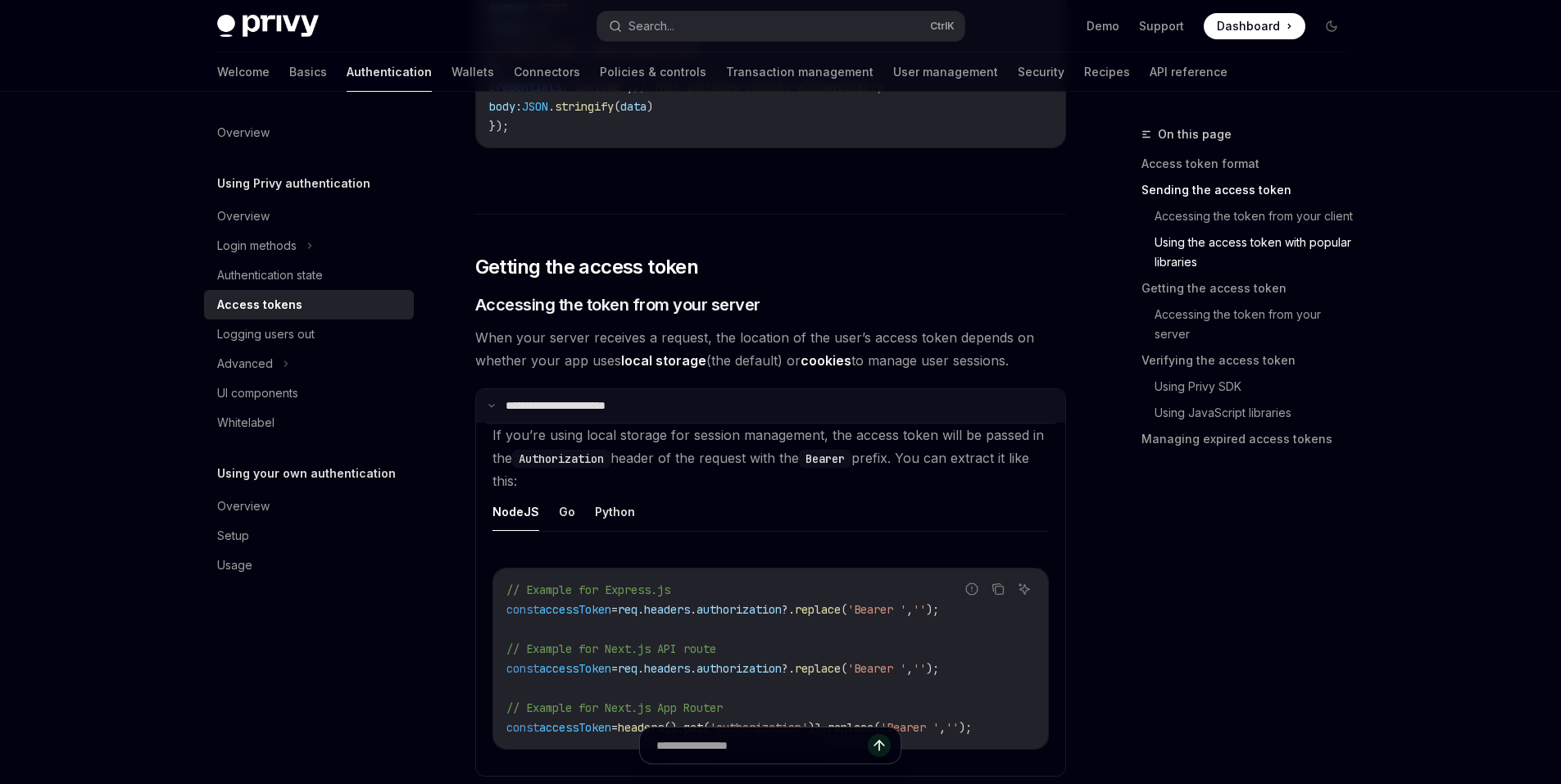
scroll to position [1962, 0]
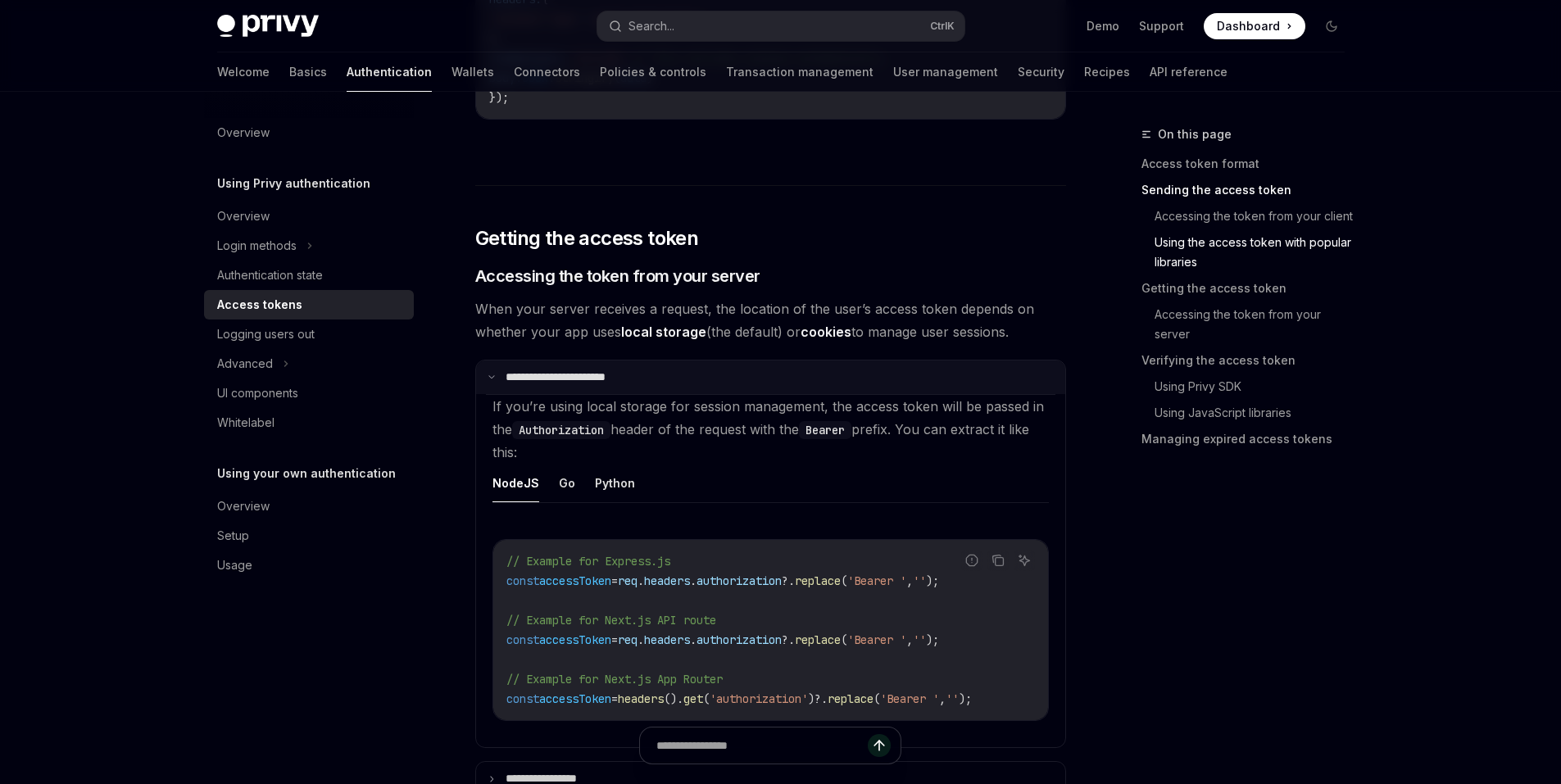
click at [496, 386] on summary "**********" at bounding box center [771, 377] width 589 height 35
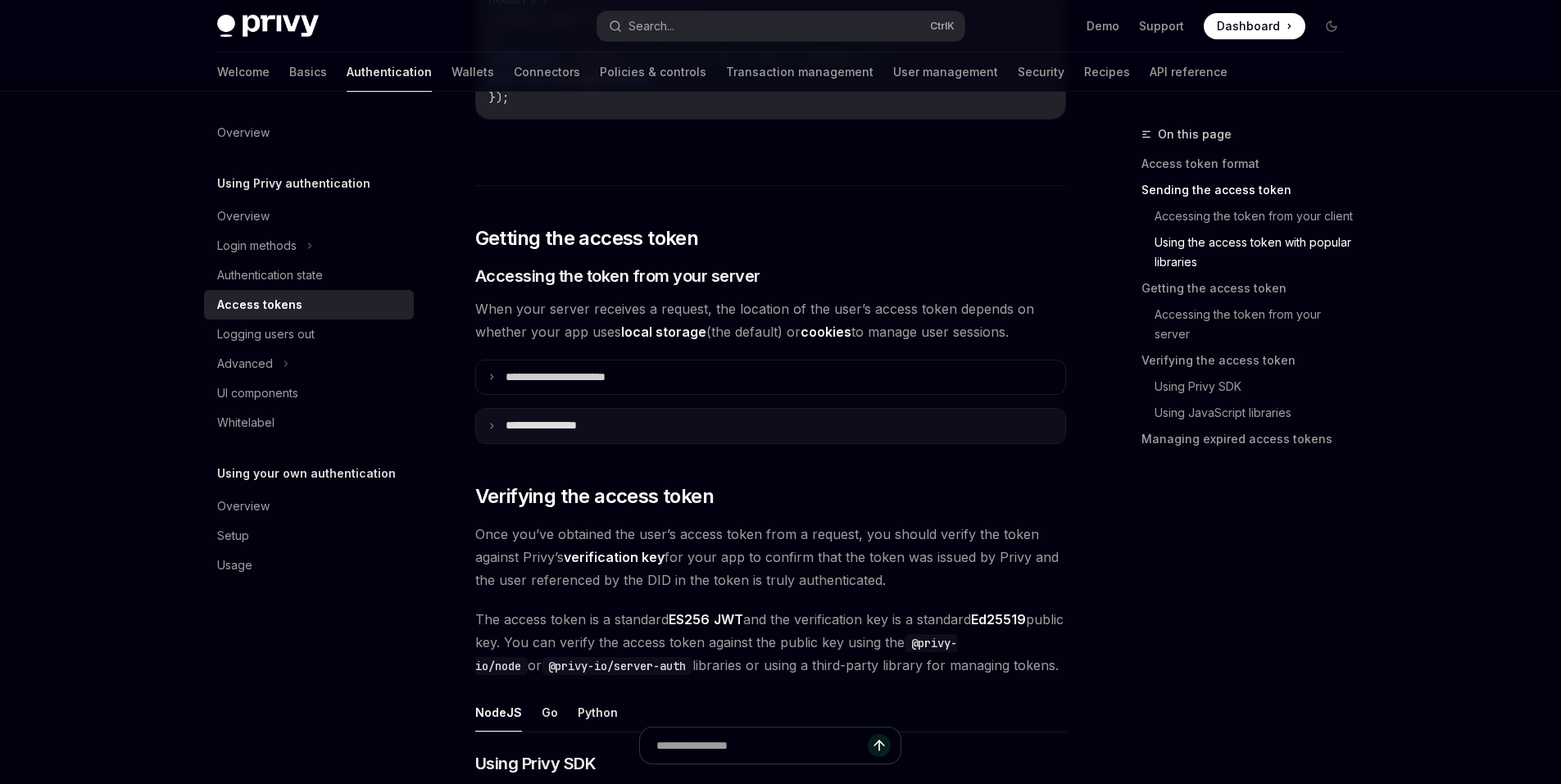
click at [515, 430] on p "**********" at bounding box center [558, 426] width 104 height 15
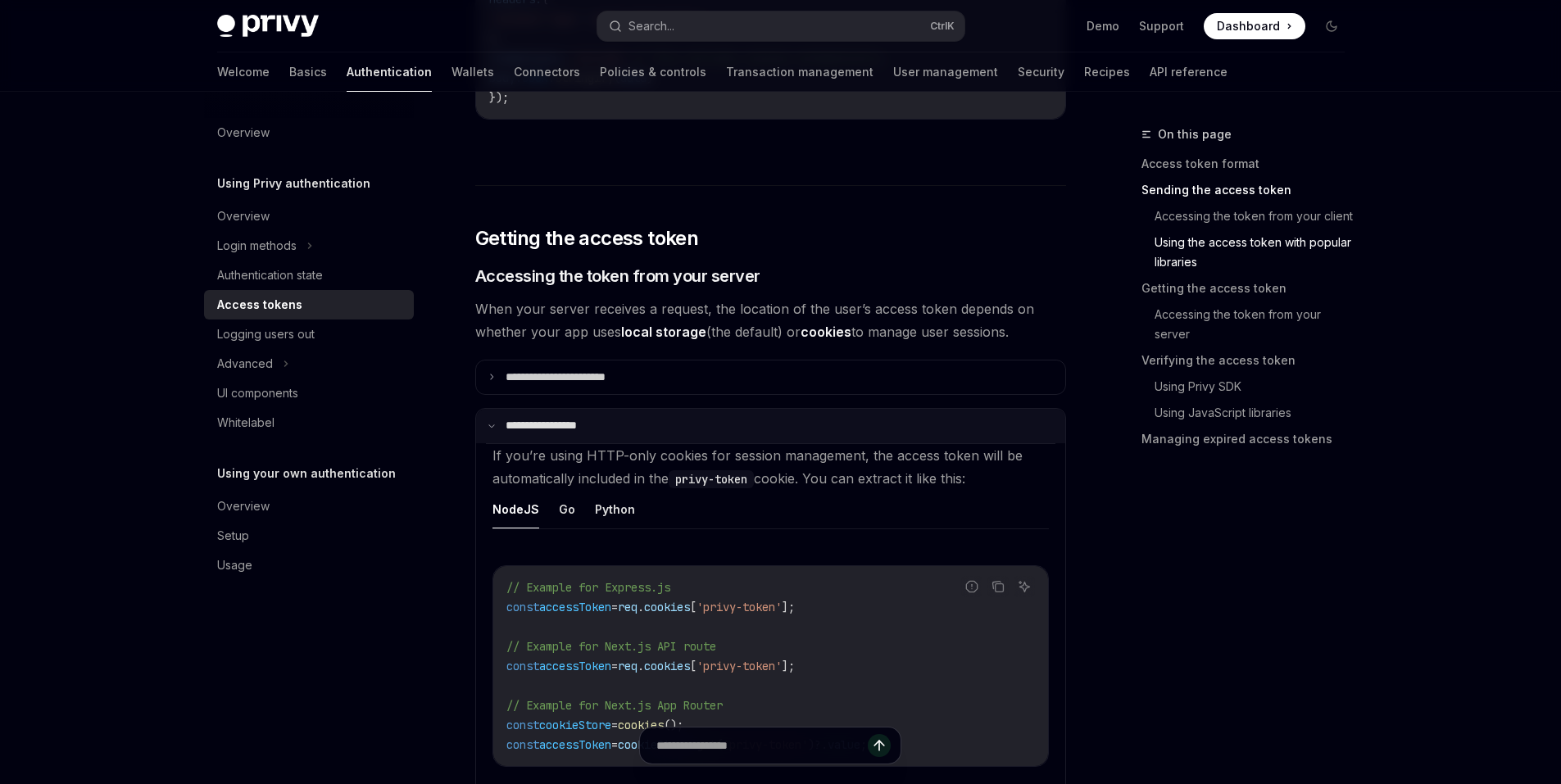
click at [515, 430] on p "**********" at bounding box center [555, 426] width 98 height 15
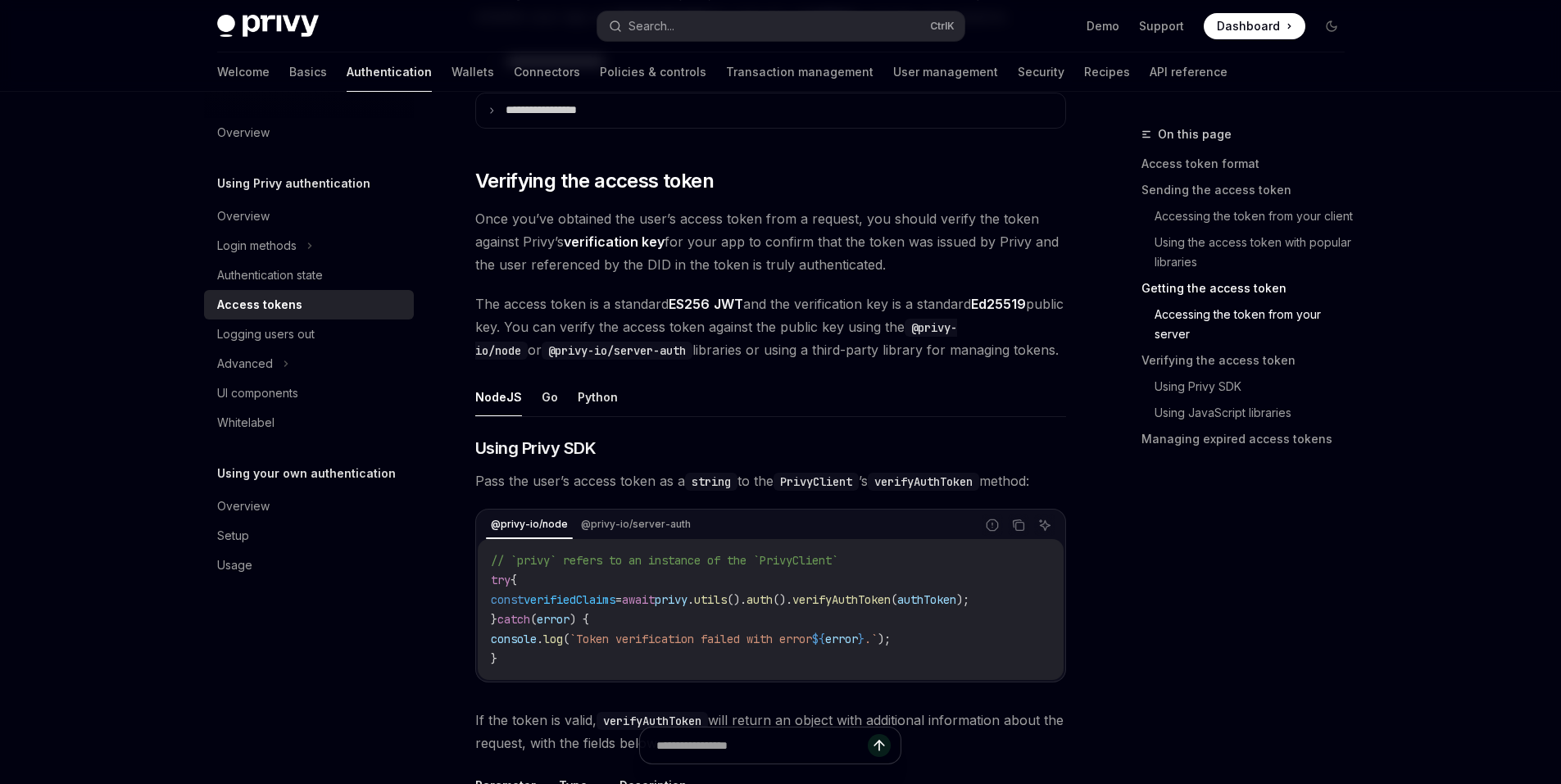
scroll to position [2289, 0]
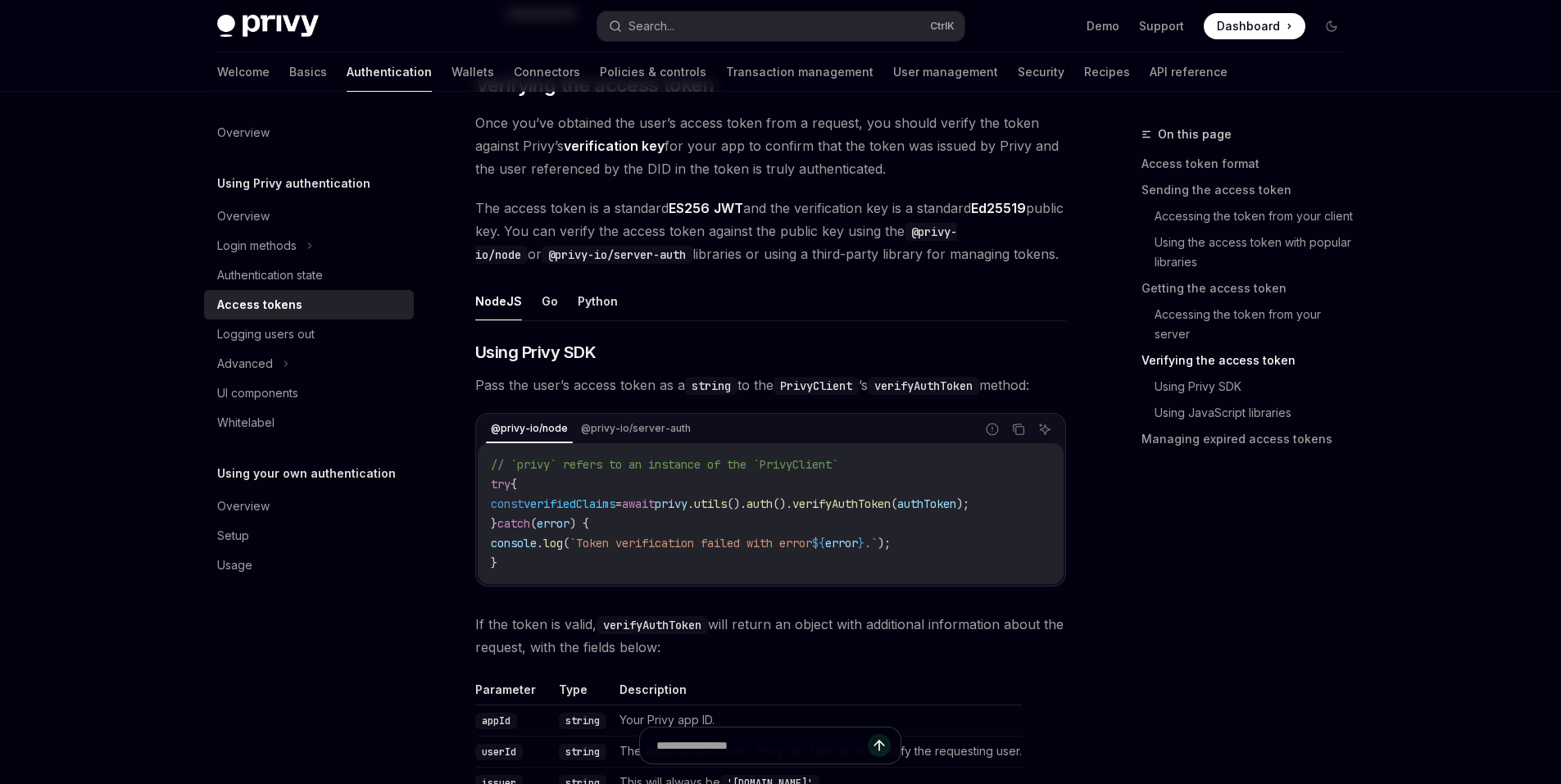
drag, startPoint x: 592, startPoint y: 293, endPoint x: 595, endPoint y: 312, distance: 19.2
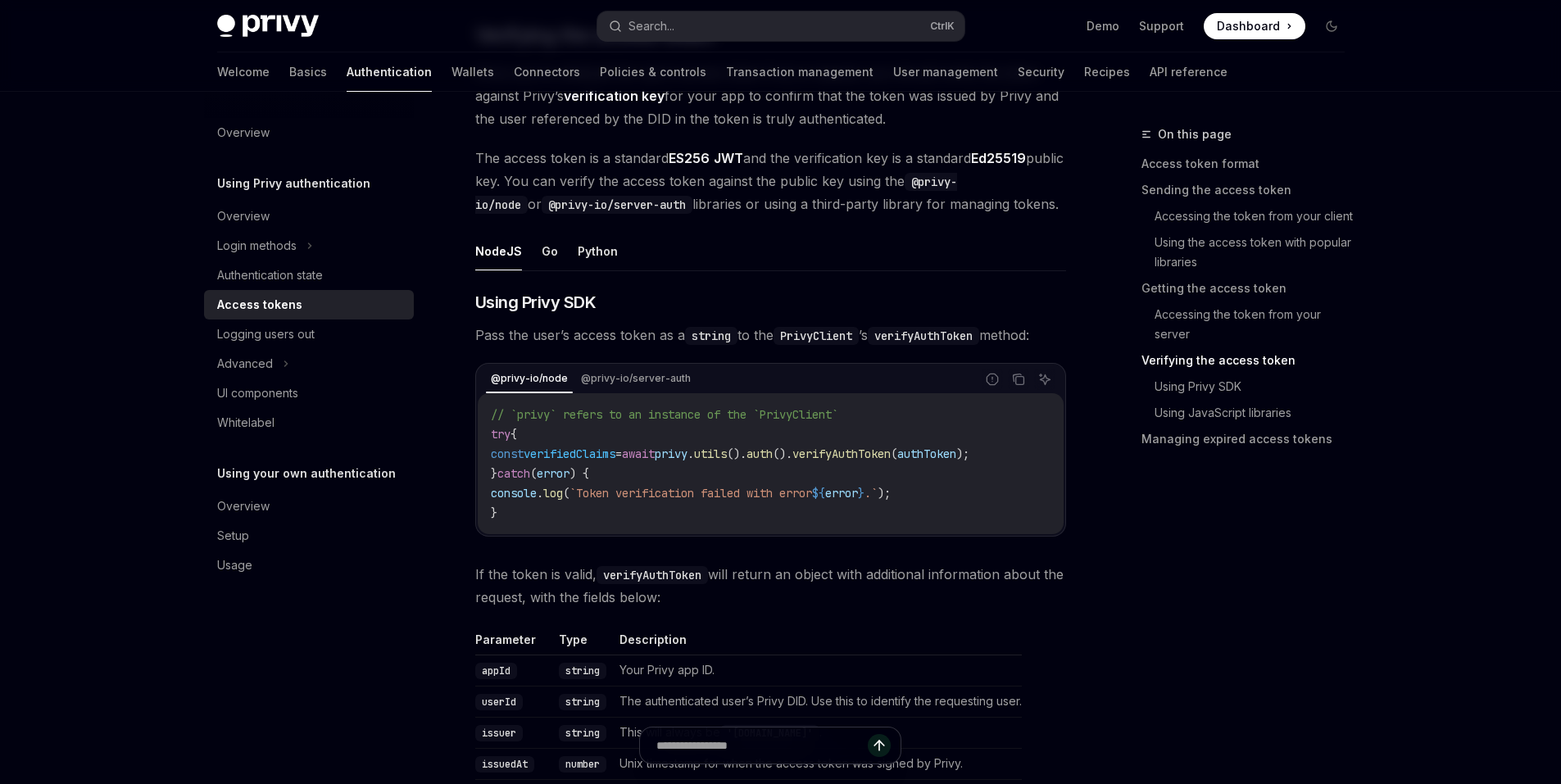
drag, startPoint x: 738, startPoint y: 224, endPoint x: 744, endPoint y: 246, distance: 22.8
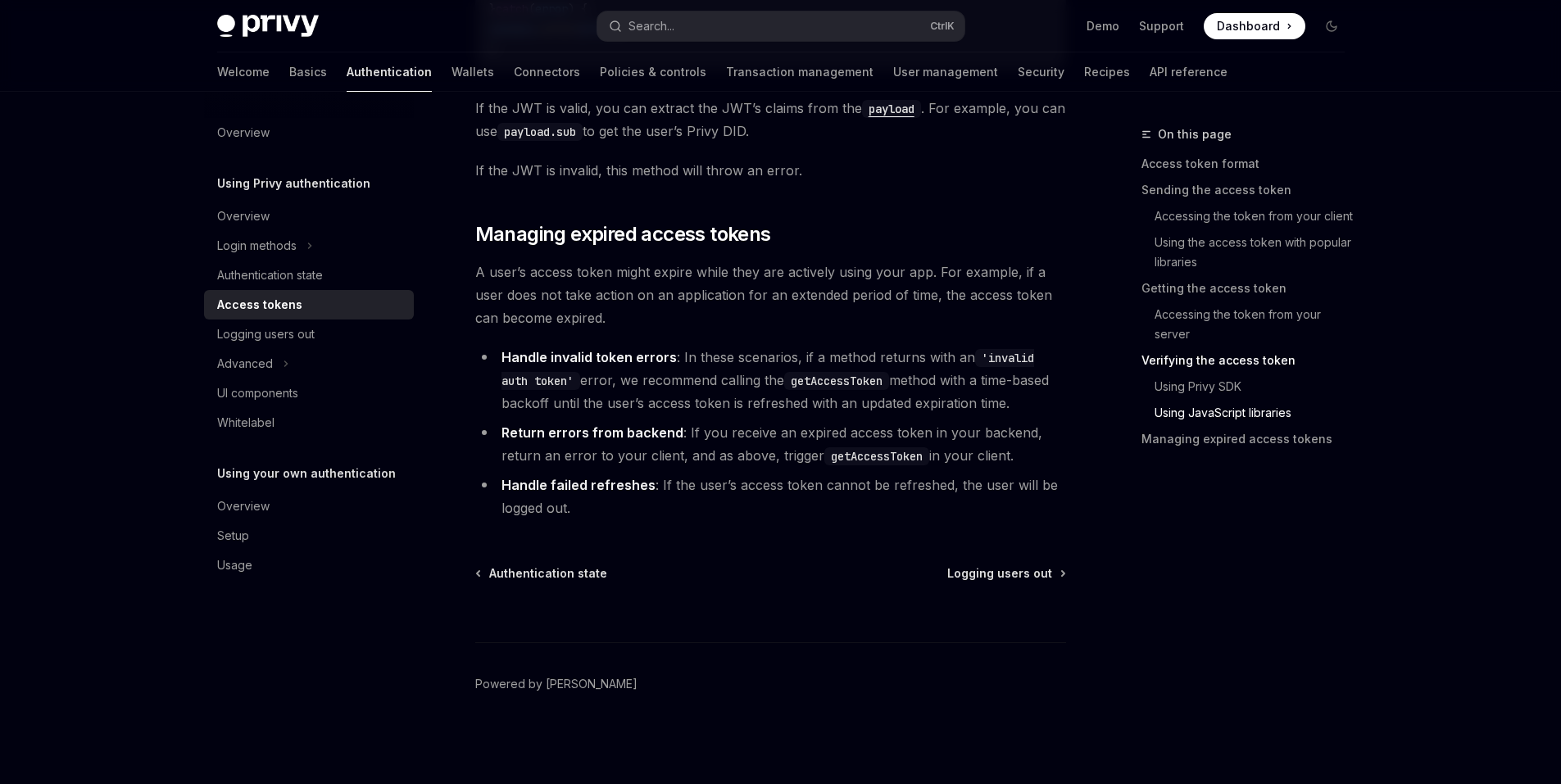
scroll to position [4396, 0]
drag, startPoint x: 504, startPoint y: 434, endPoint x: 673, endPoint y: 441, distance: 169.1
click at [673, 441] on li "Return errors from backend : If you receive an expired access token in your bac…" at bounding box center [770, 444] width 590 height 46
click at [711, 432] on li "Return errors from backend : If you receive an expired access token in your bac…" at bounding box center [770, 444] width 590 height 46
drag, startPoint x: 685, startPoint y: 431, endPoint x: 1050, endPoint y: 431, distance: 365.0
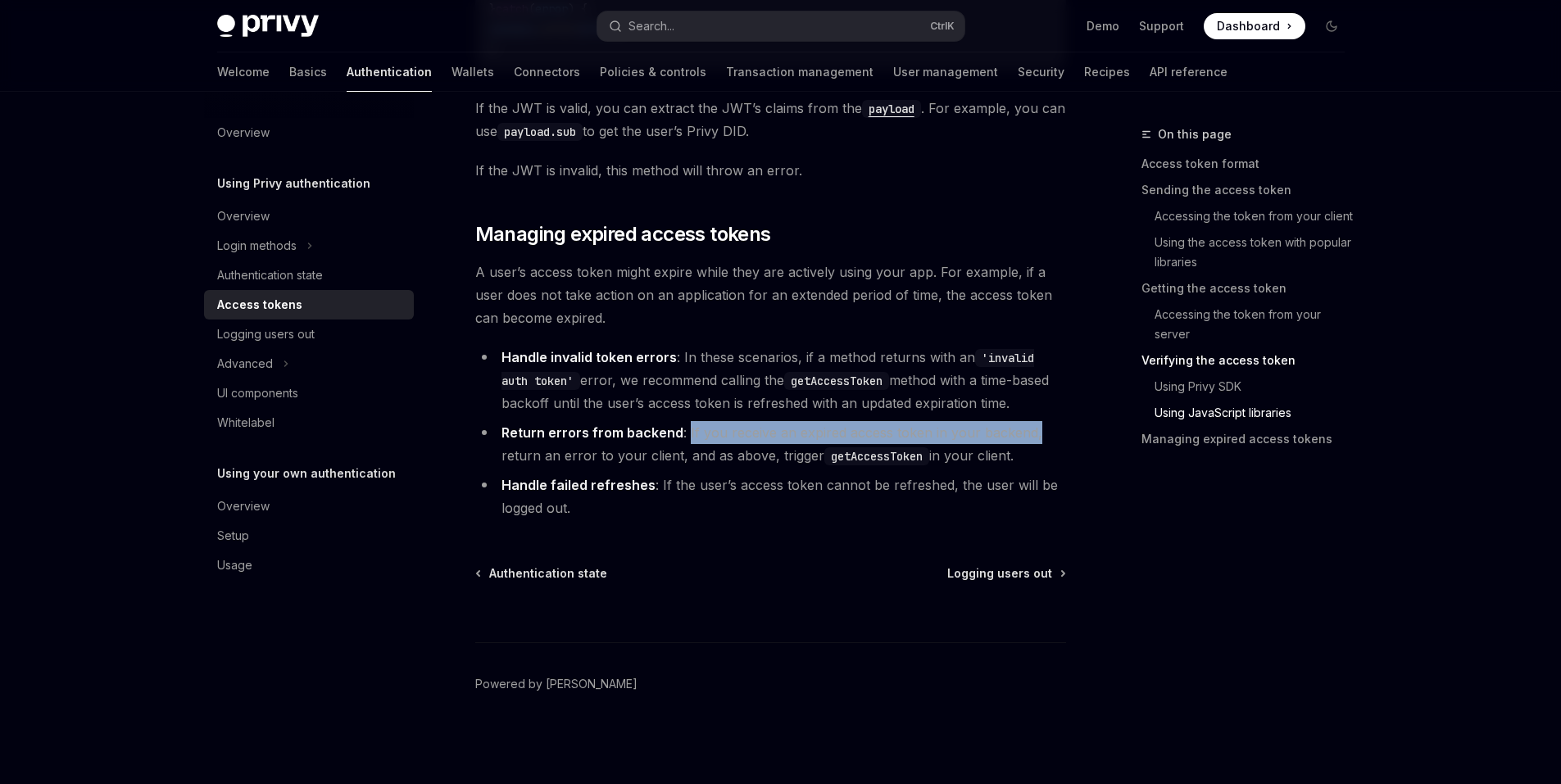
click at [1050, 431] on li "Return errors from backend : If you receive an expired access token in your bac…" at bounding box center [770, 444] width 590 height 46
click at [1036, 430] on li "Return errors from backend : If you receive an expired access token in your bac…" at bounding box center [770, 444] width 590 height 46
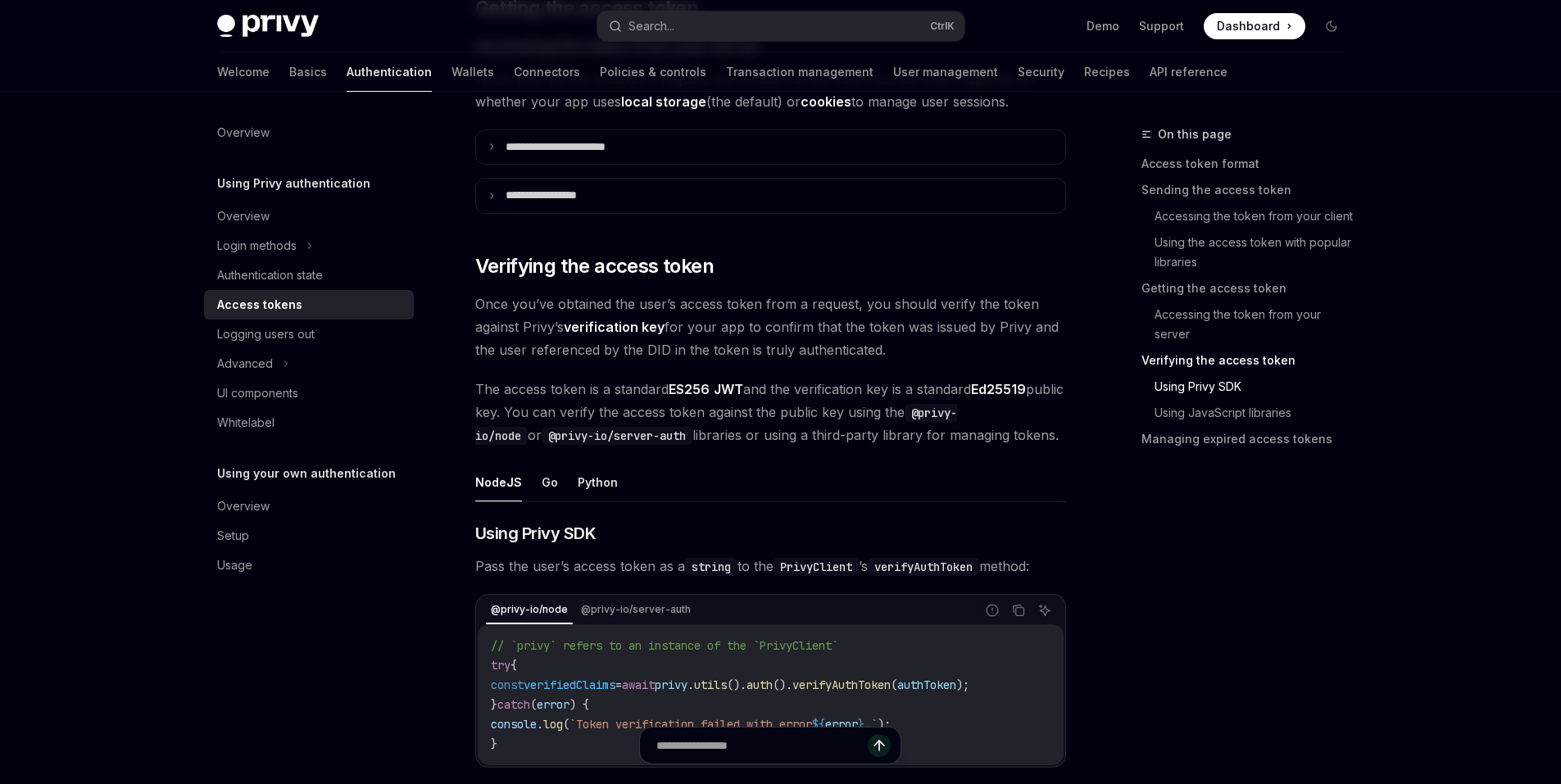
drag, startPoint x: 713, startPoint y: 488, endPoint x: 777, endPoint y: 276, distance: 221.4
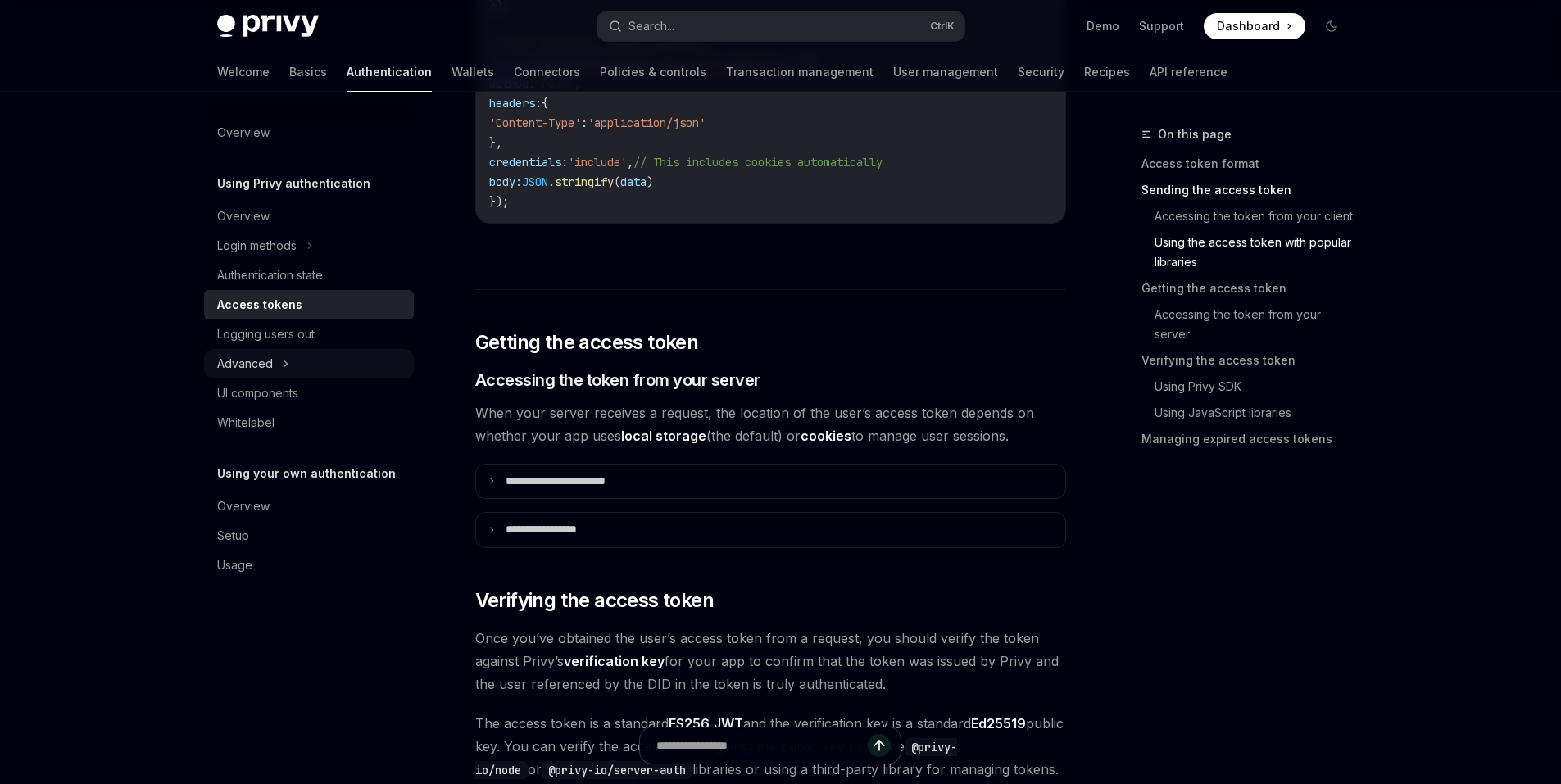
click at [290, 364] on div "Advanced" at bounding box center [309, 364] width 210 height 30
click at [276, 366] on icon at bounding box center [286, 363] width 20 height 7
click at [256, 514] on div "Overview" at bounding box center [243, 506] width 53 height 20
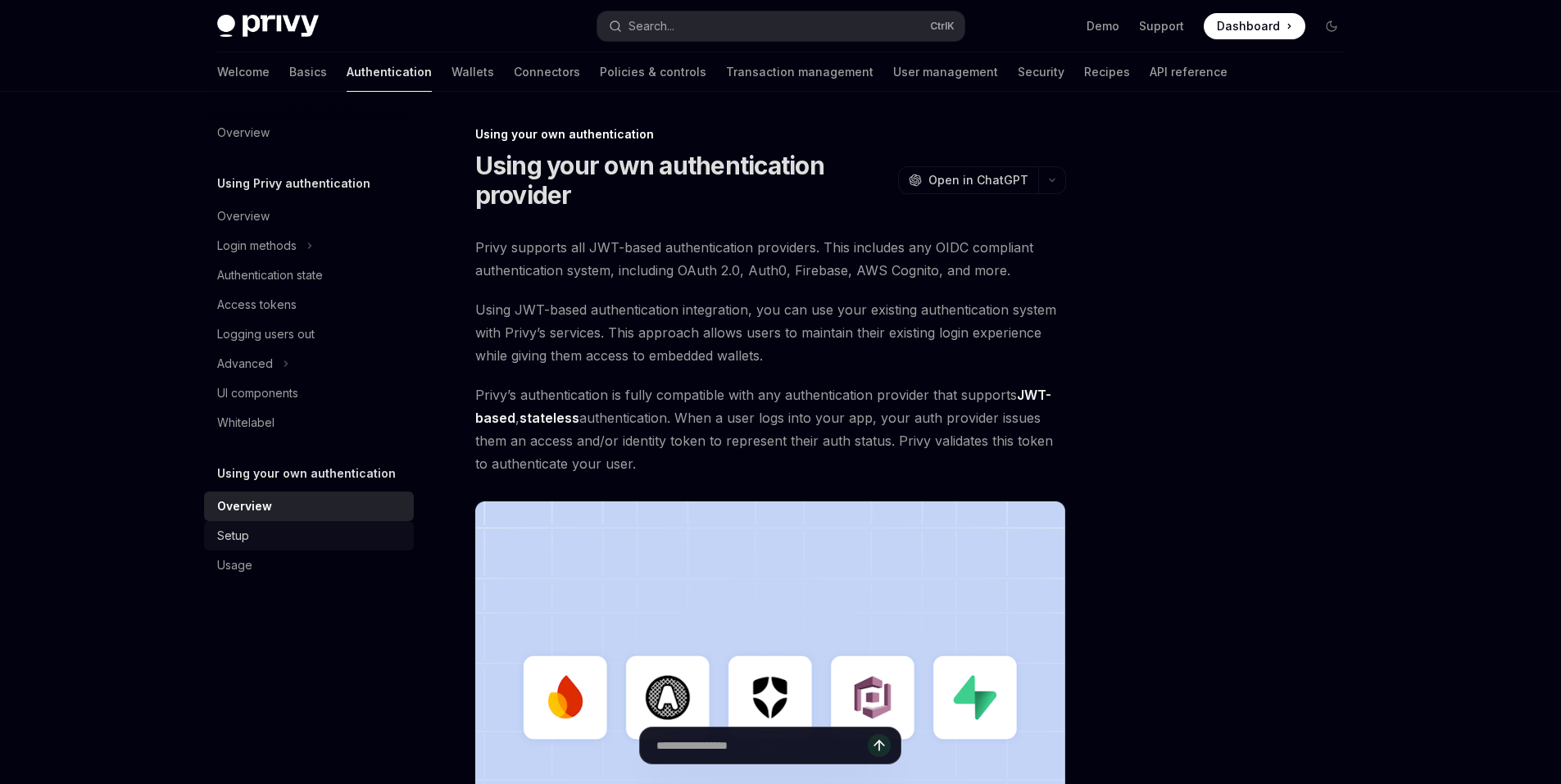
click at [264, 540] on div "Setup" at bounding box center [311, 535] width 187 height 20
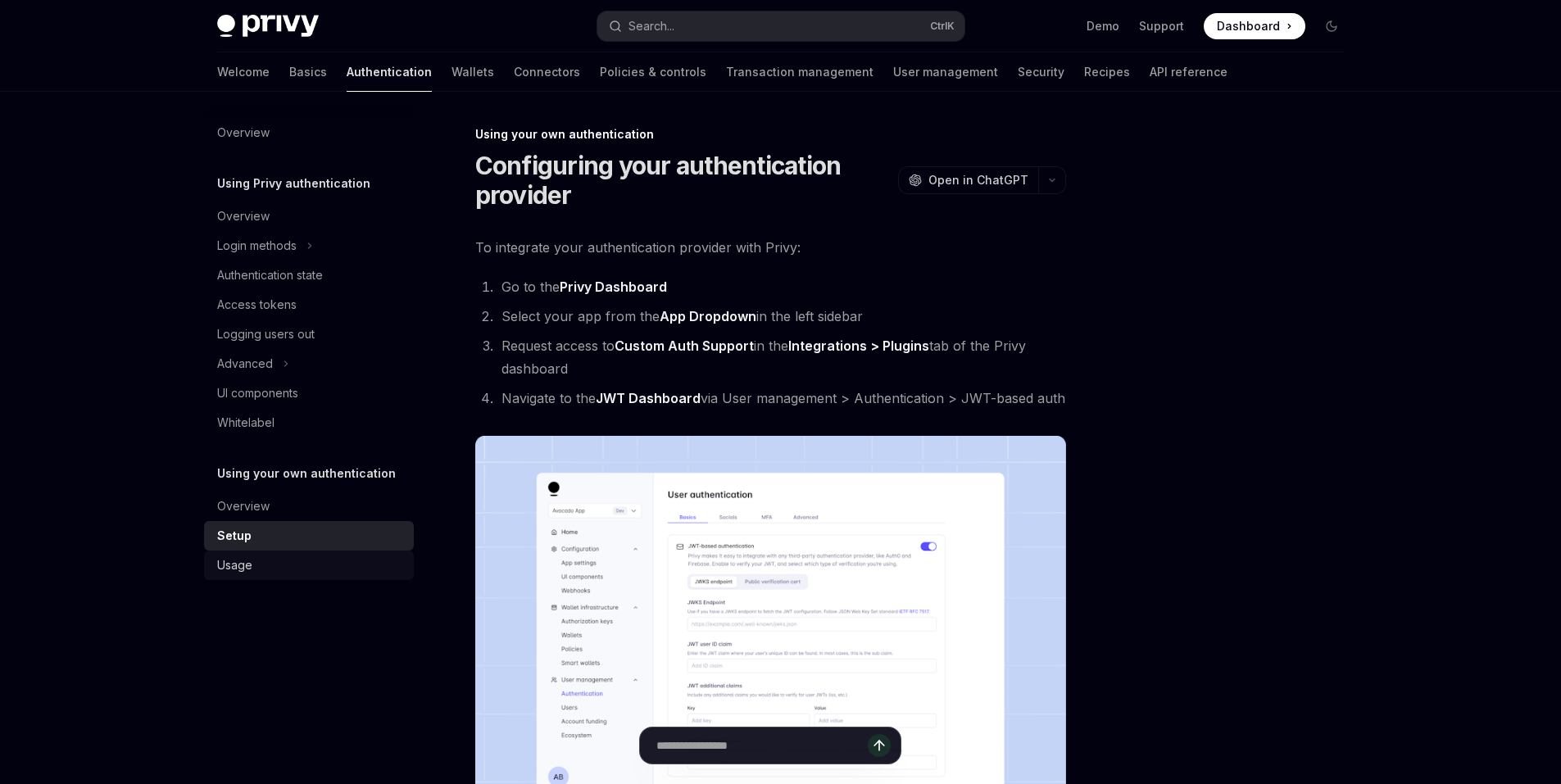
click at [264, 571] on div "Usage" at bounding box center [311, 565] width 187 height 20
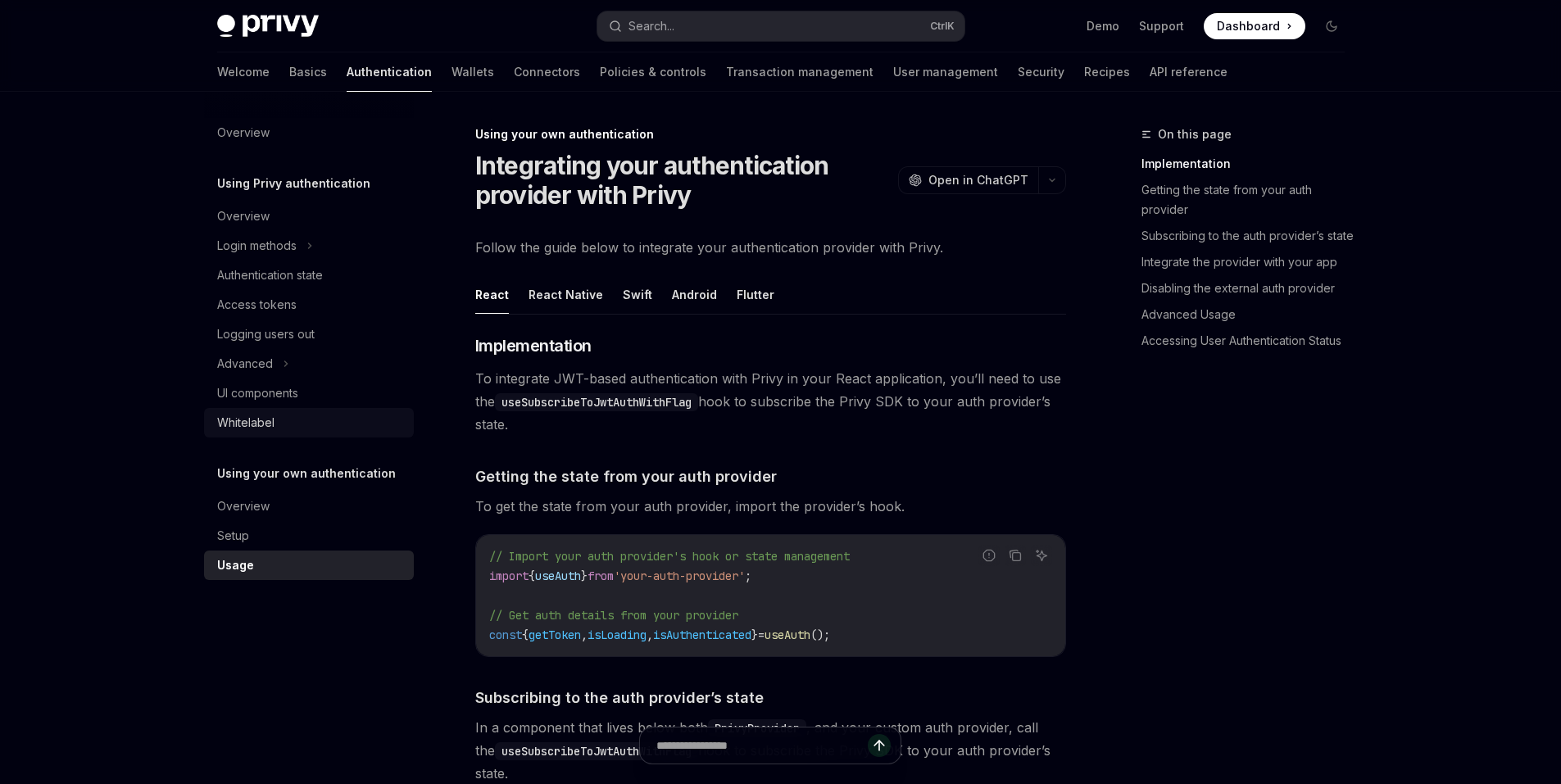
click at [281, 410] on link "Whitelabel" at bounding box center [309, 423] width 210 height 30
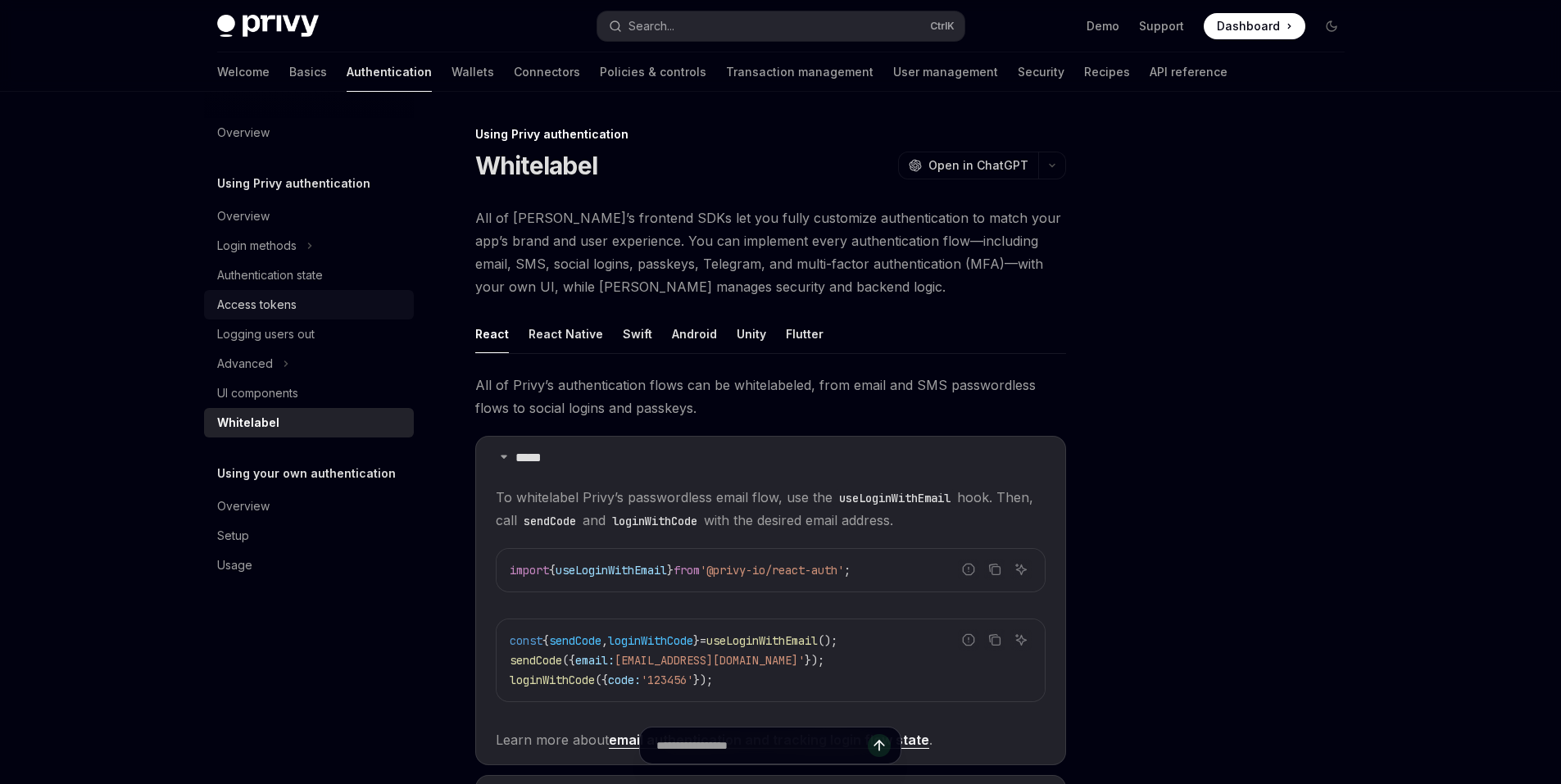
click at [310, 296] on div "Access tokens" at bounding box center [311, 304] width 187 height 20
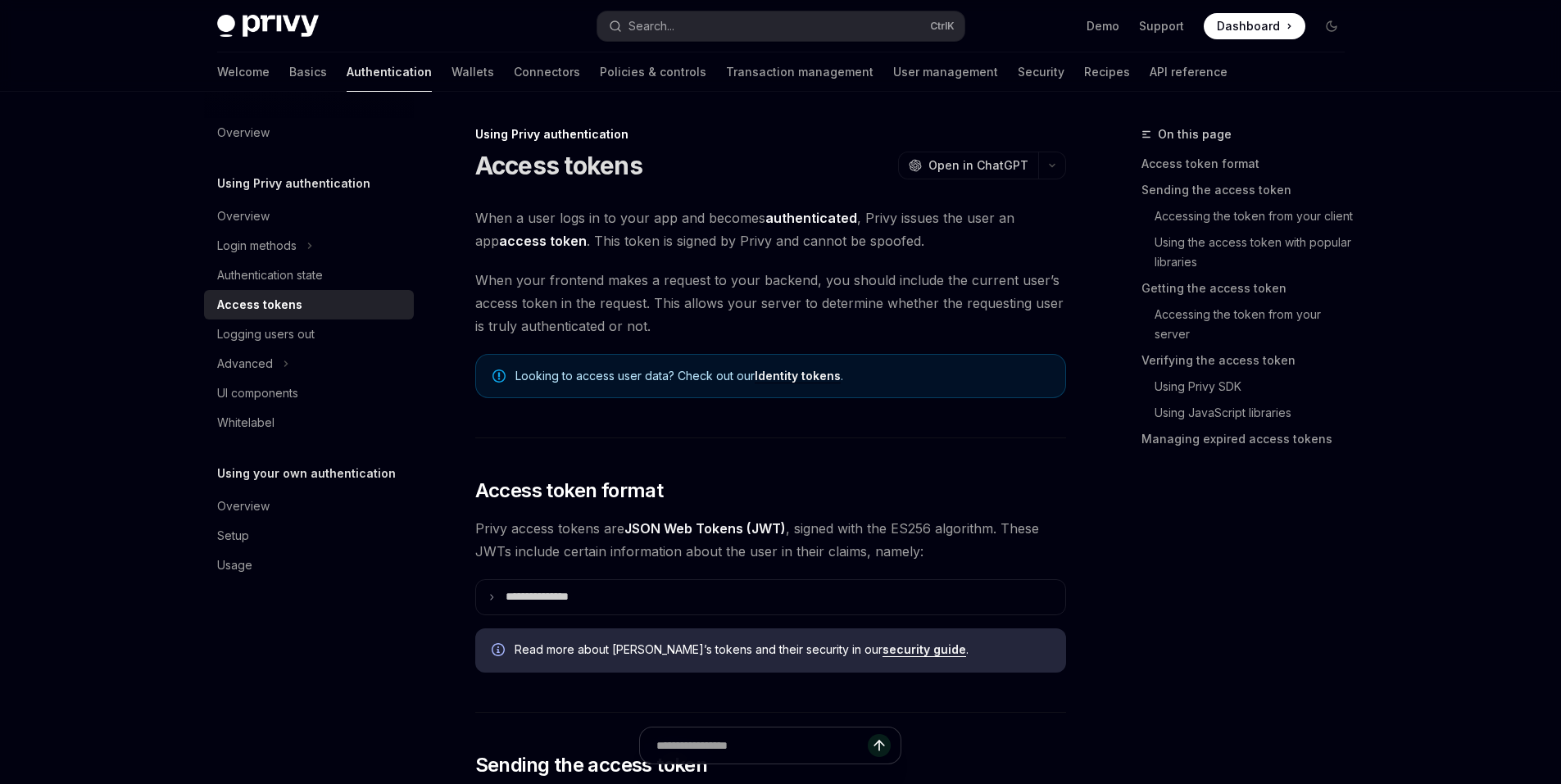
type textarea "*"
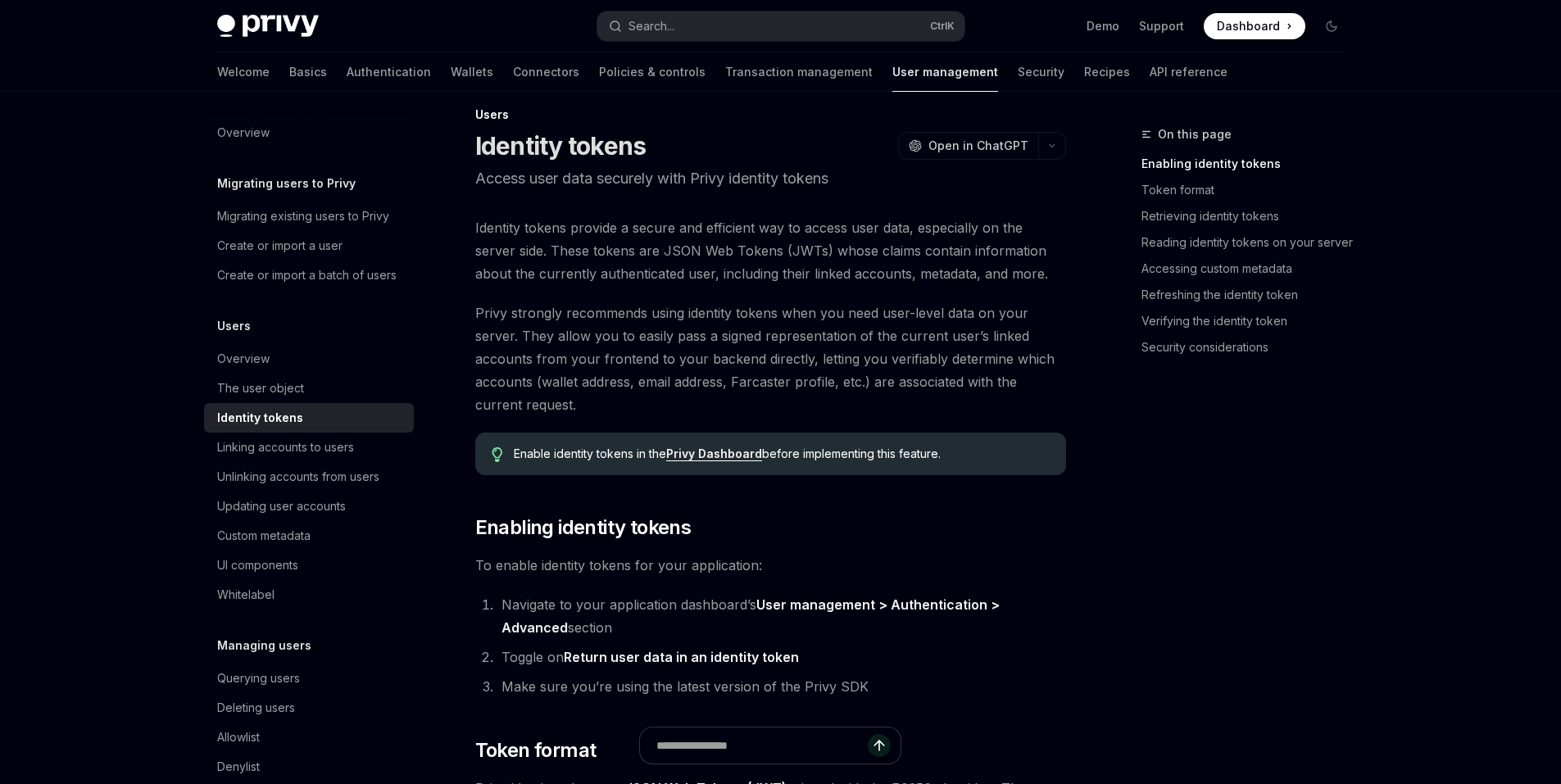
drag, startPoint x: 604, startPoint y: 293, endPoint x: 618, endPoint y: 311, distance: 22.8
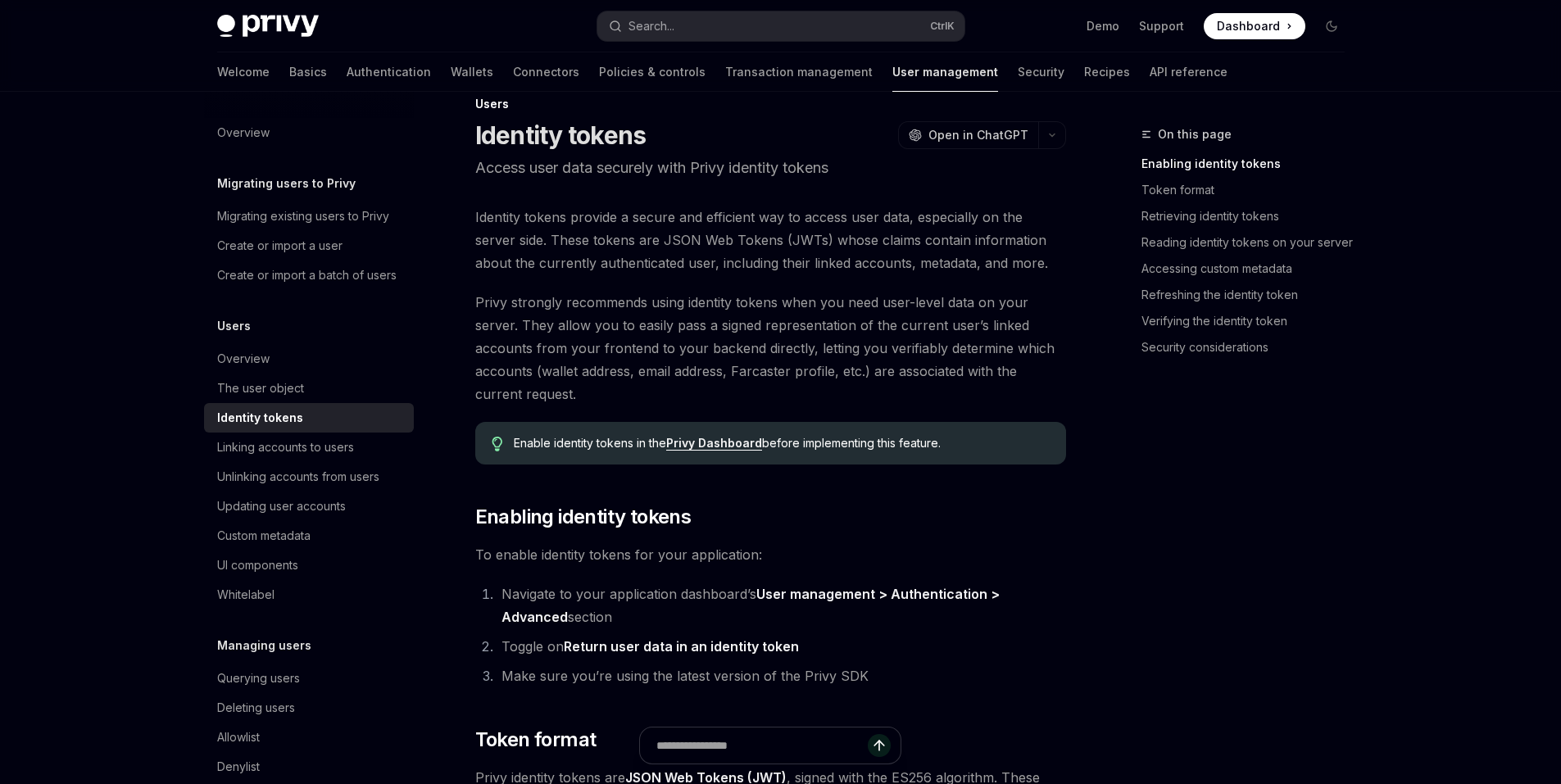
scroll to position [35, 0]
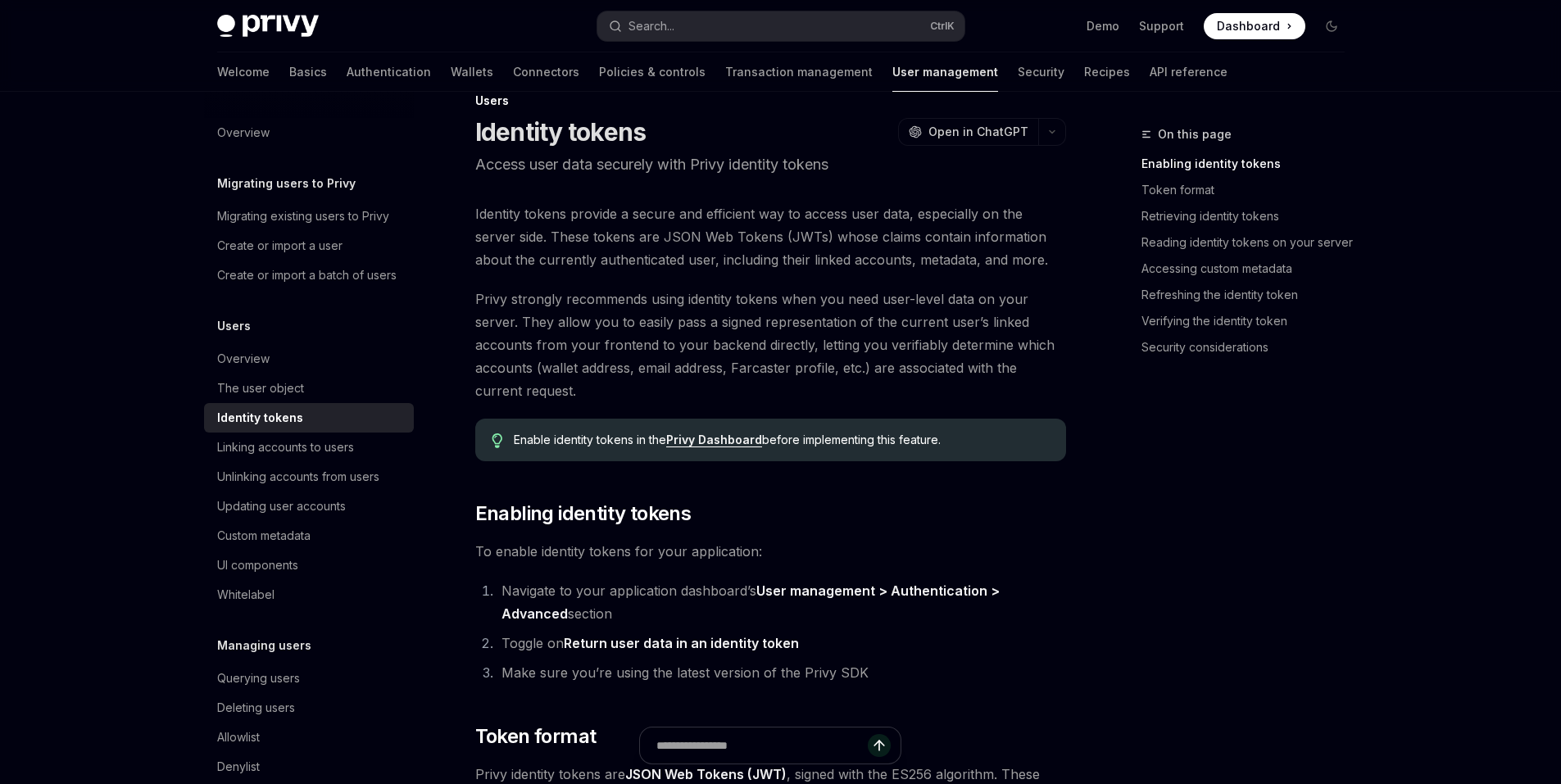
drag, startPoint x: 665, startPoint y: 354, endPoint x: 659, endPoint y: 378, distance: 24.7
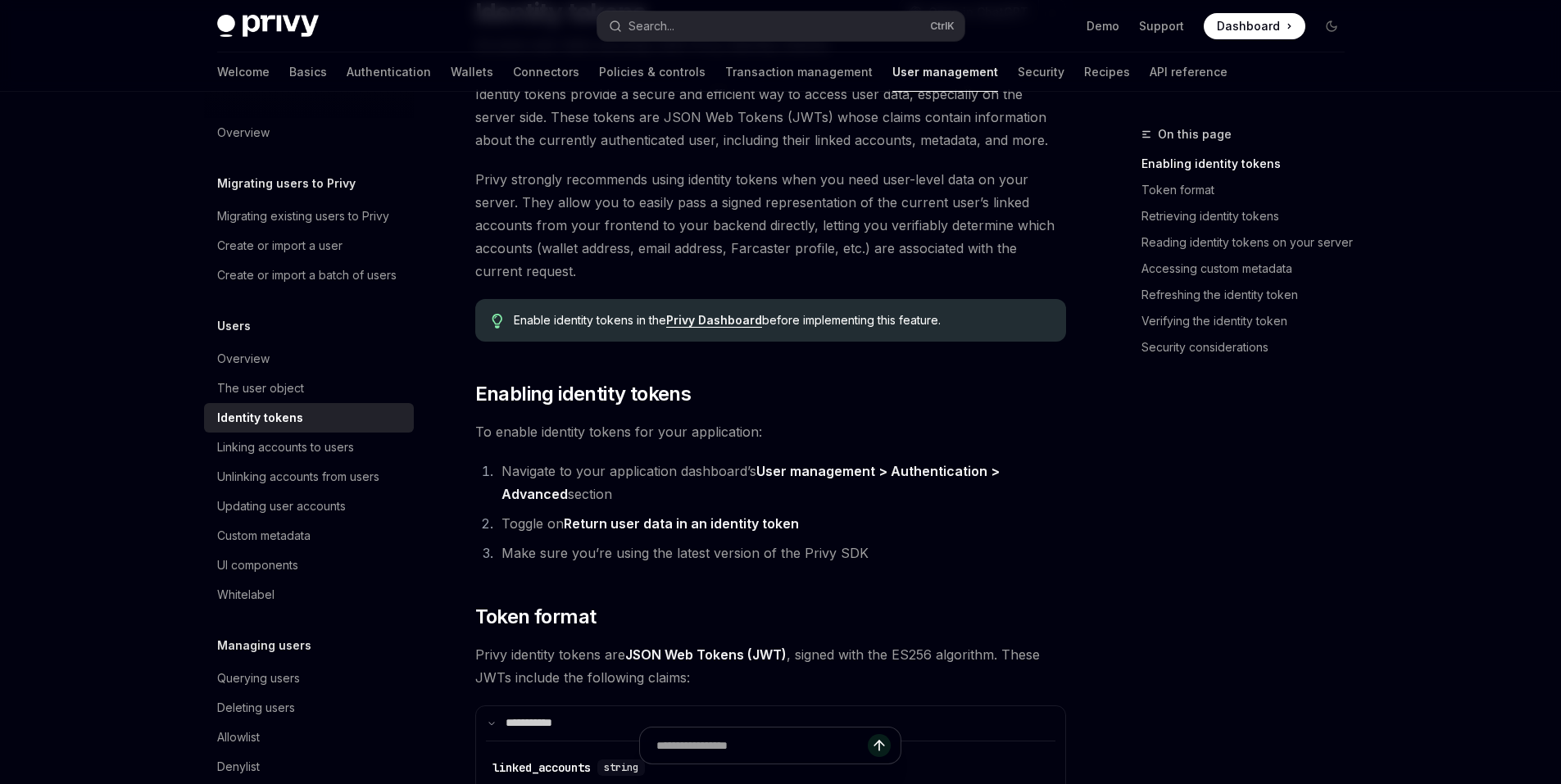
scroll to position [164, 0]
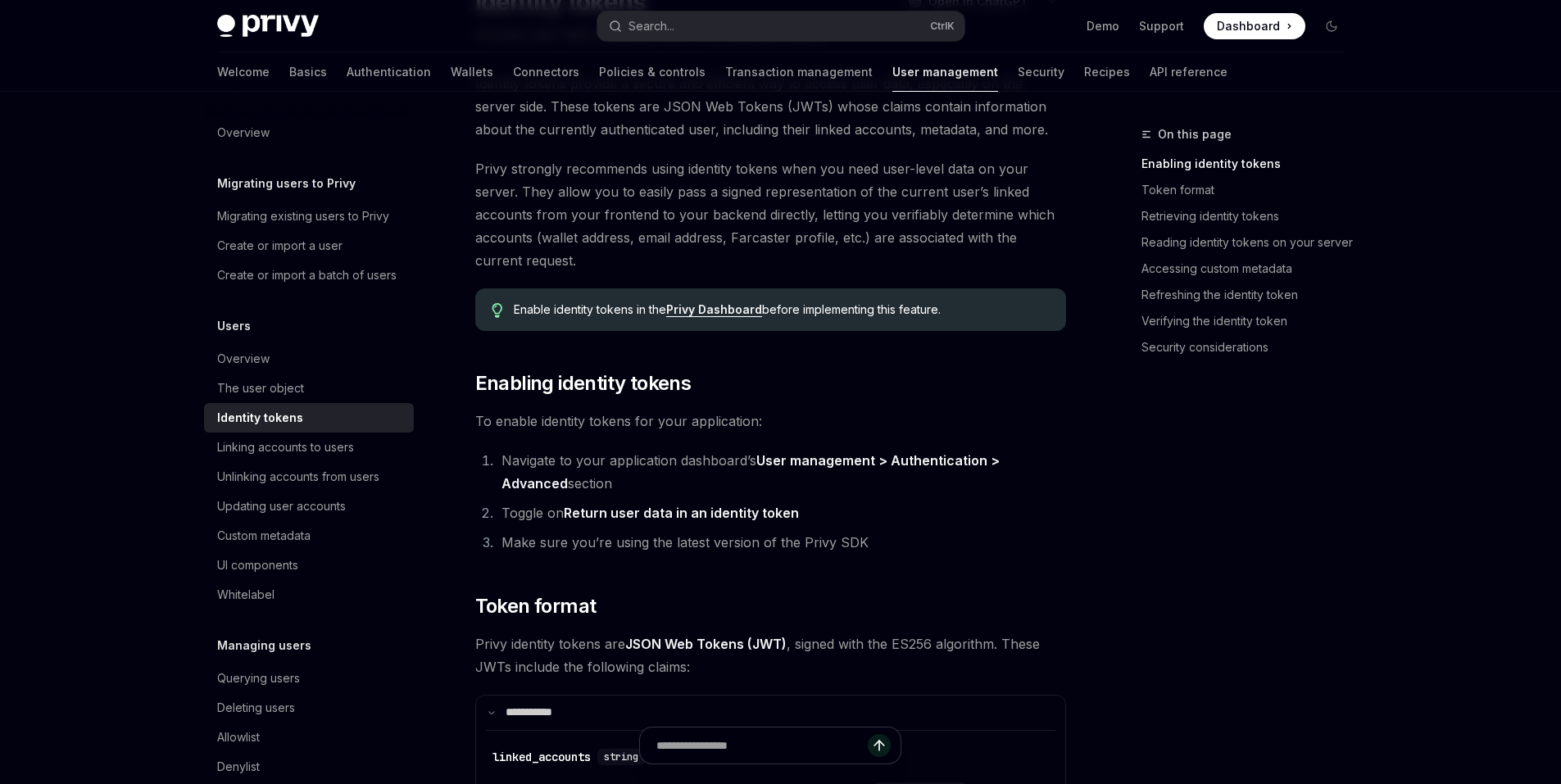
drag, startPoint x: 568, startPoint y: 435, endPoint x: 572, endPoint y: 459, distance: 24.3
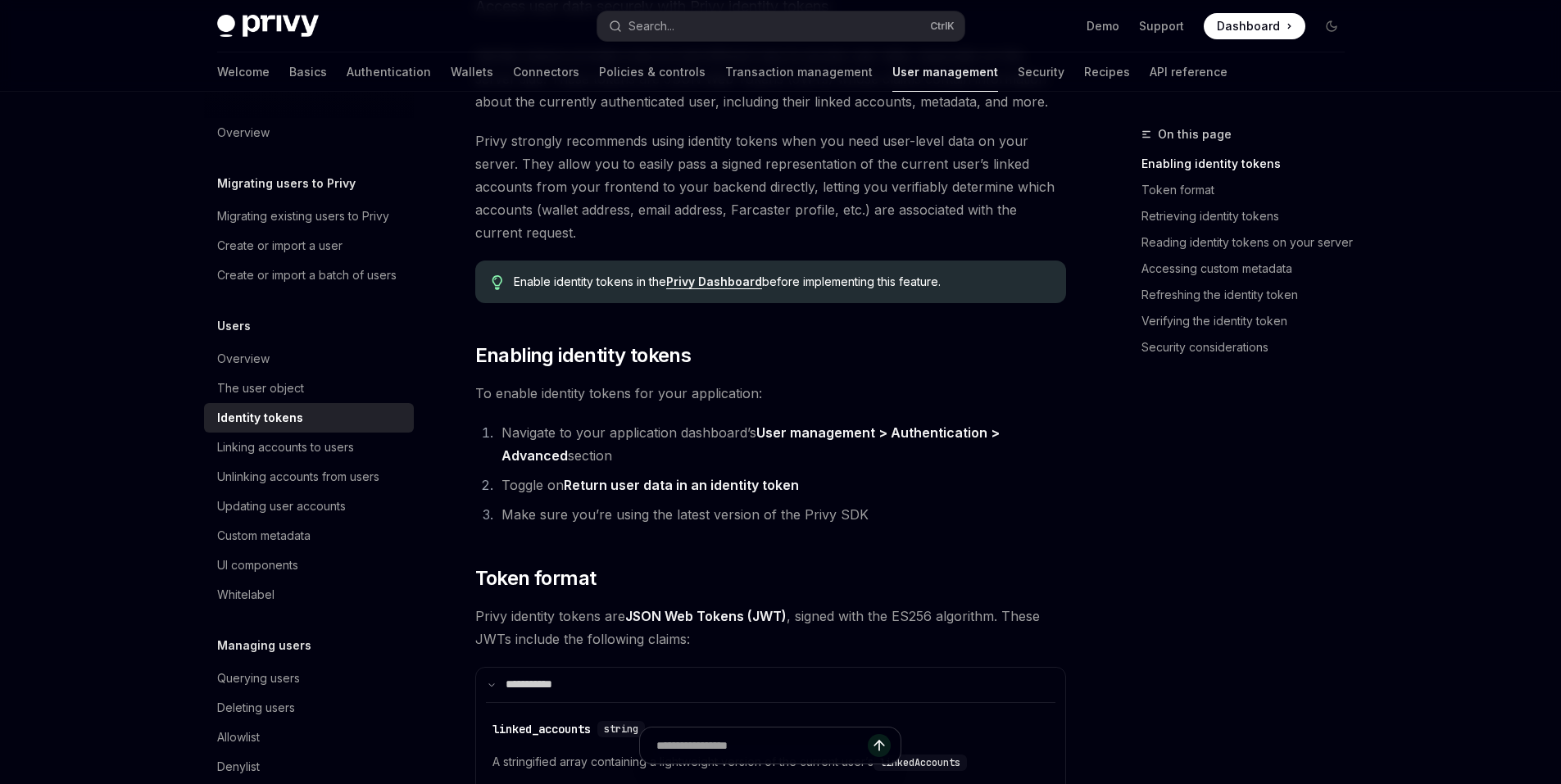
drag, startPoint x: 624, startPoint y: 306, endPoint x: 627, endPoint y: 335, distance: 29.2
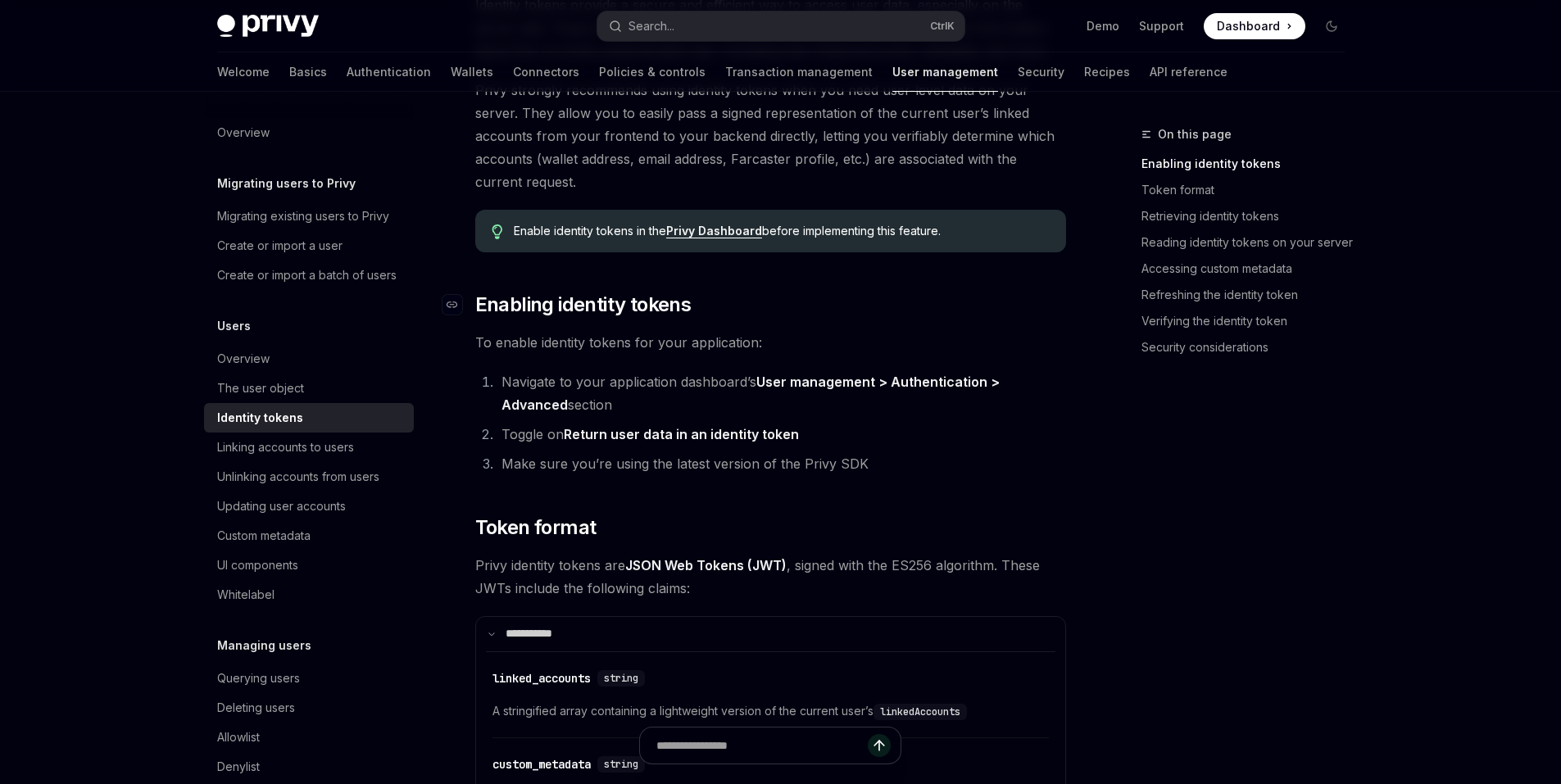
drag, startPoint x: 907, startPoint y: 276, endPoint x: 861, endPoint y: 326, distance: 67.9
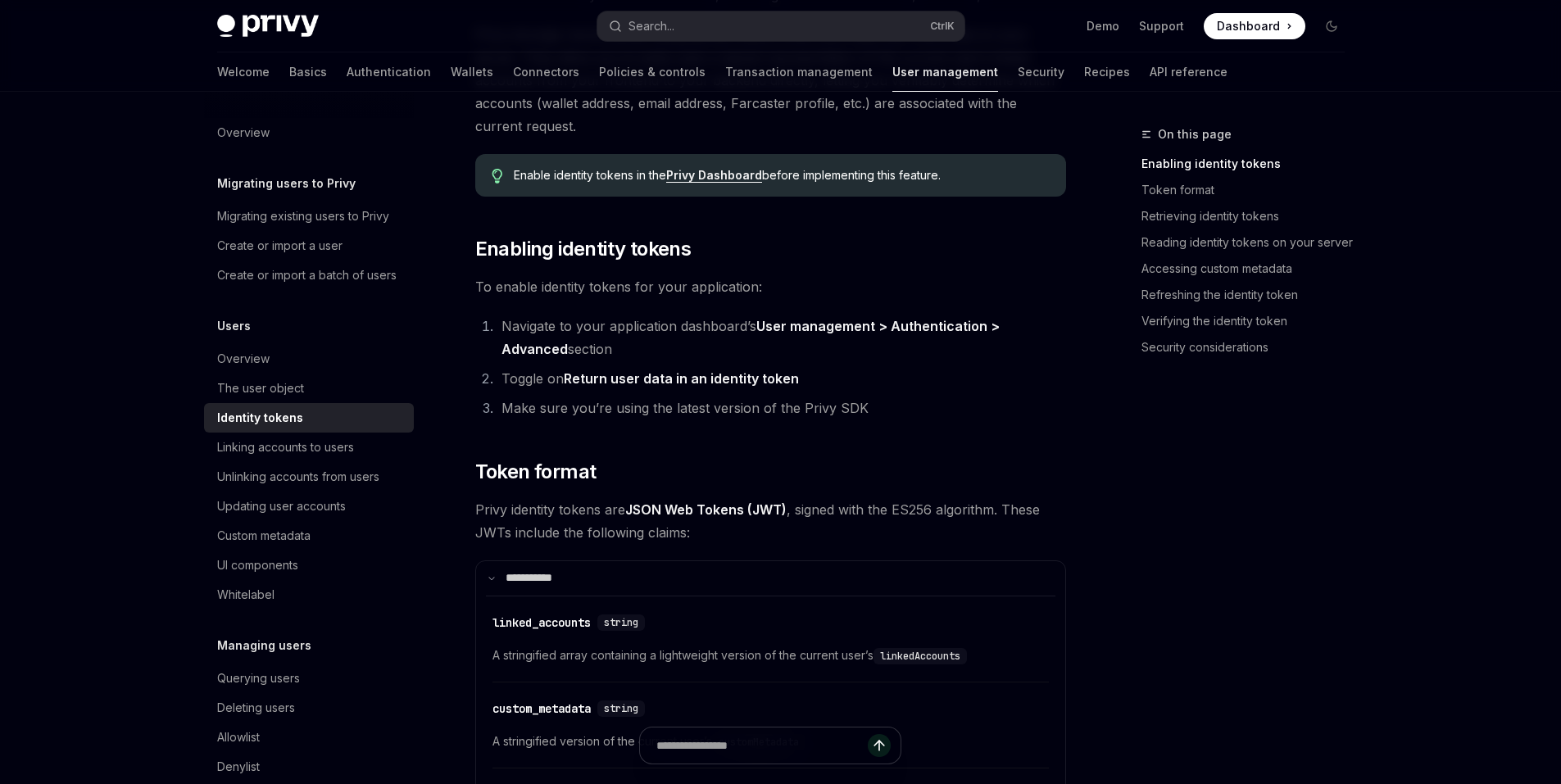
drag, startPoint x: 528, startPoint y: 363, endPoint x: 522, endPoint y: 392, distance: 29.6
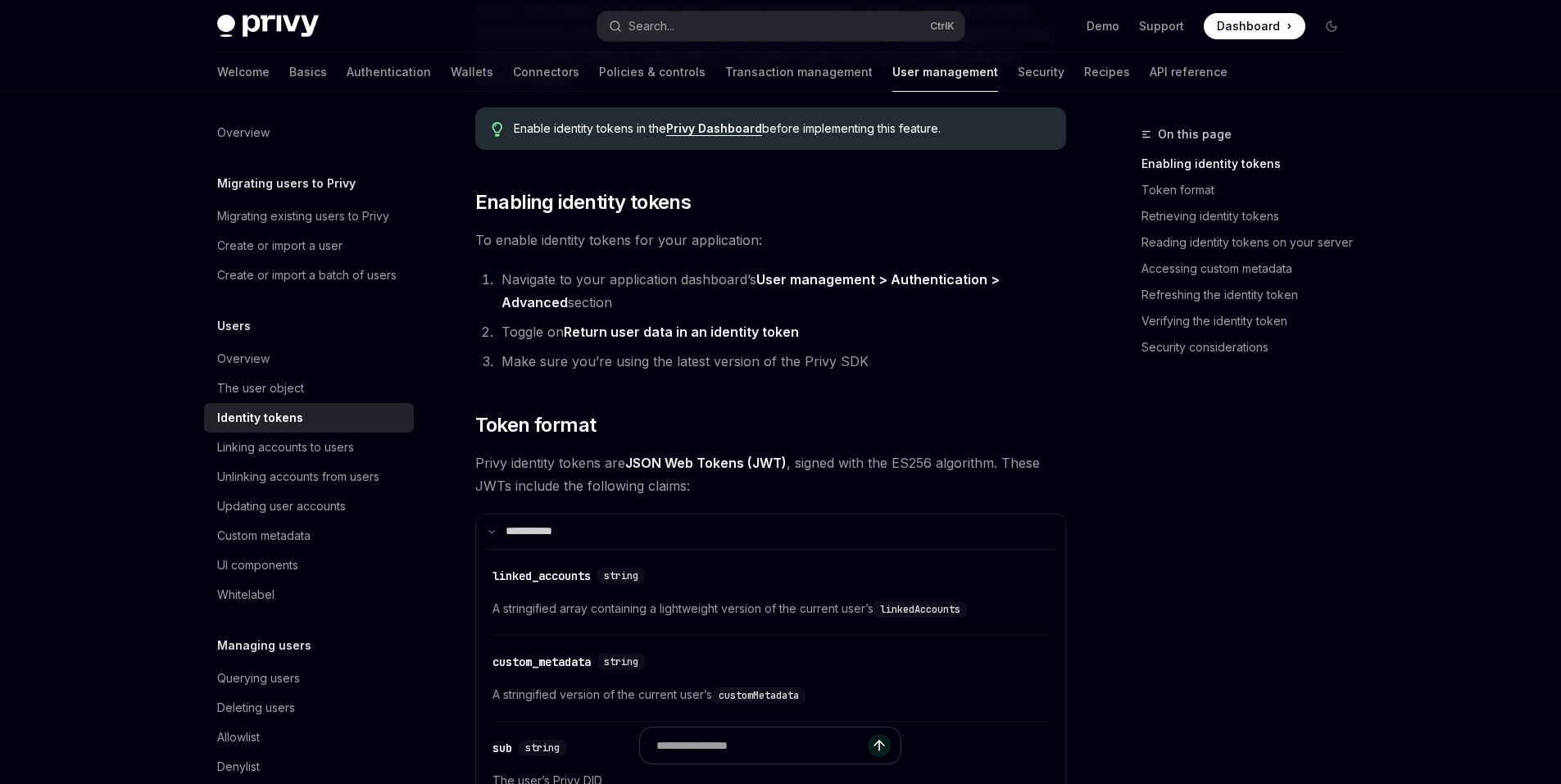
drag, startPoint x: 527, startPoint y: 402, endPoint x: 526, endPoint y: 421, distance: 19.0
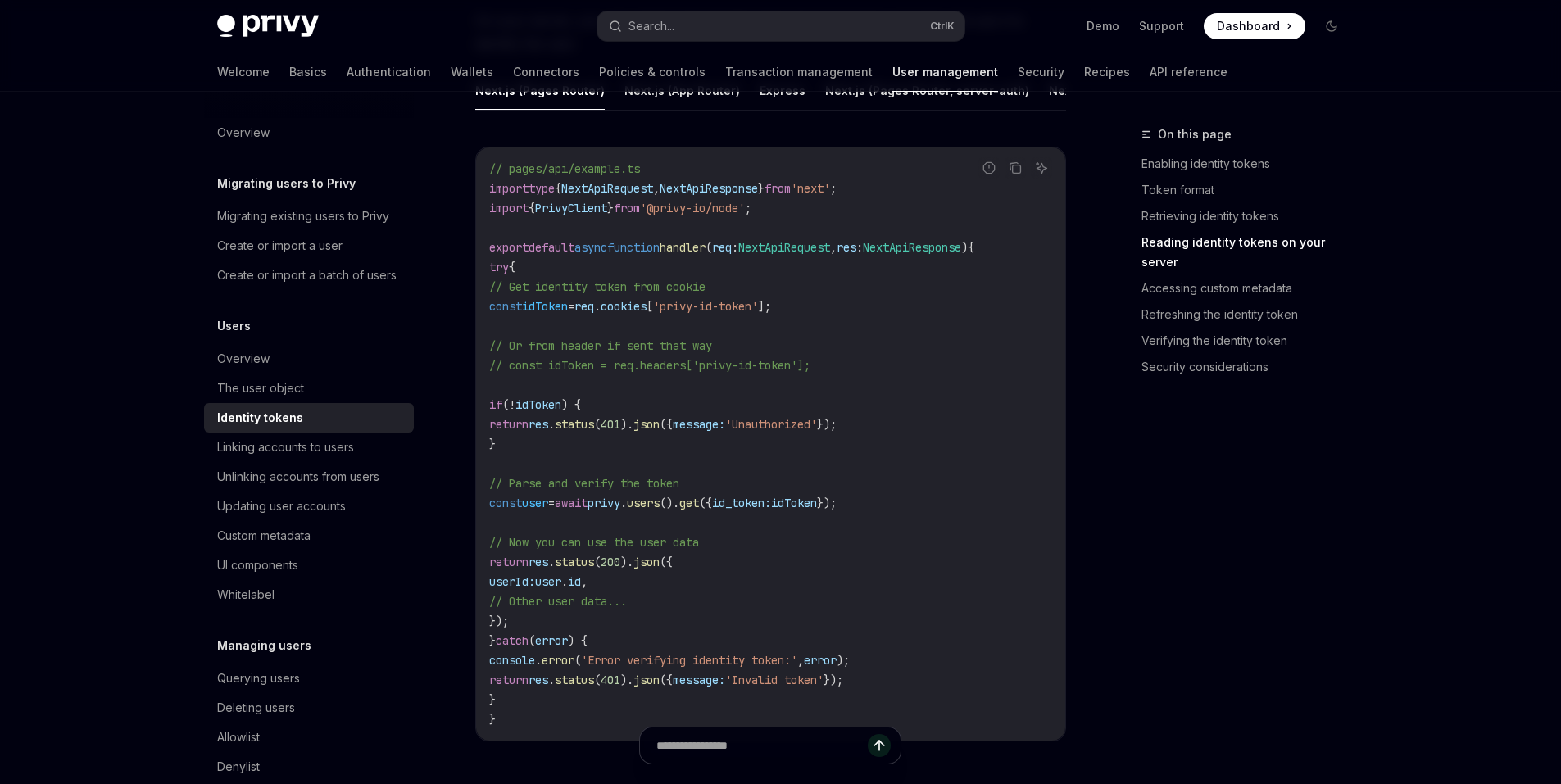
scroll to position [2232, 0]
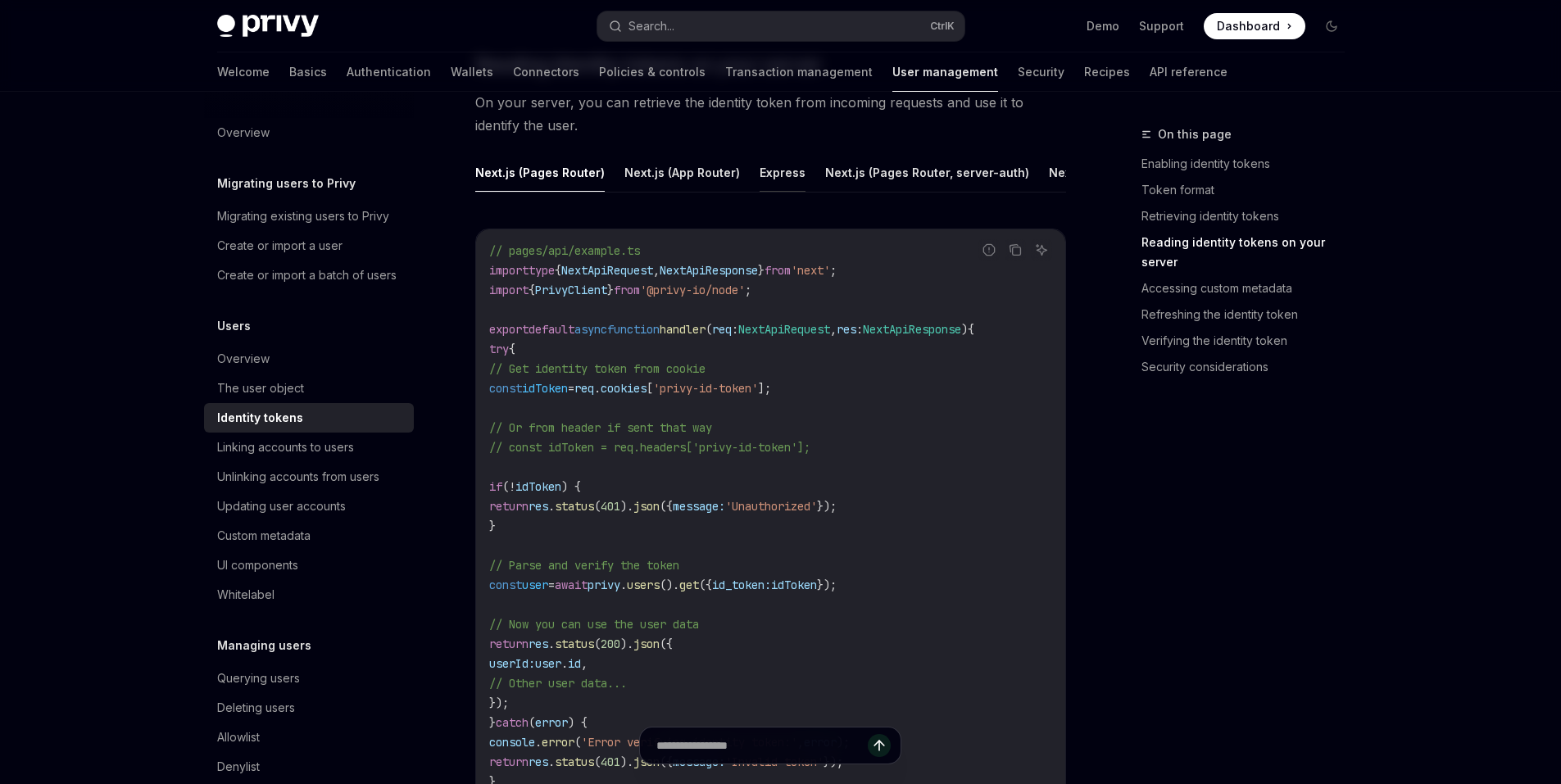
click at [779, 173] on button "Express" at bounding box center [782, 172] width 46 height 39
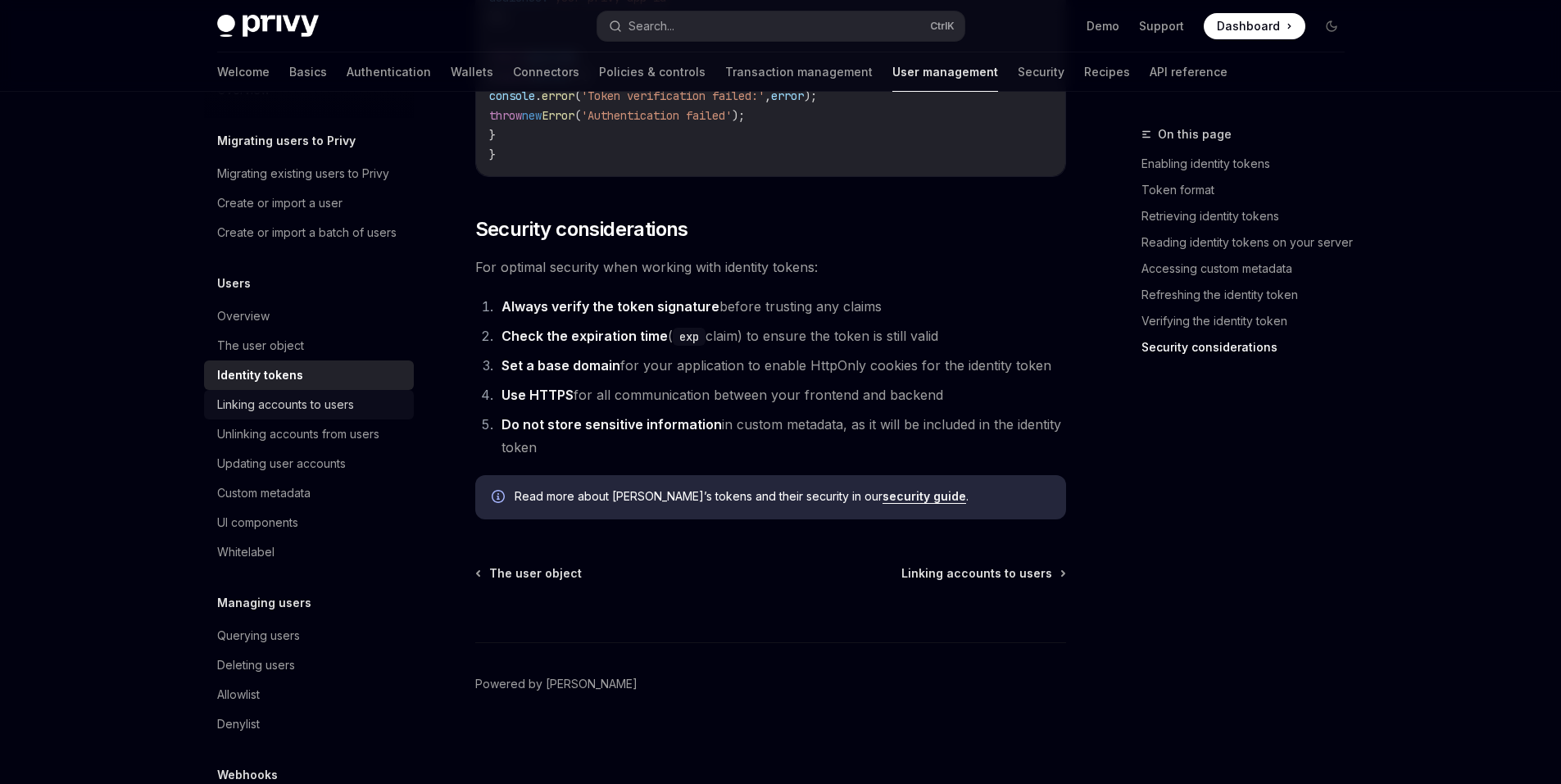
scroll to position [82, 0]
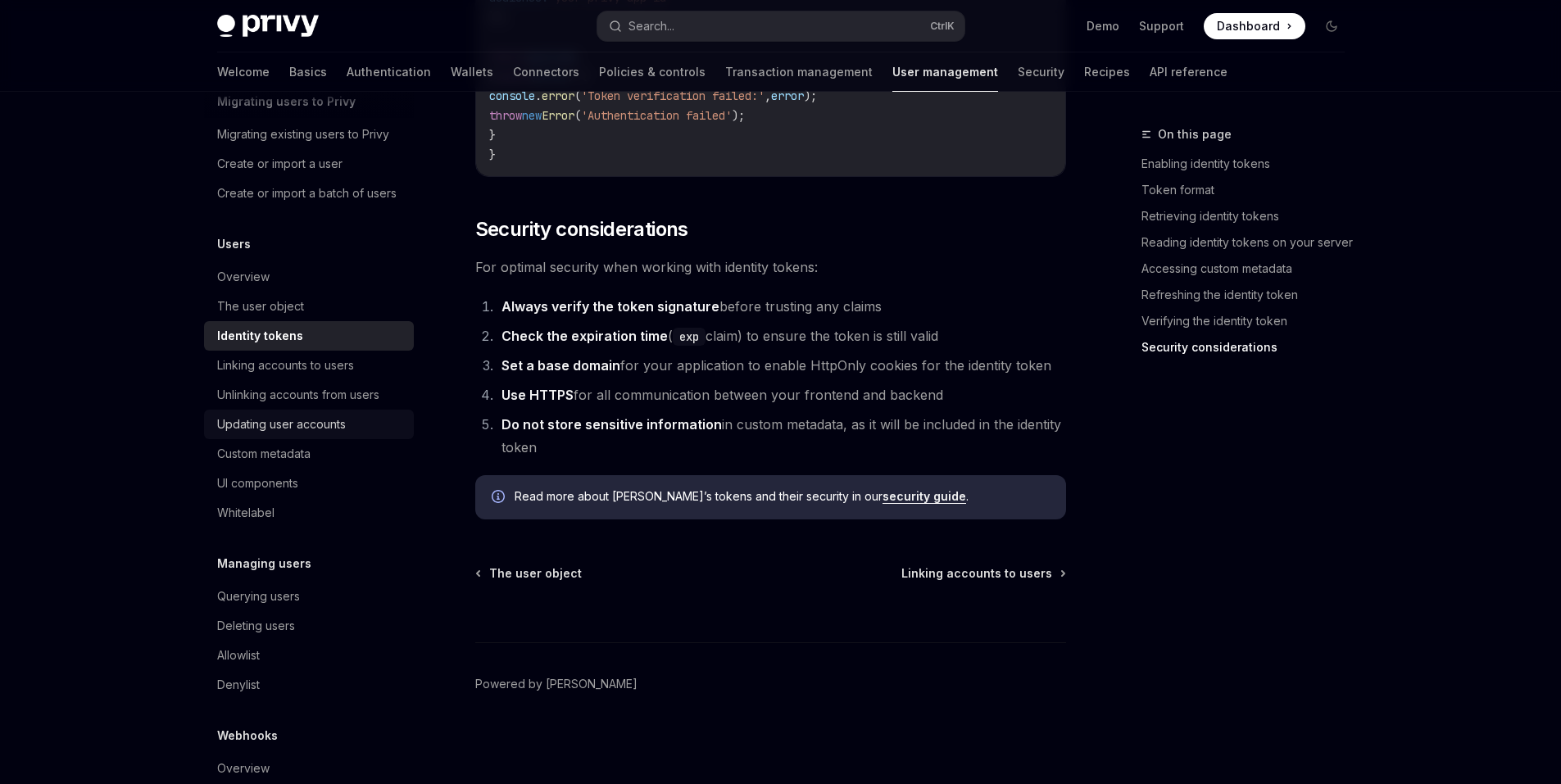
click at [343, 434] on div "Updating user accounts" at bounding box center [281, 424] width 128 height 20
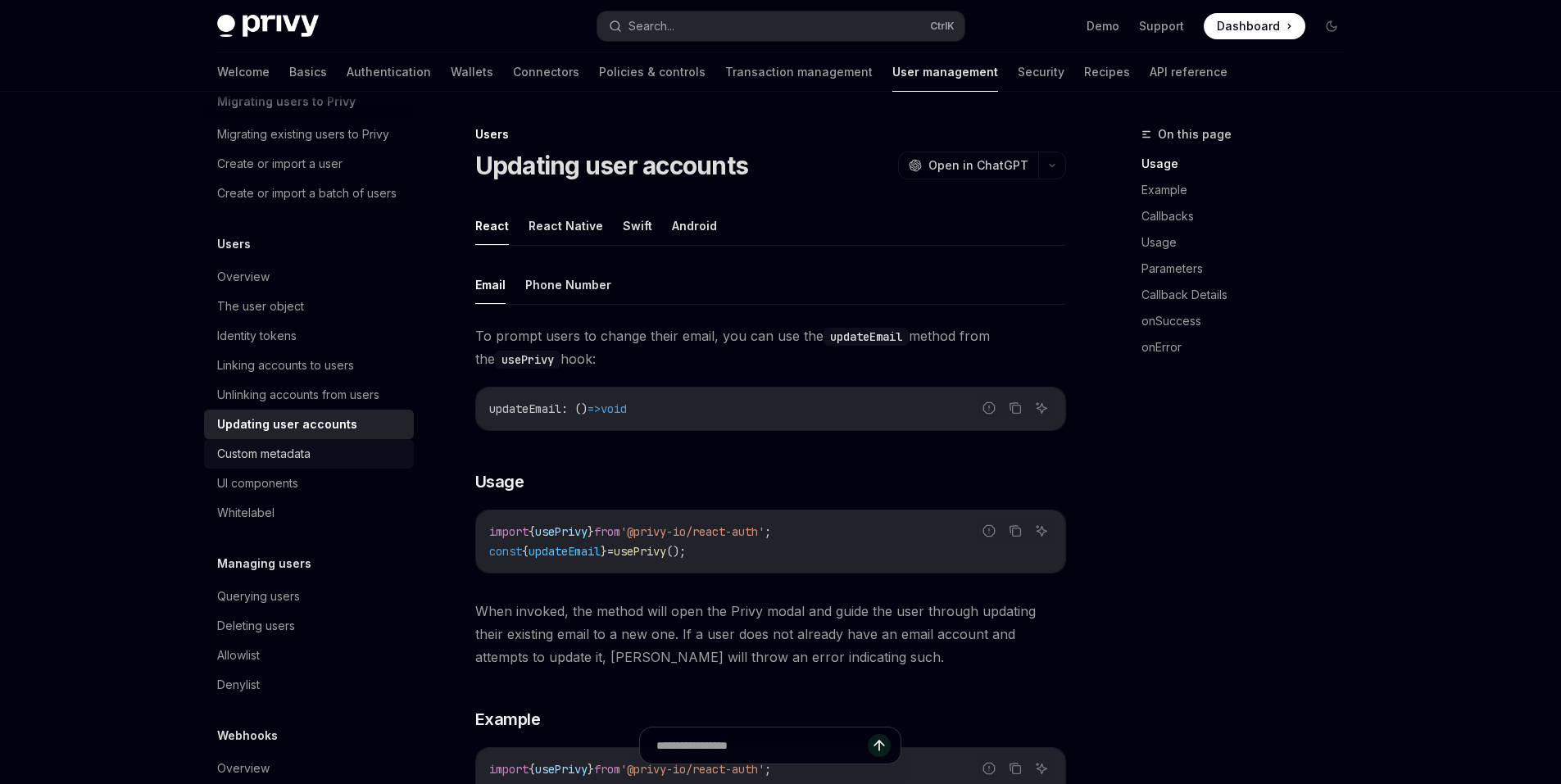
click at [311, 464] on div "Custom metadata" at bounding box center [264, 454] width 94 height 20
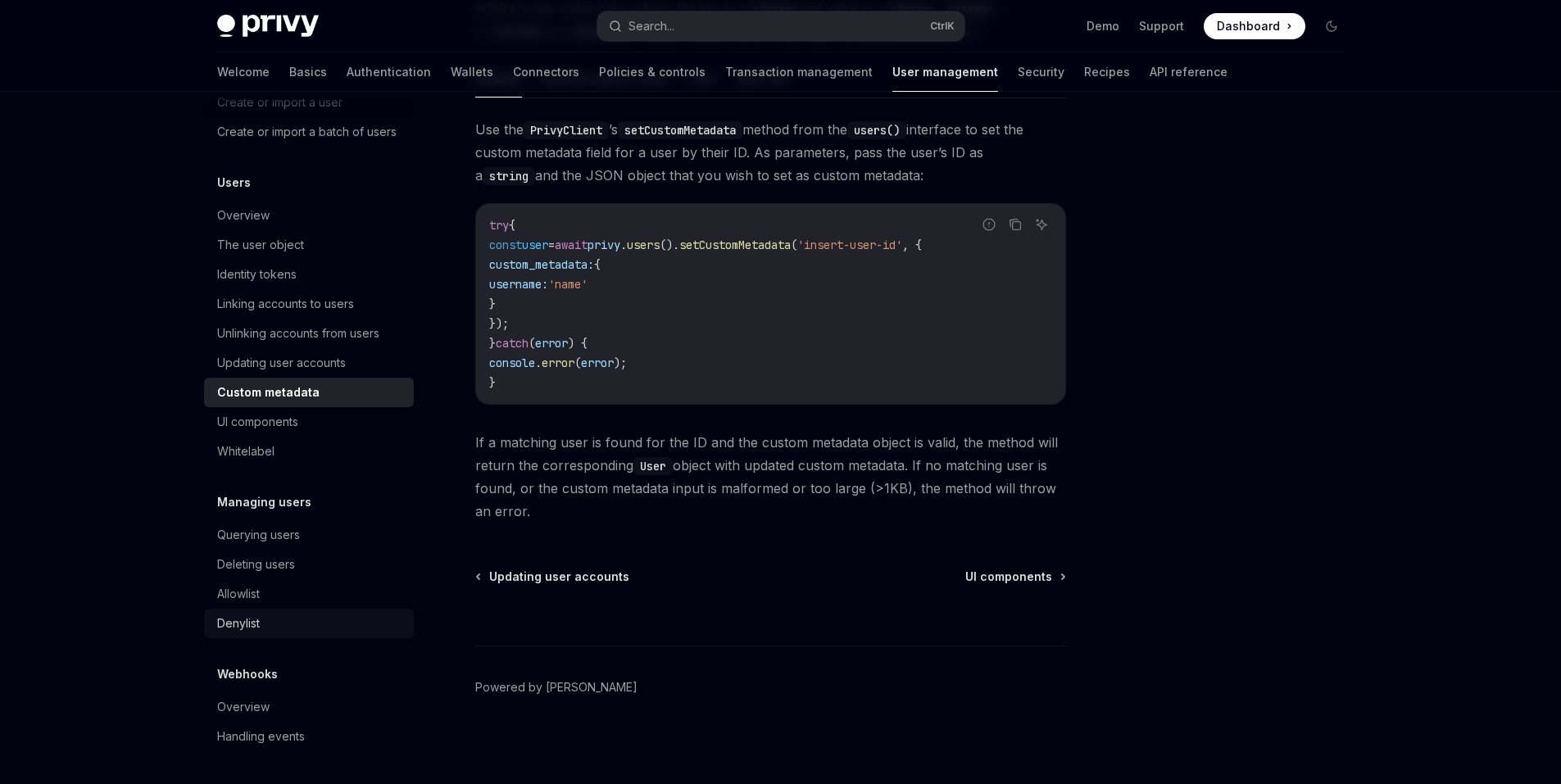
scroll to position [259, 0]
click at [263, 705] on div "Overview" at bounding box center [243, 706] width 53 height 20
type textarea "*"
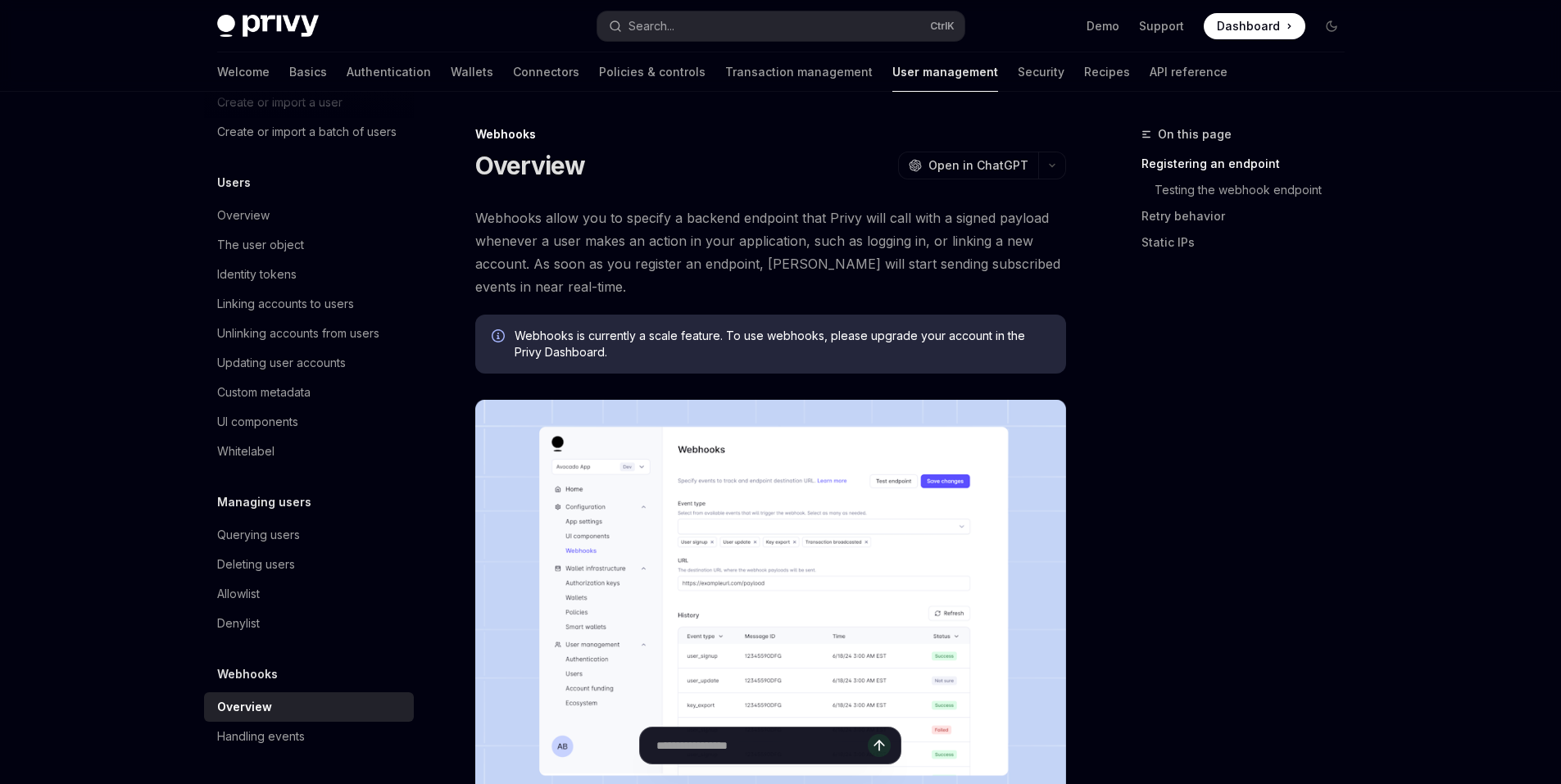
click at [614, 271] on span "Webhooks allow you to specify a backend endpoint that Privy will call with a si…" at bounding box center [770, 252] width 590 height 92
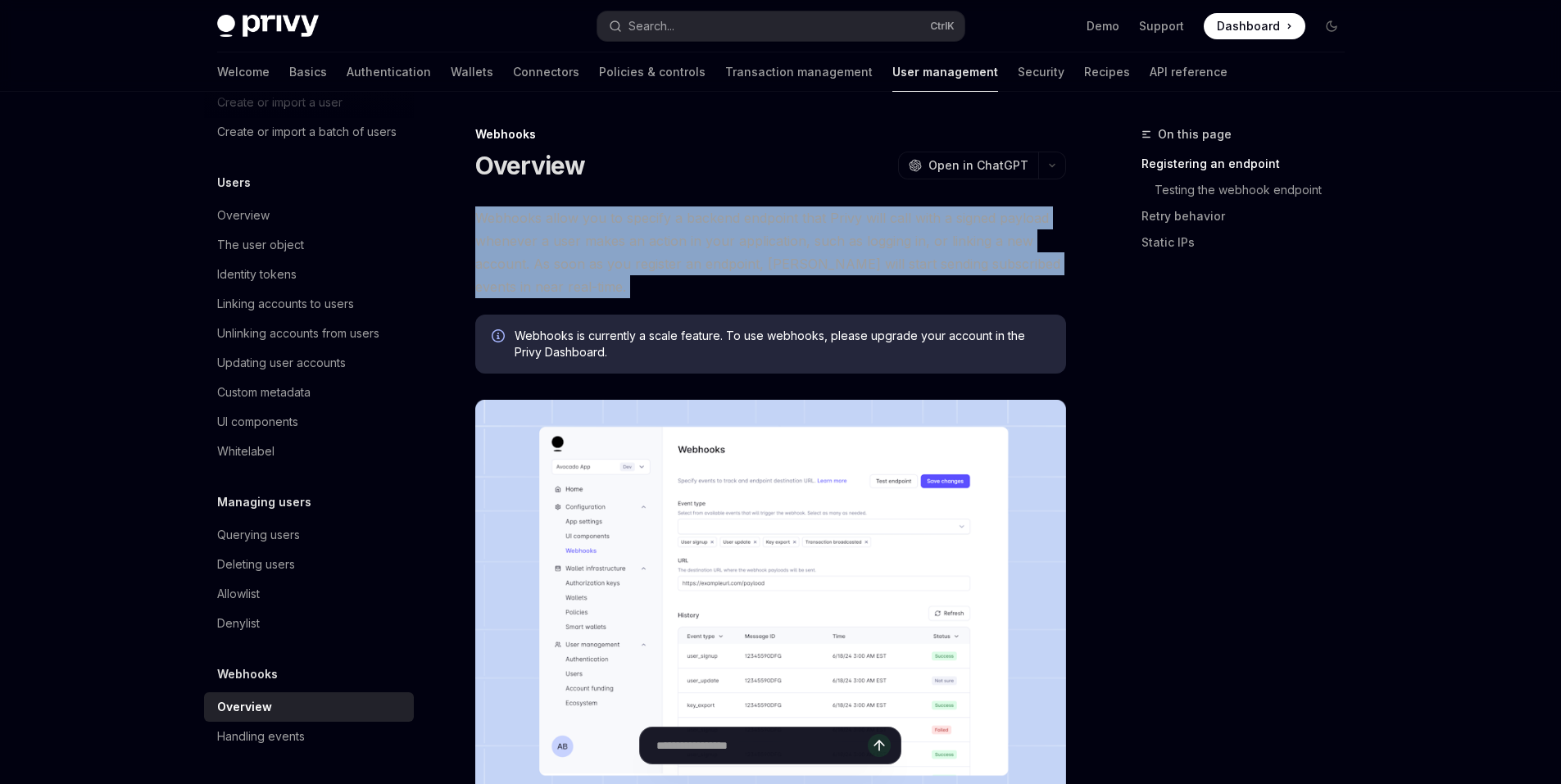
click at [614, 271] on span "Webhooks allow you to specify a backend endpoint that Privy will call with a si…" at bounding box center [770, 252] width 590 height 92
click at [786, 265] on span "Webhooks allow you to specify a backend endpoint that Privy will call with a si…" at bounding box center [770, 252] width 590 height 92
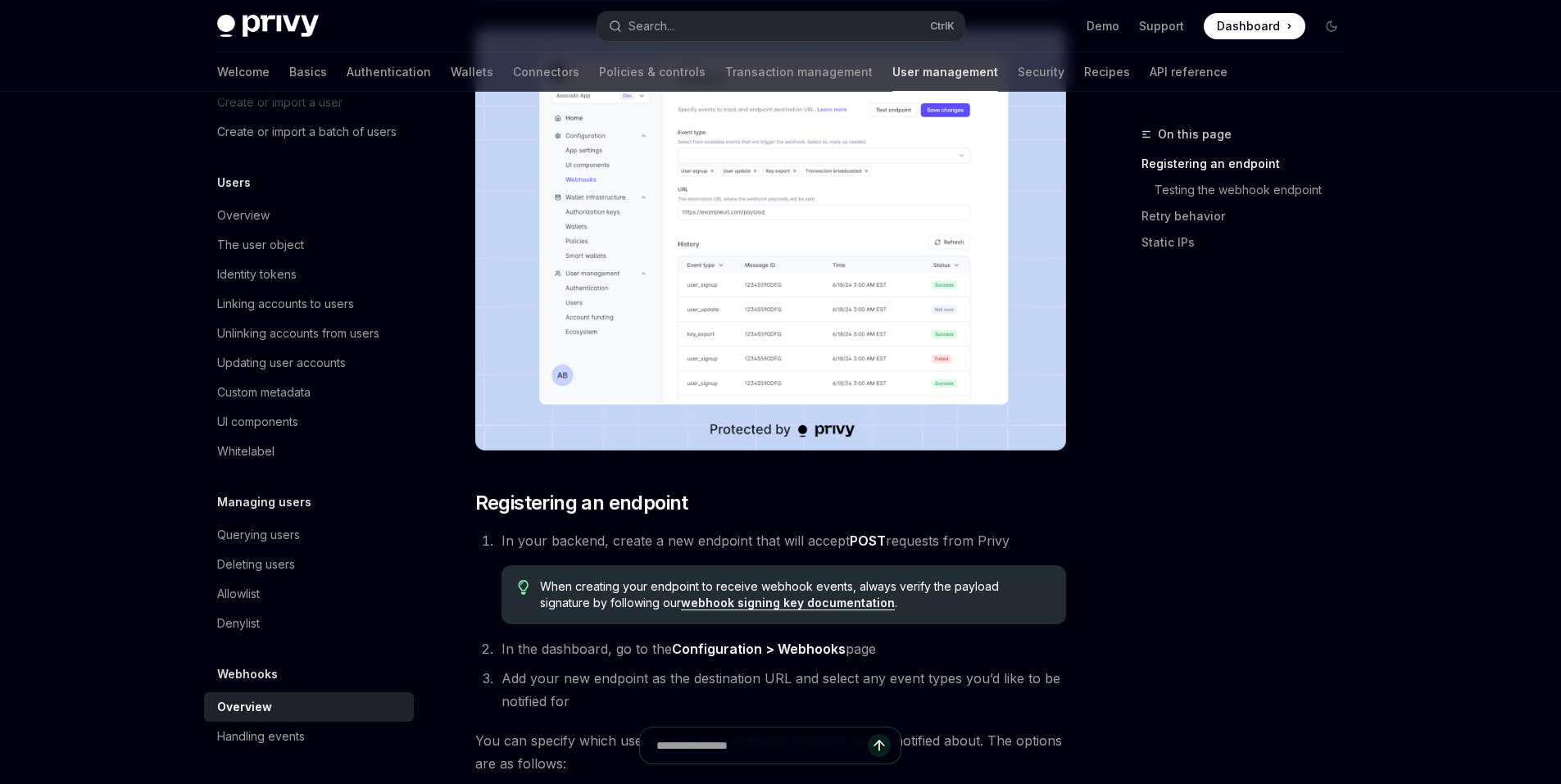
scroll to position [410, 0]
